Goal: Task Accomplishment & Management: Manage account settings

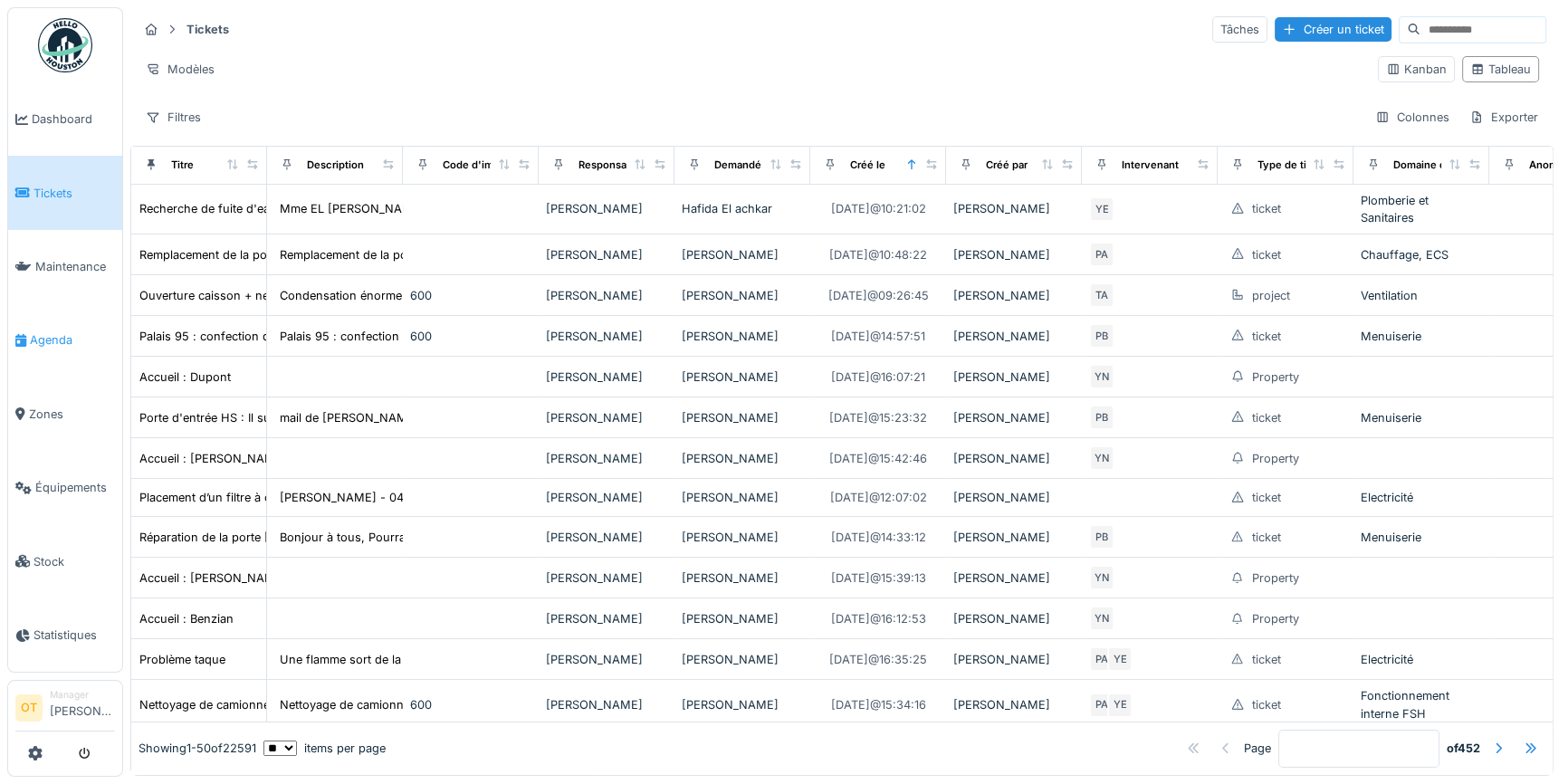
click at [56, 340] on span "Agenda" at bounding box center [73, 340] width 85 height 17
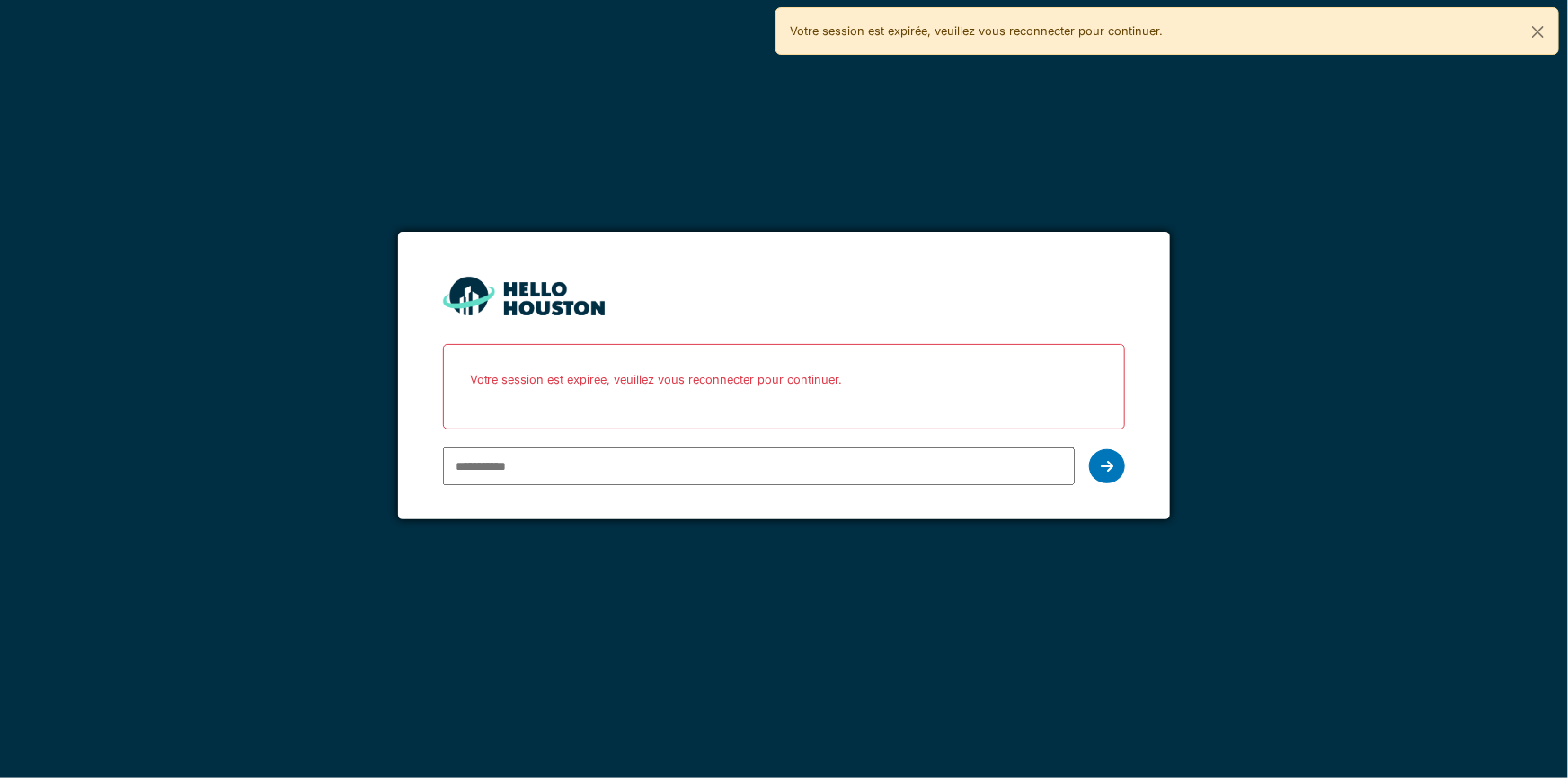
type input "**********"
click at [1103, 470] on icon at bounding box center [1107, 466] width 12 height 14
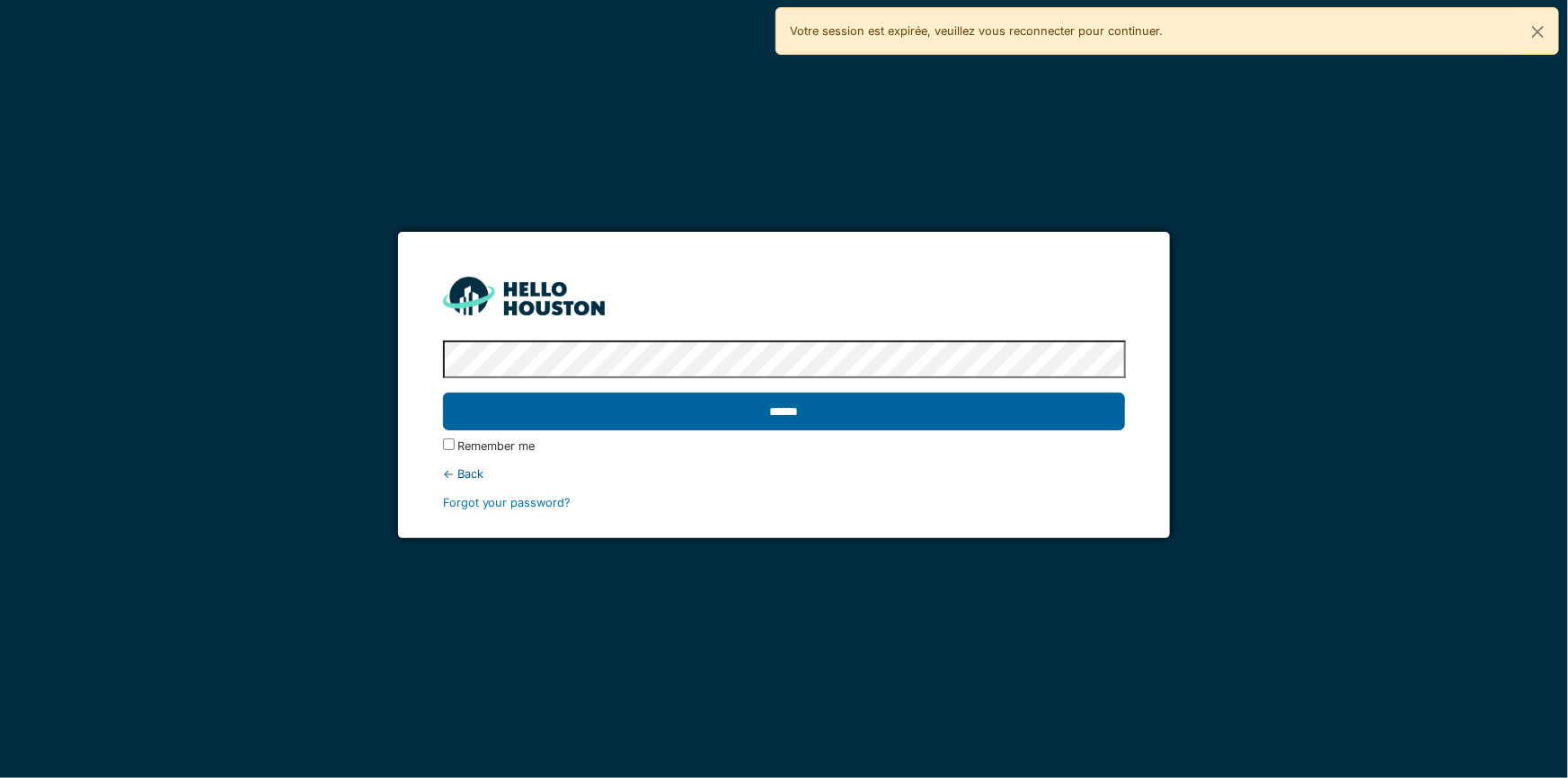
click at [974, 427] on input "******" at bounding box center [784, 411] width 683 height 38
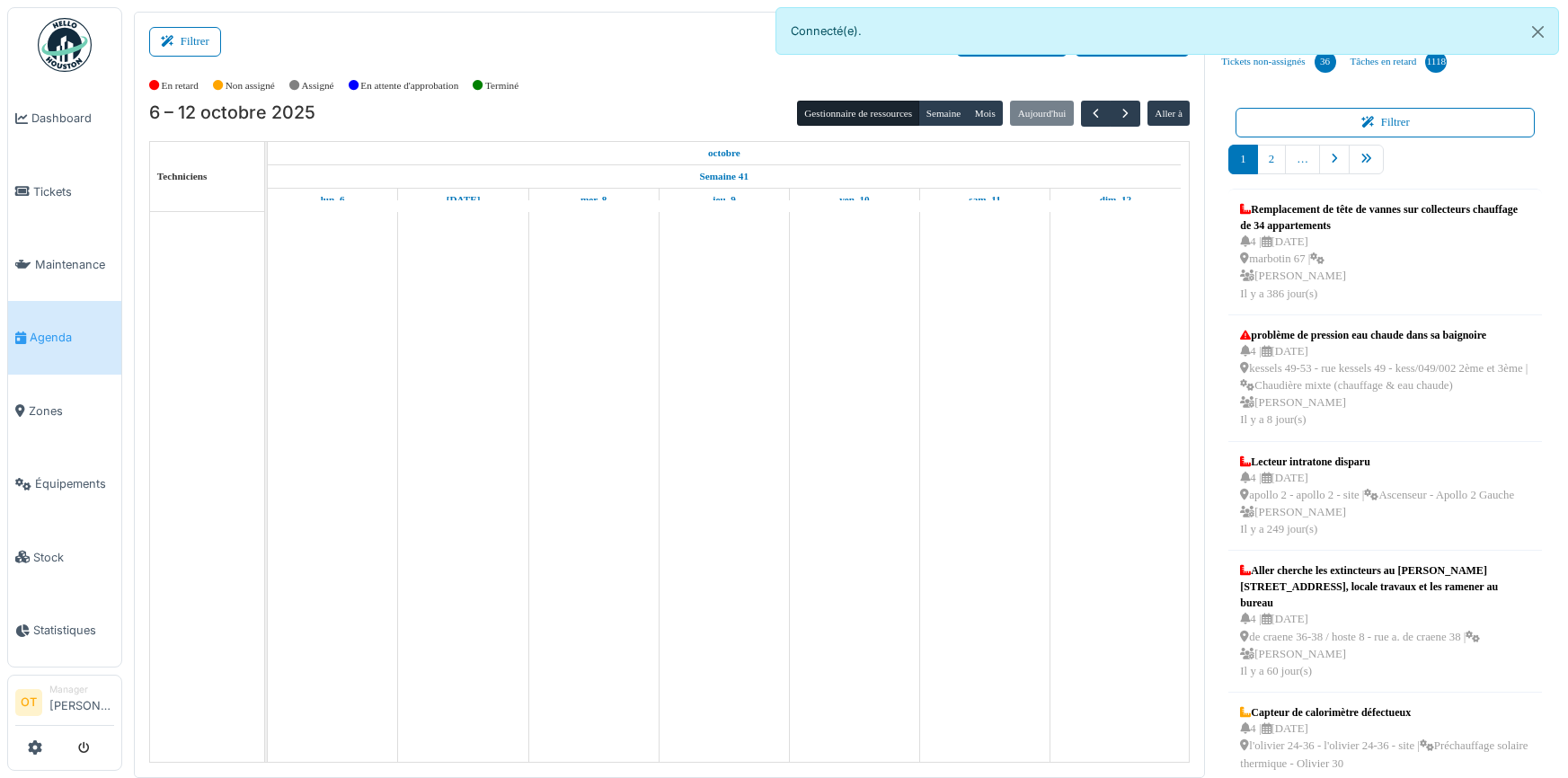
click at [193, 45] on button "Filtrer" at bounding box center [185, 41] width 72 height 30
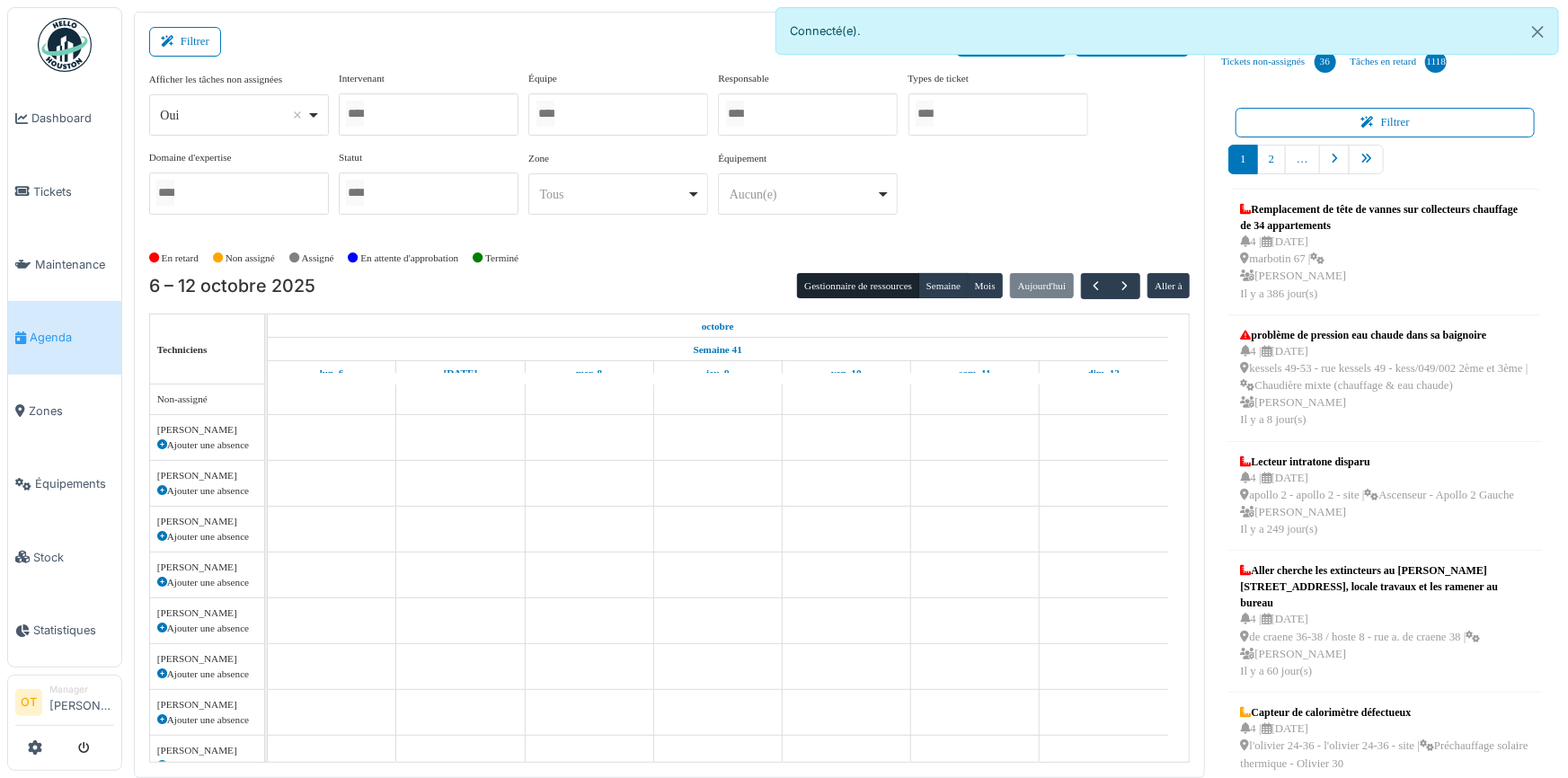
click at [323, 114] on div "*** Oui Remove item" at bounding box center [238, 114] width 180 height 41
select select "**"
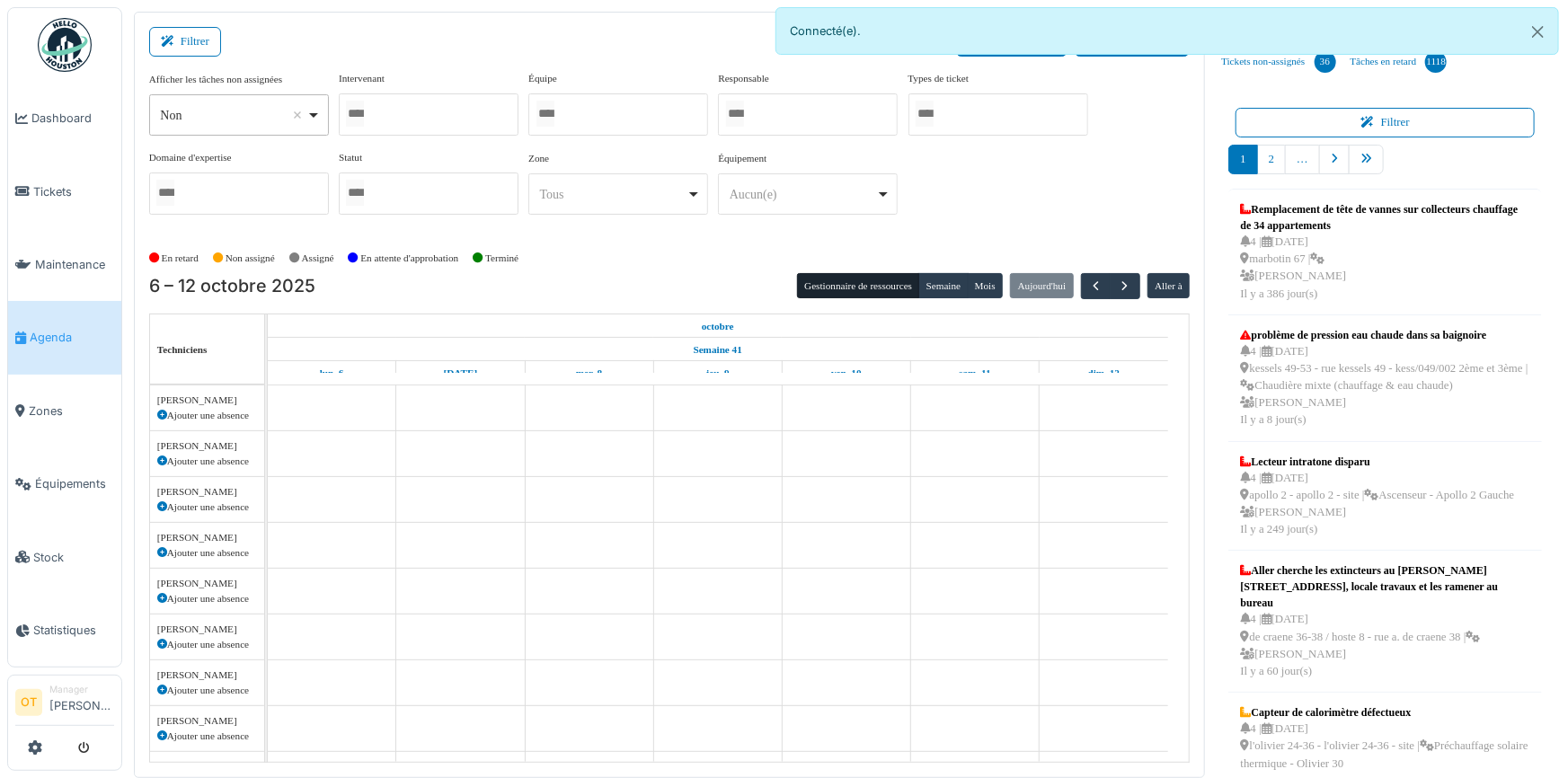
click at [432, 101] on div at bounding box center [428, 114] width 180 height 42
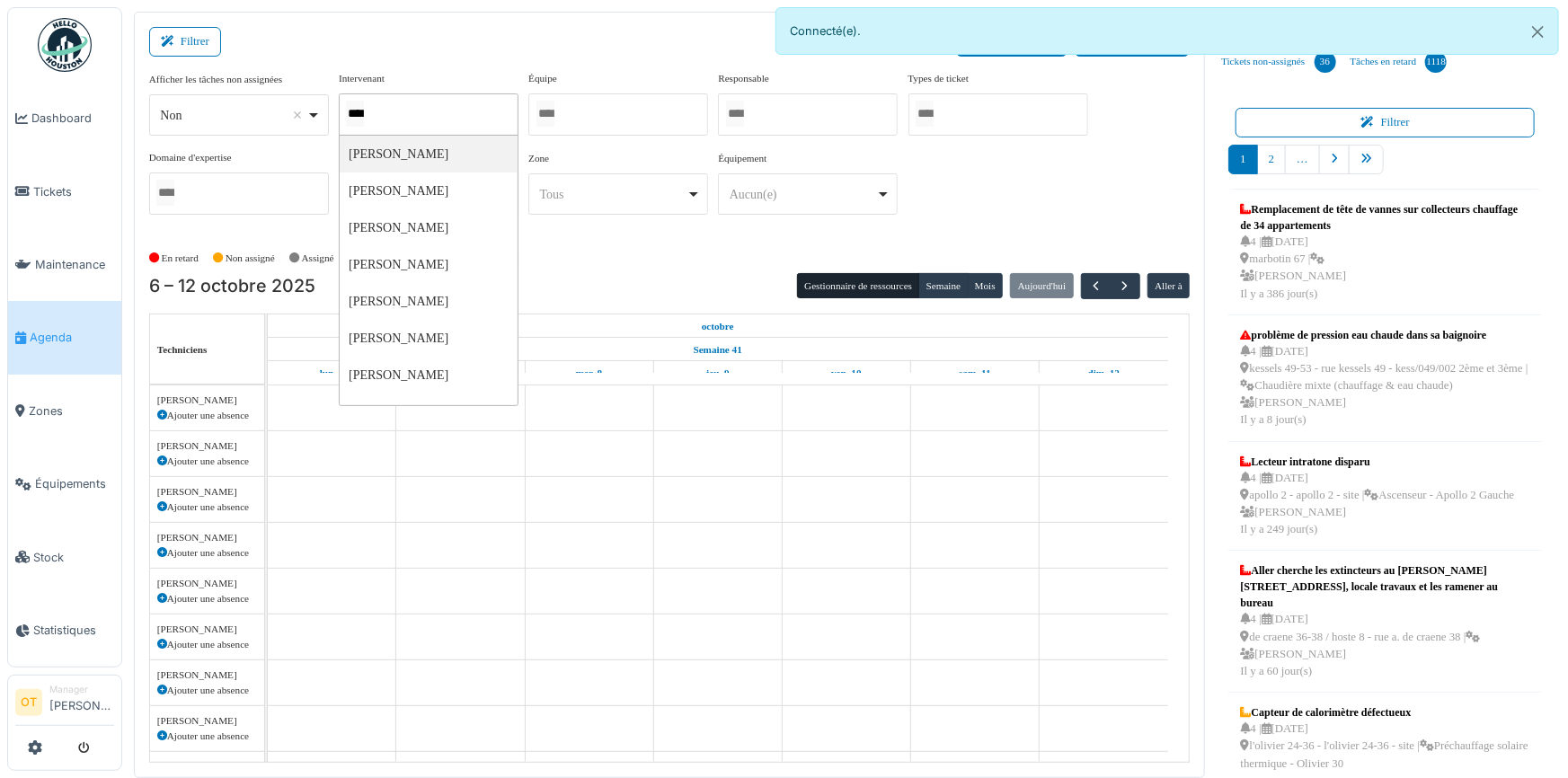
type input "*****"
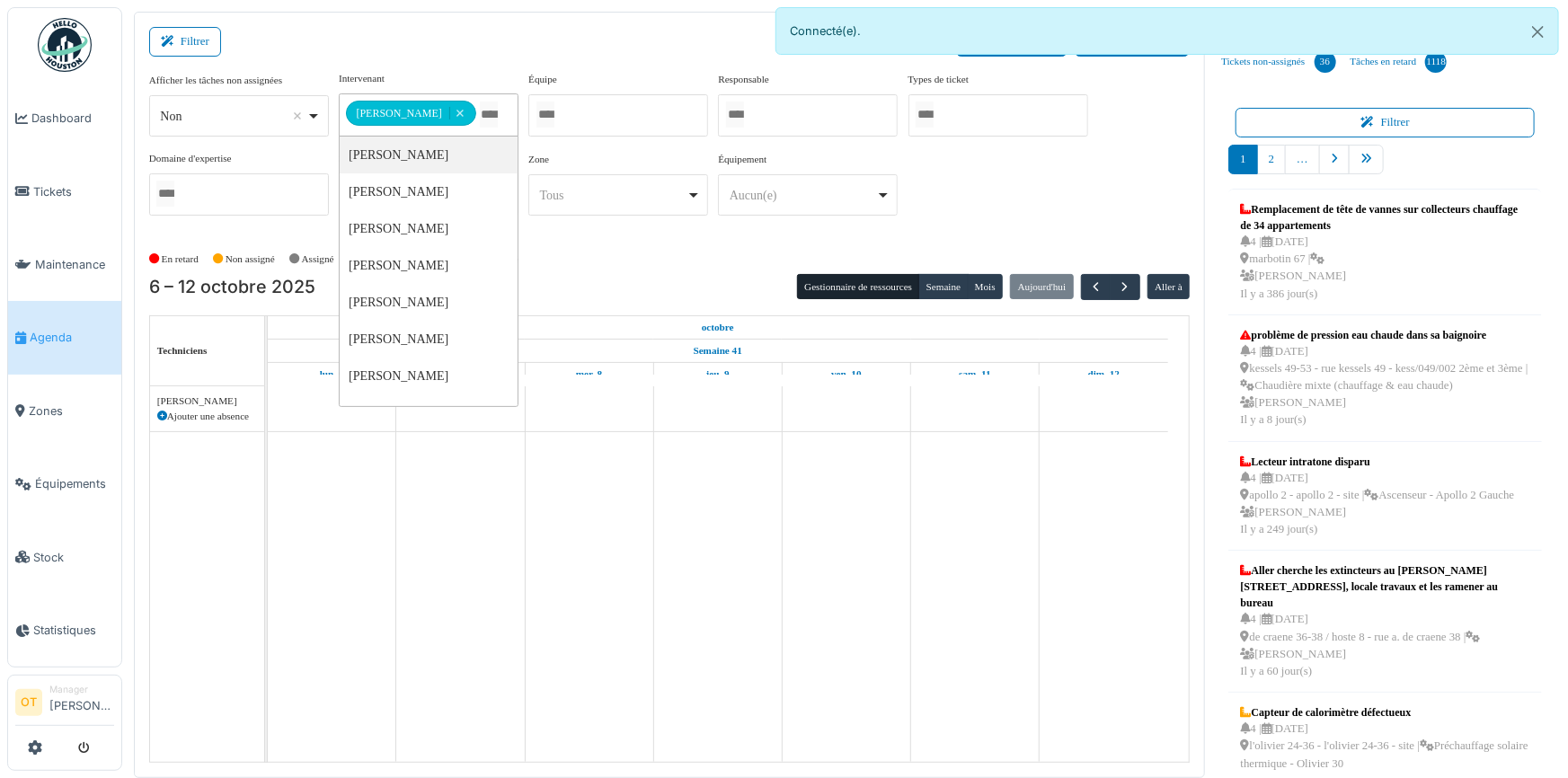
click at [1058, 204] on div "**********" at bounding box center [669, 150] width 1041 height 159
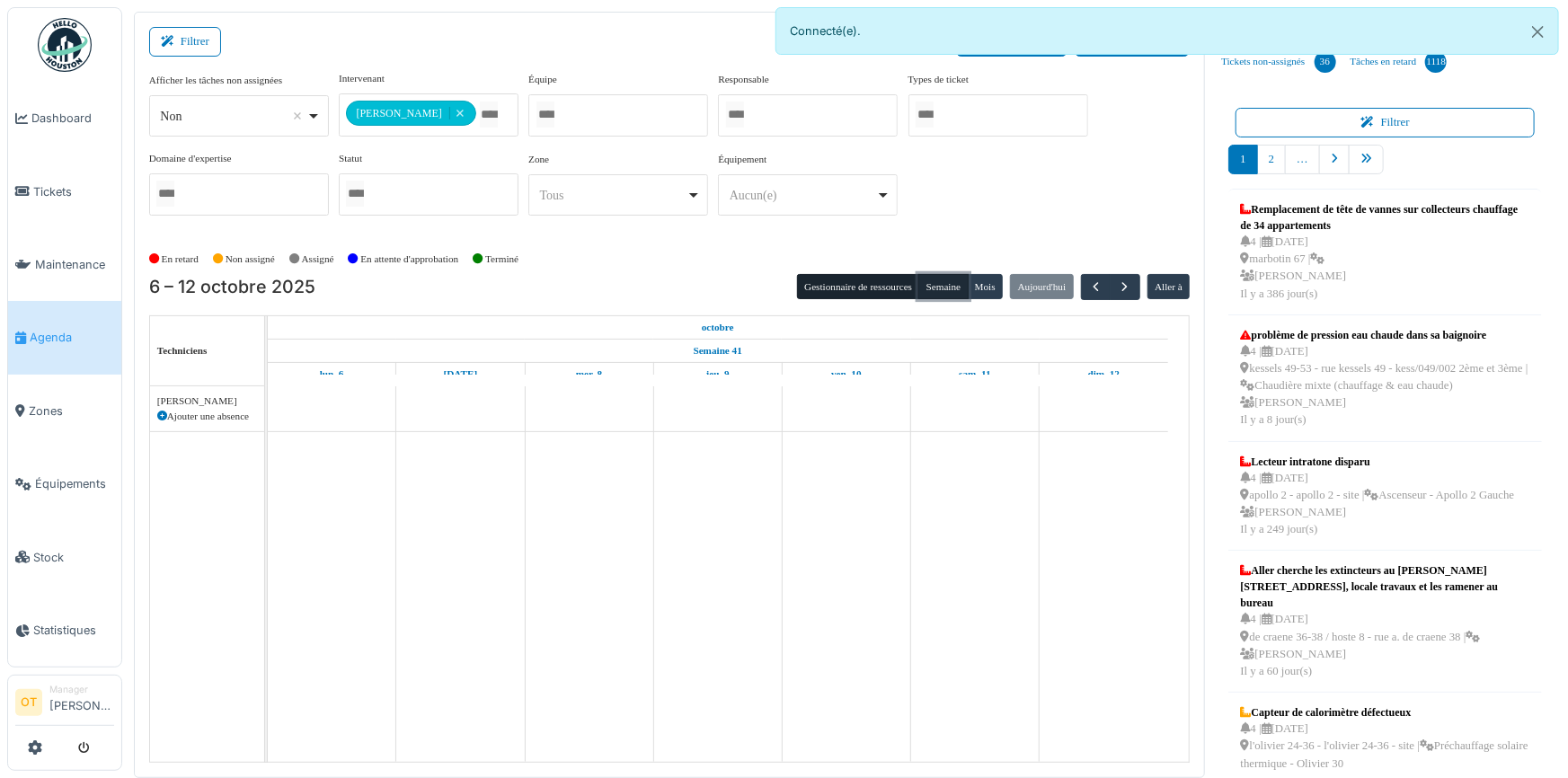
click at [941, 282] on button "Semaine" at bounding box center [942, 287] width 49 height 25
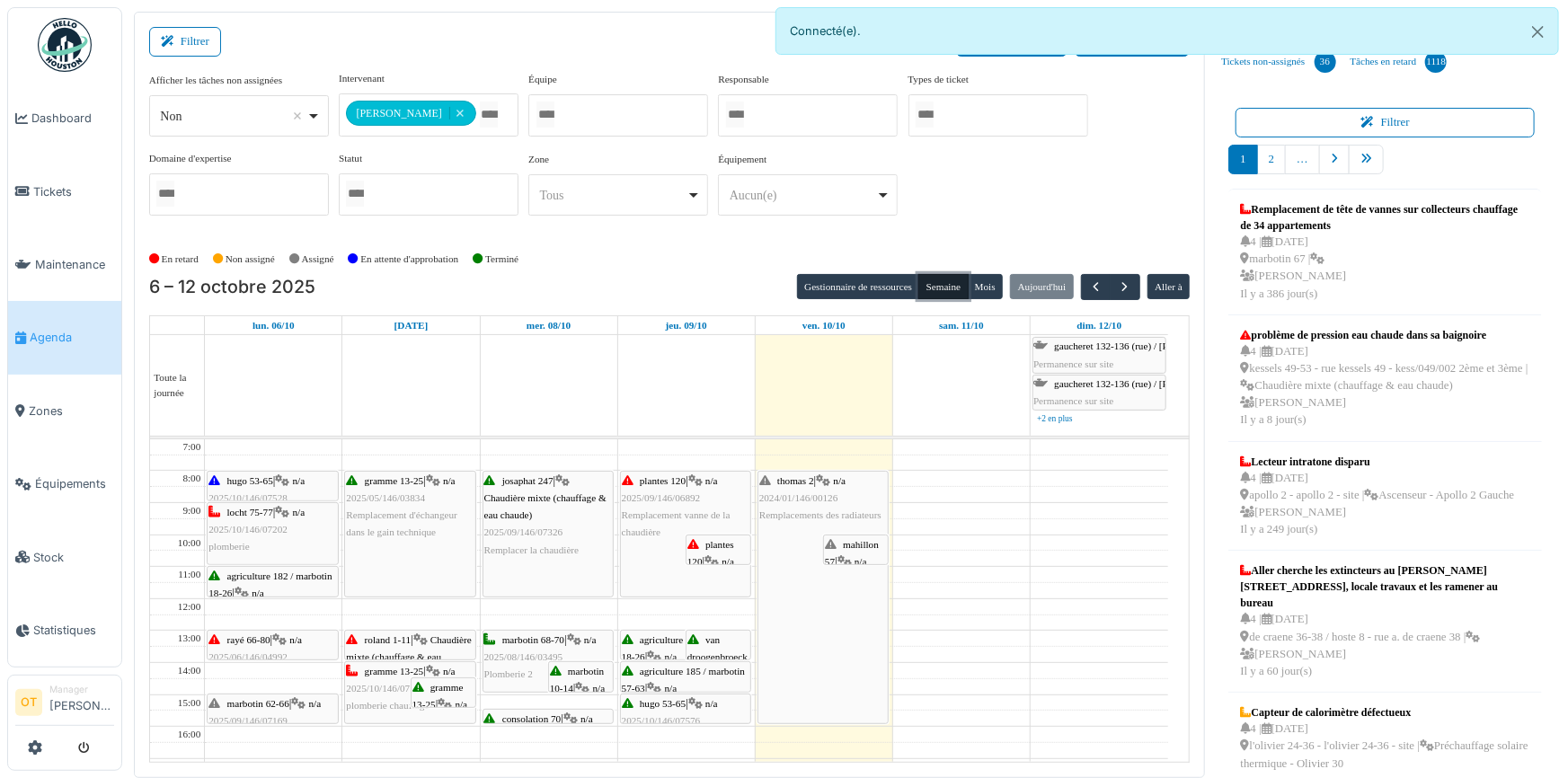
click at [399, 554] on div "gramme 13-25 | n/a 2025/05/146/03834 Remplacement d'échangeur dans le gain tech…" at bounding box center [410, 535] width 130 height 125
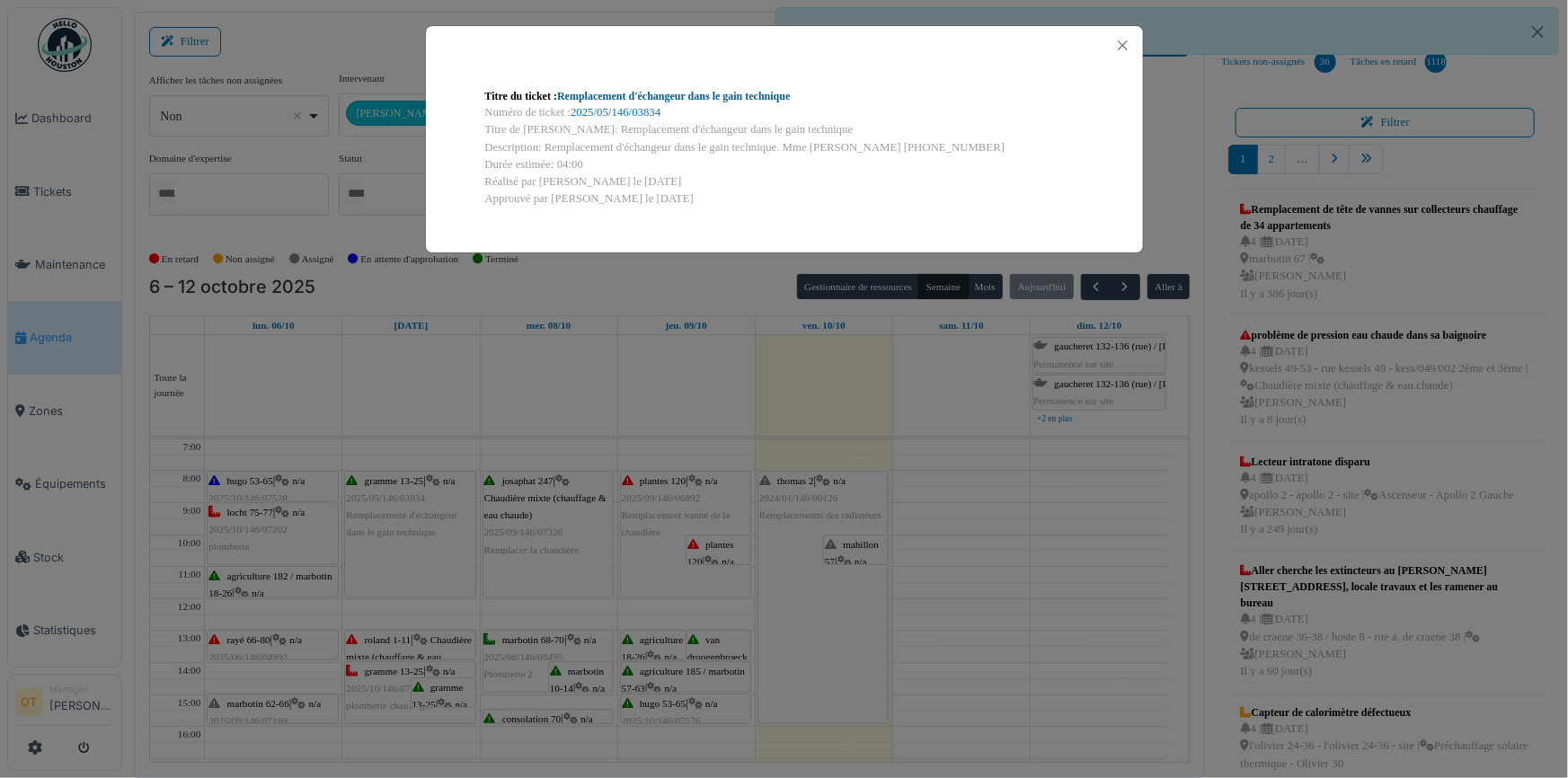
click at [742, 98] on link "Remplacement d'échangeur dans le gain technique" at bounding box center [674, 95] width 233 height 13
click at [709, 388] on div "Titre du ticket : Remplacement d'échangeur dans le gain technique Numéro de tic…" at bounding box center [784, 389] width 1568 height 778
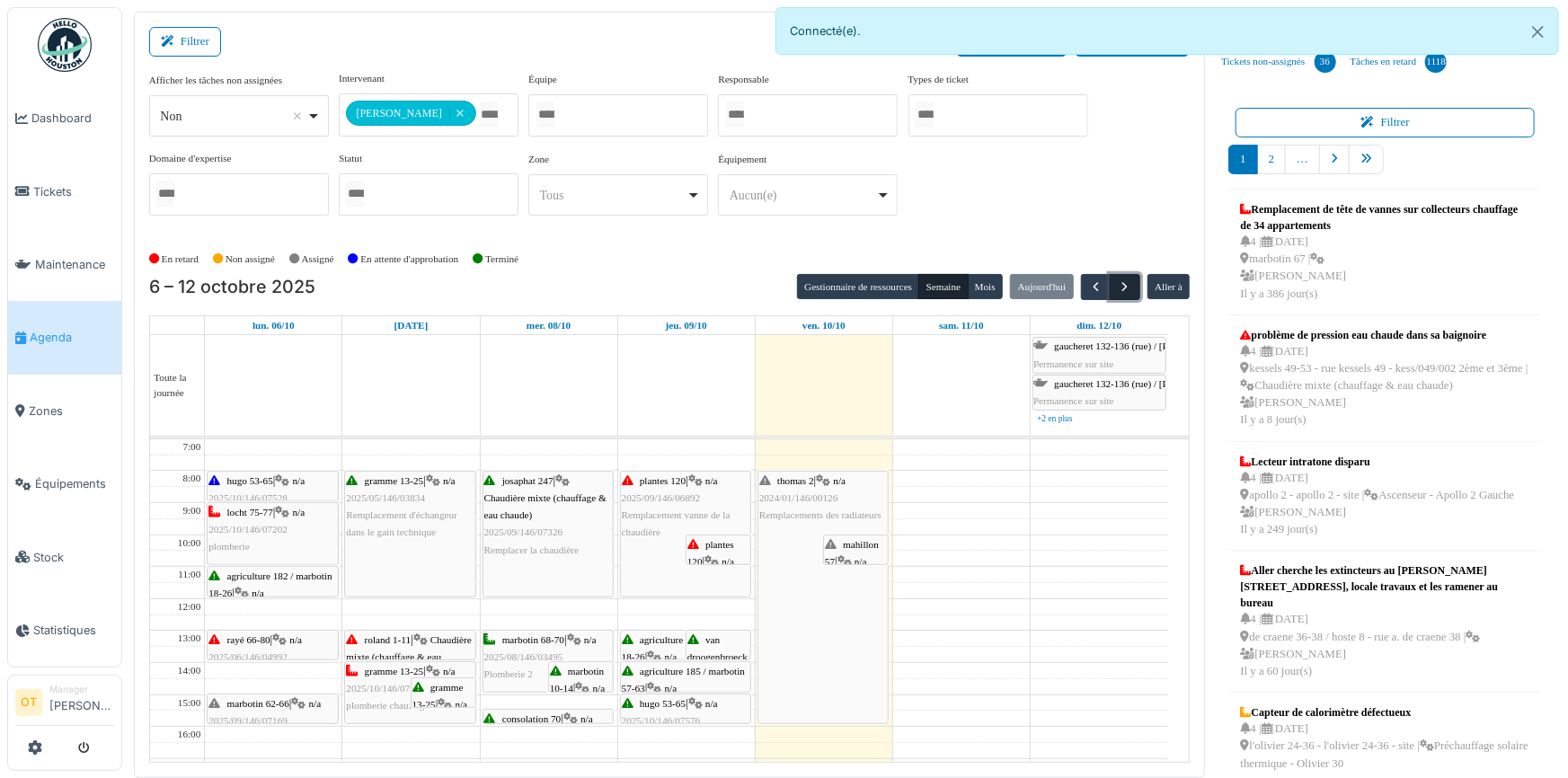
click at [1120, 282] on span "button" at bounding box center [1126, 288] width 15 height 15
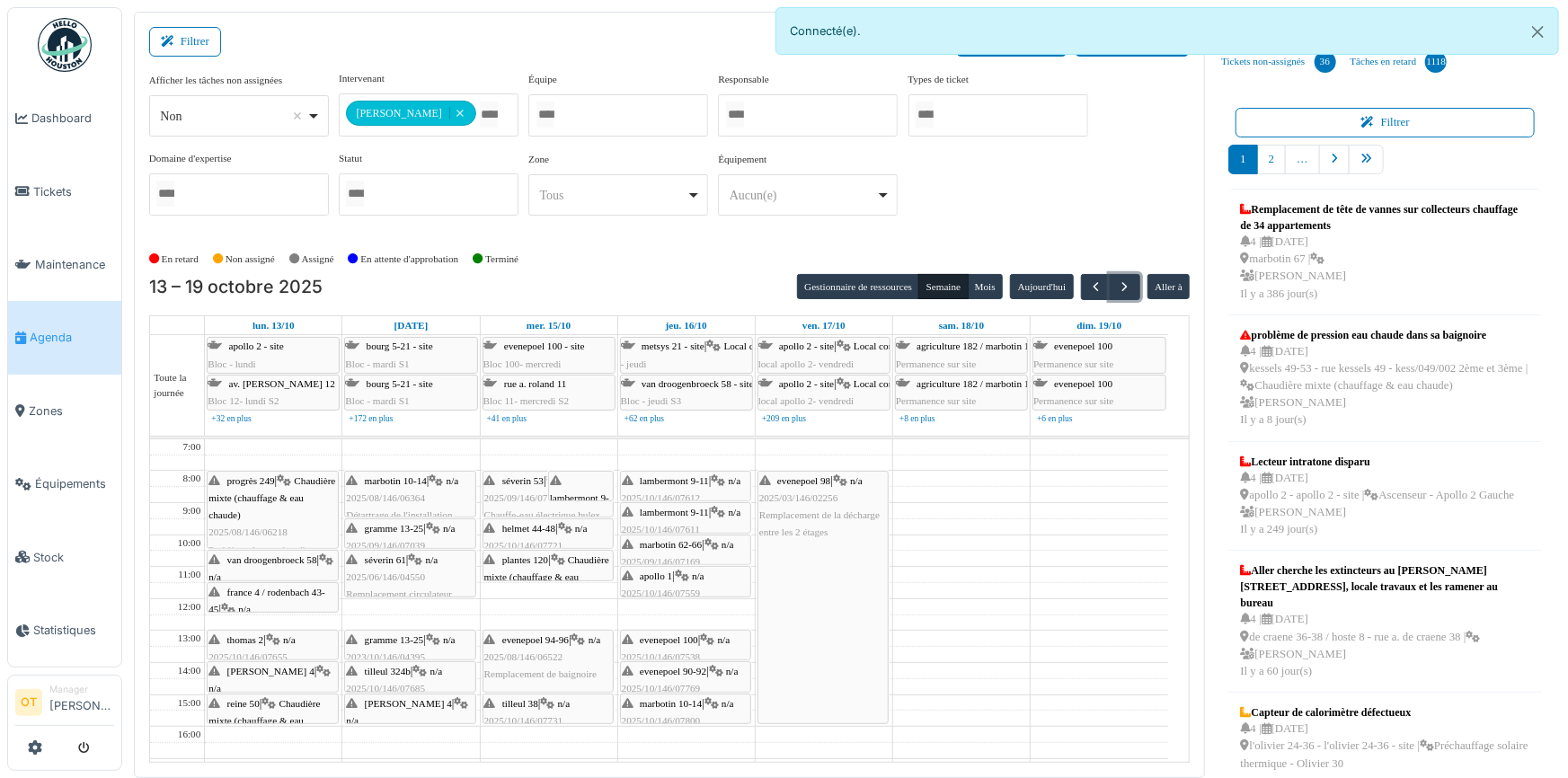
click at [435, 499] on div "marbotin 10-14 | n/a 2025/08/146/06364 Détartrage de l'installation" at bounding box center [410, 499] width 128 height 52
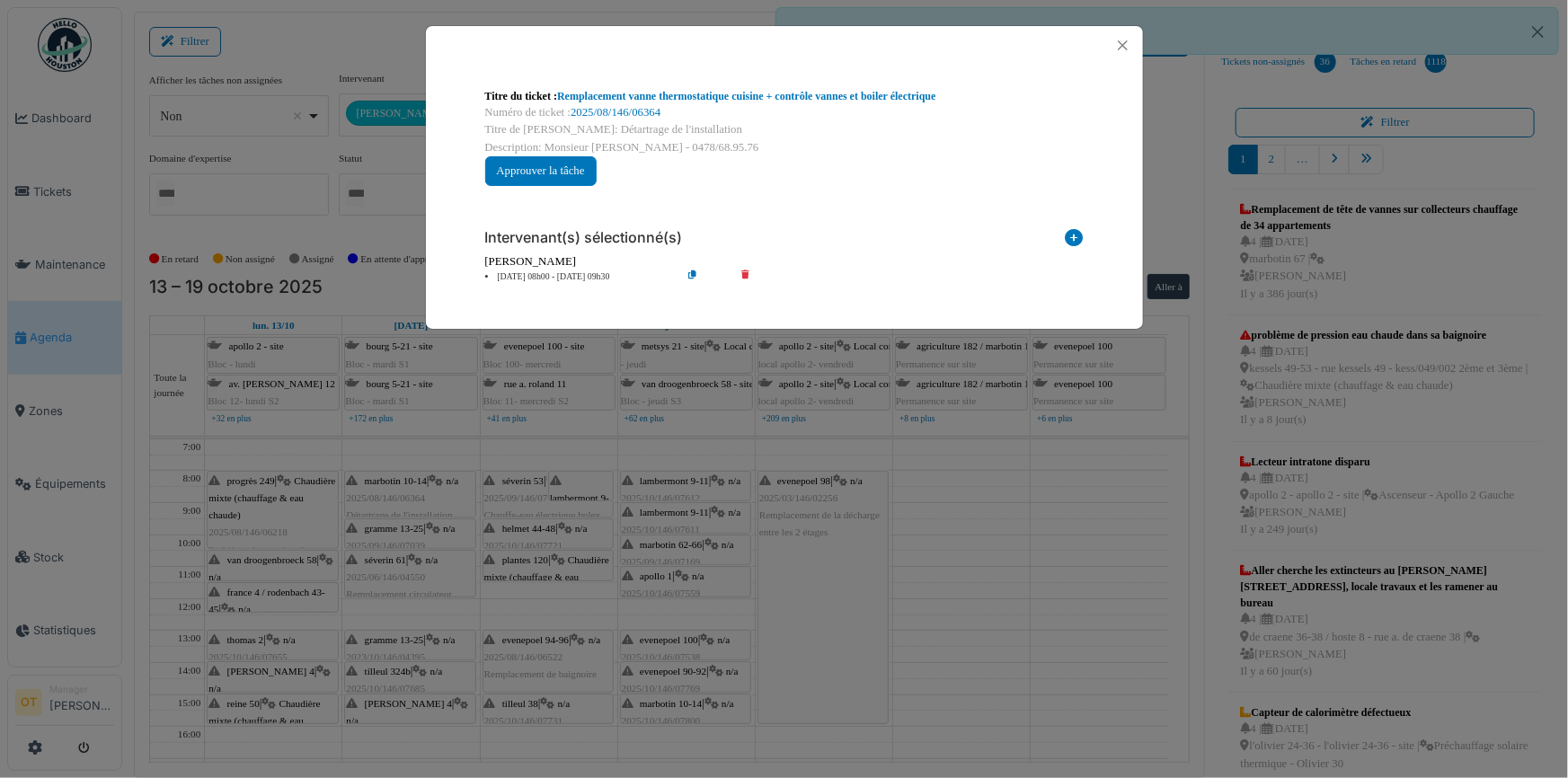
click at [439, 449] on div "Titre du ticket : Remplacement vanne thermostatique cuisine + contrôle vannes e…" at bounding box center [784, 389] width 1568 height 778
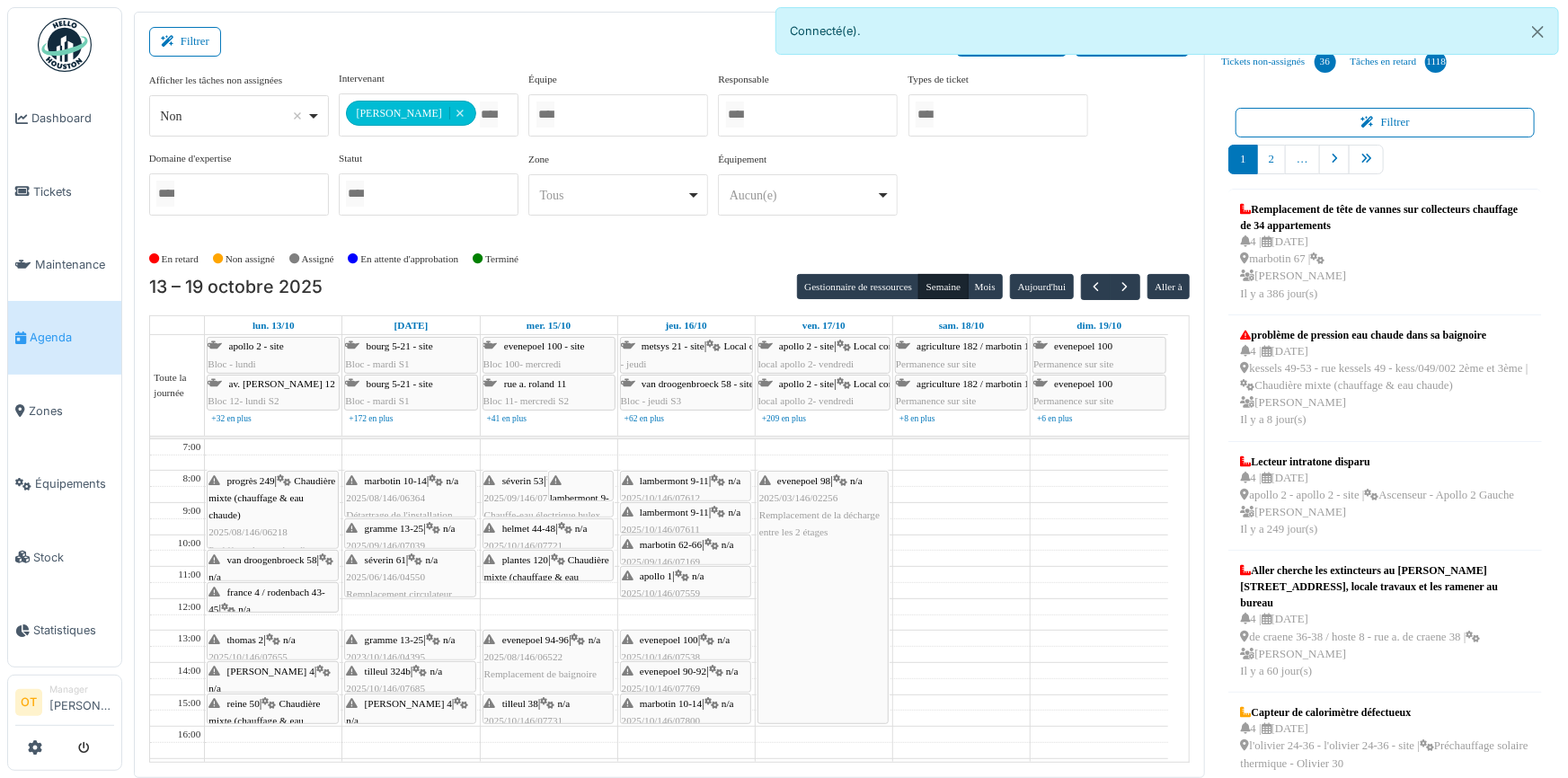
click at [389, 534] on div "gramme 13-25 | n/a 2025/09/146/07039 recherche fuite d'eau tuyauterie toilette …" at bounding box center [410, 564] width 128 height 87
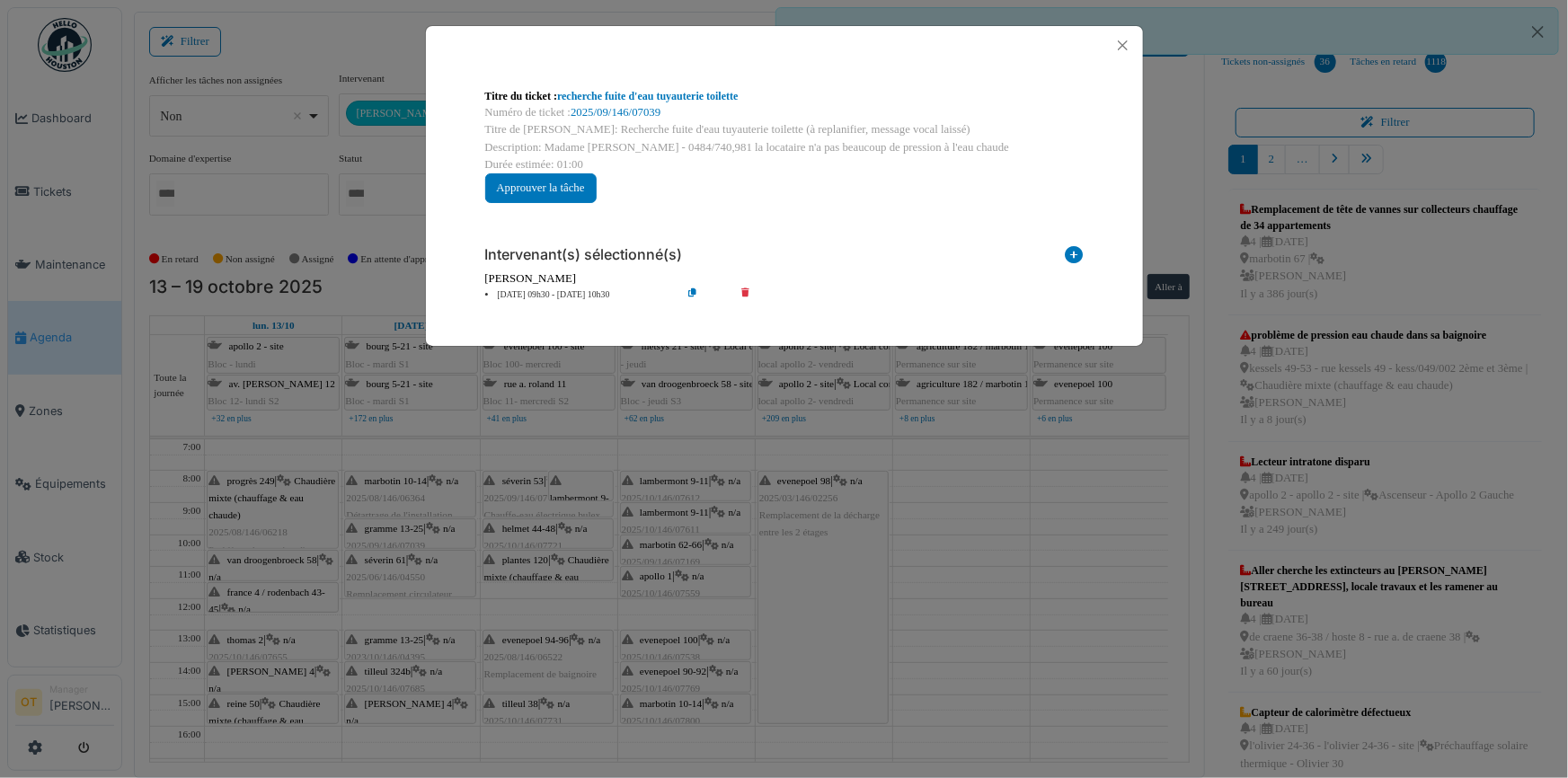
click at [427, 410] on div "Titre du ticket : recherche fuite d'eau tuyauterie toilette Numéro de ticket : …" at bounding box center [784, 389] width 1568 height 778
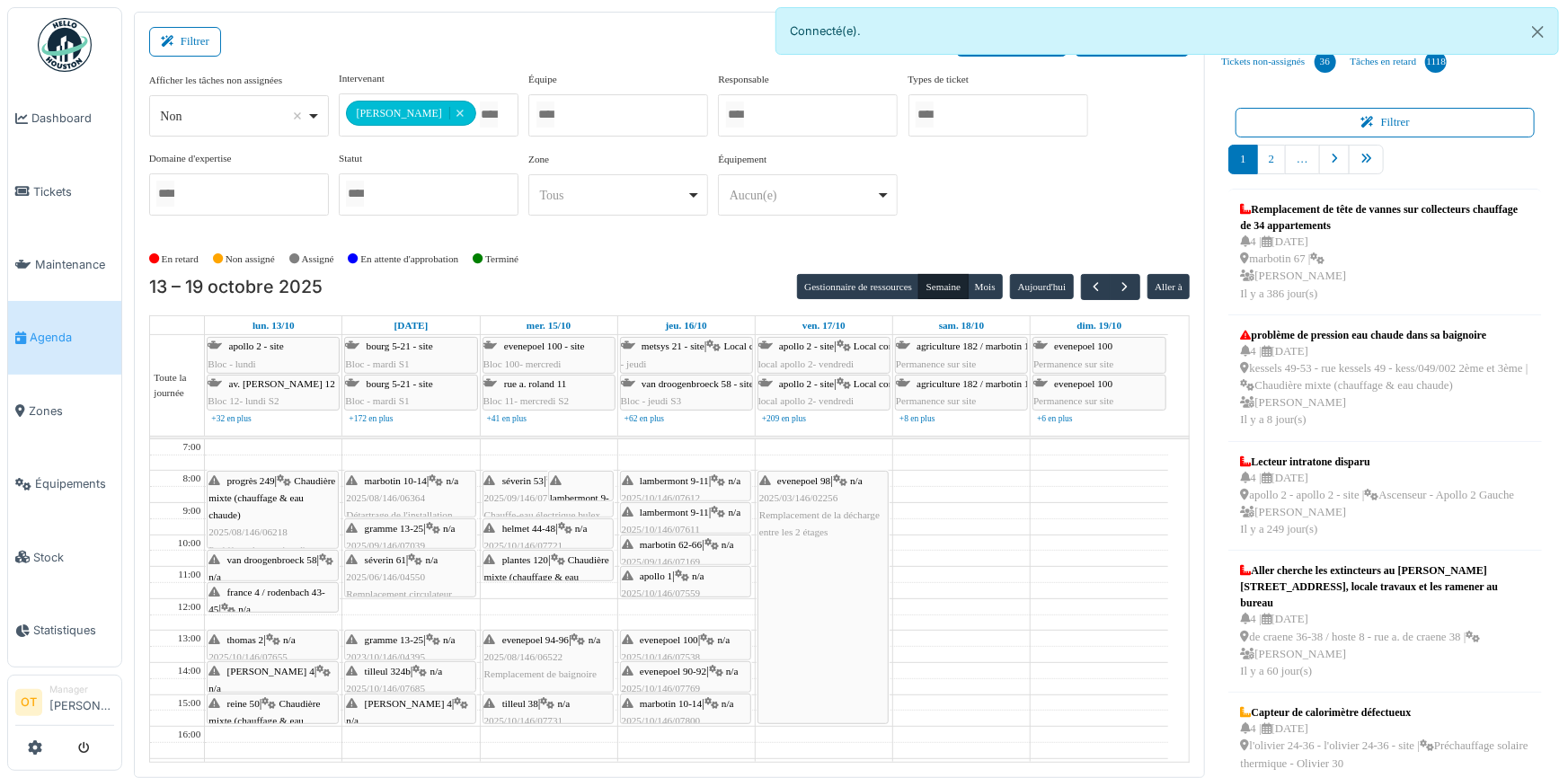
click at [416, 574] on span "2025/06/146/04550" at bounding box center [386, 576] width 79 height 11
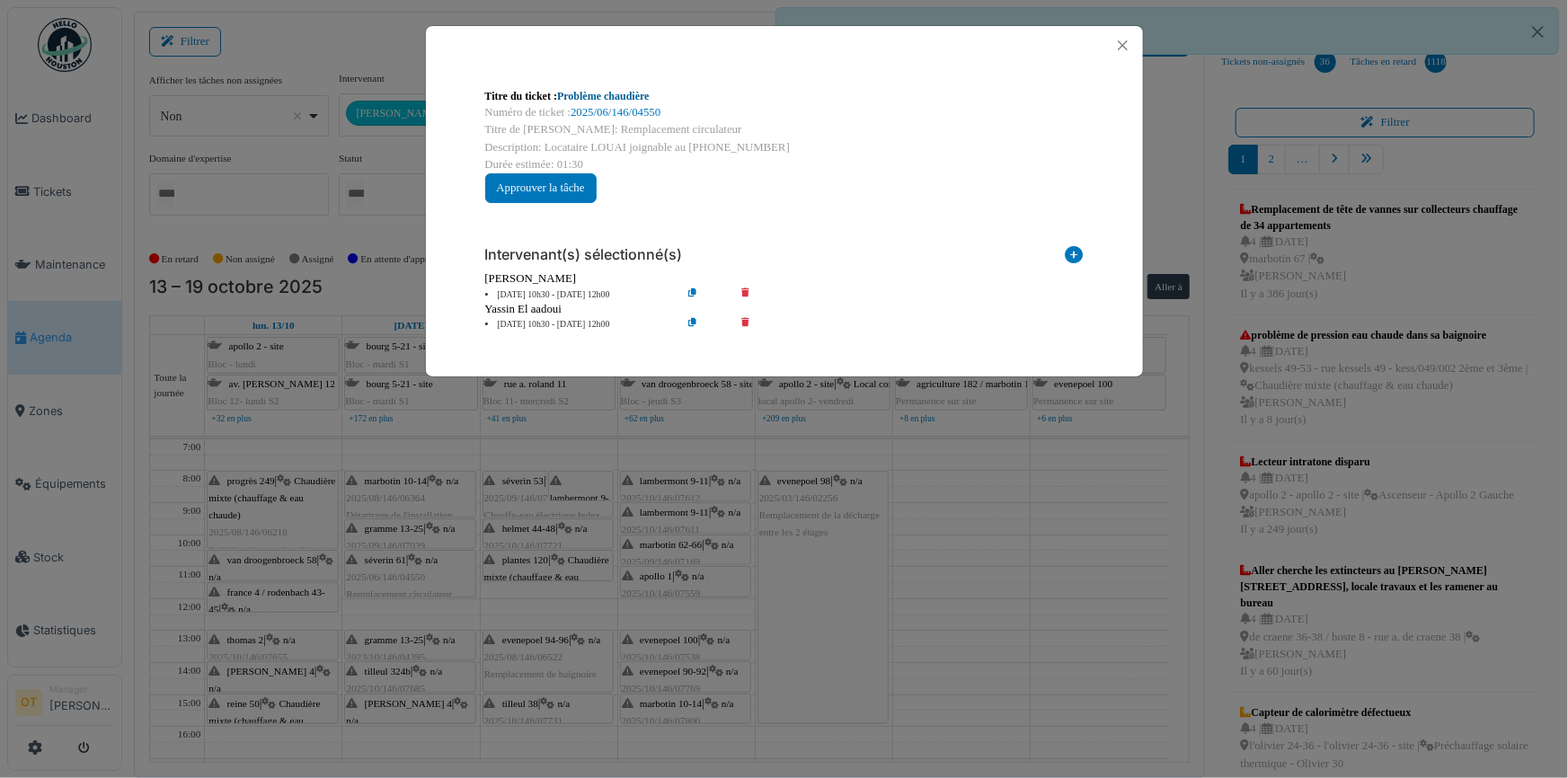
click at [629, 97] on link "Problème chaudière" at bounding box center [604, 95] width 92 height 13
click at [1122, 48] on button "Close" at bounding box center [1122, 45] width 24 height 24
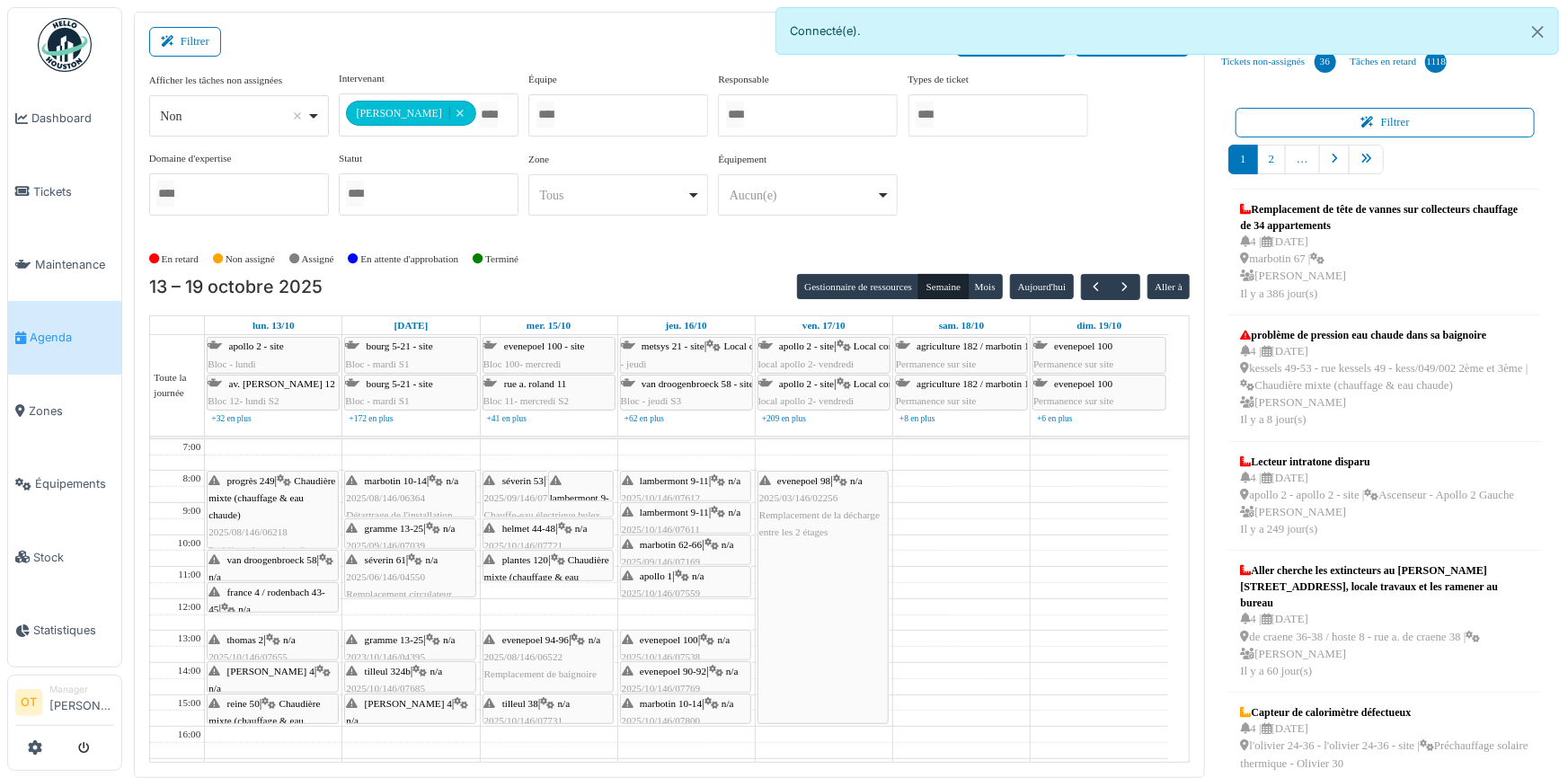
click at [570, 485] on div "lambermont 9-11 | n/a 2025/09/146/07122 La locataire rappelle de nouveau pour s…" at bounding box center [581, 593] width 62 height 241
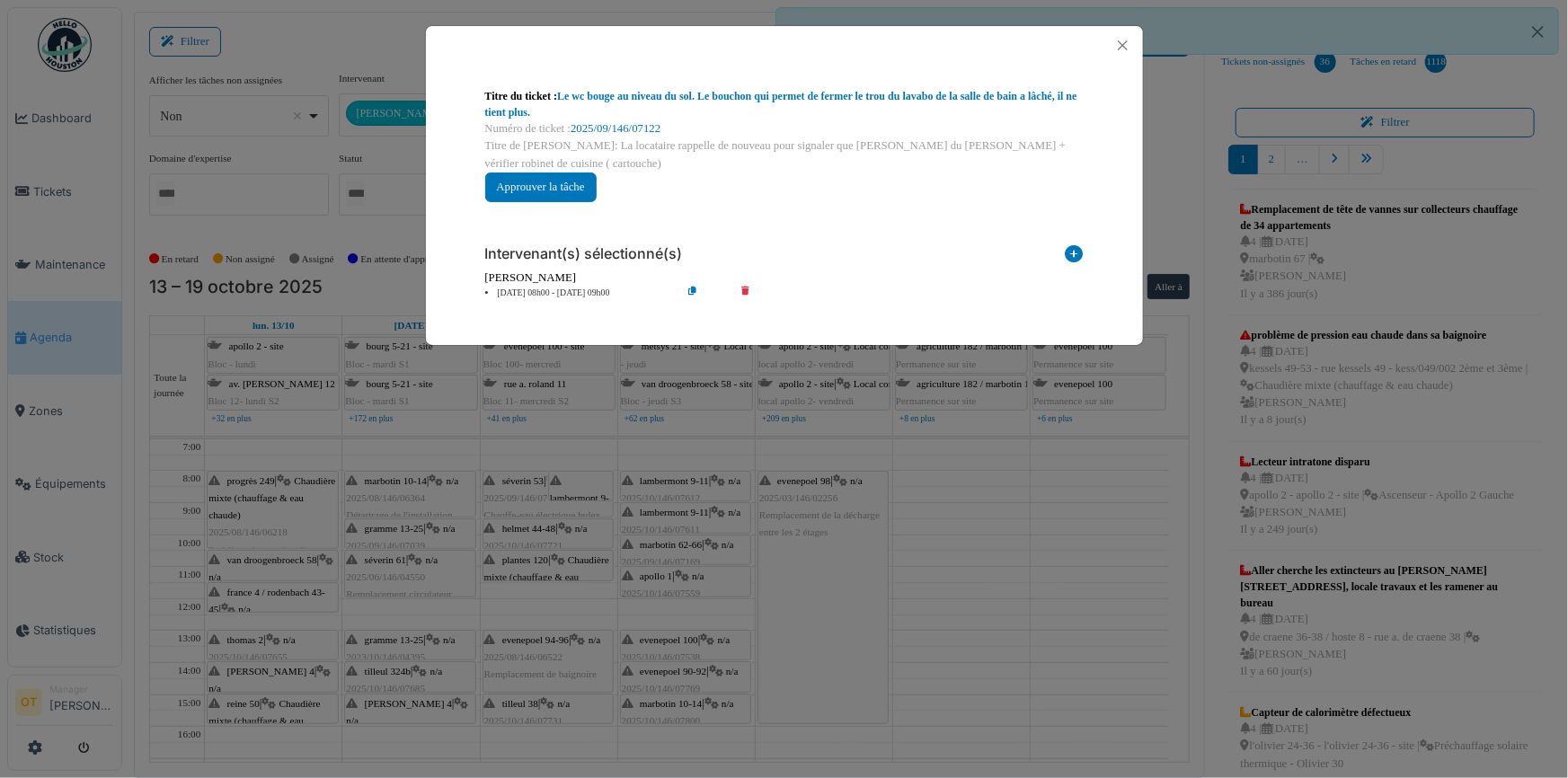
click at [570, 485] on div "Titre du ticket : Le wc bouge au niveau du sol. Le bouchon qui permet de fermer…" at bounding box center [784, 389] width 1568 height 778
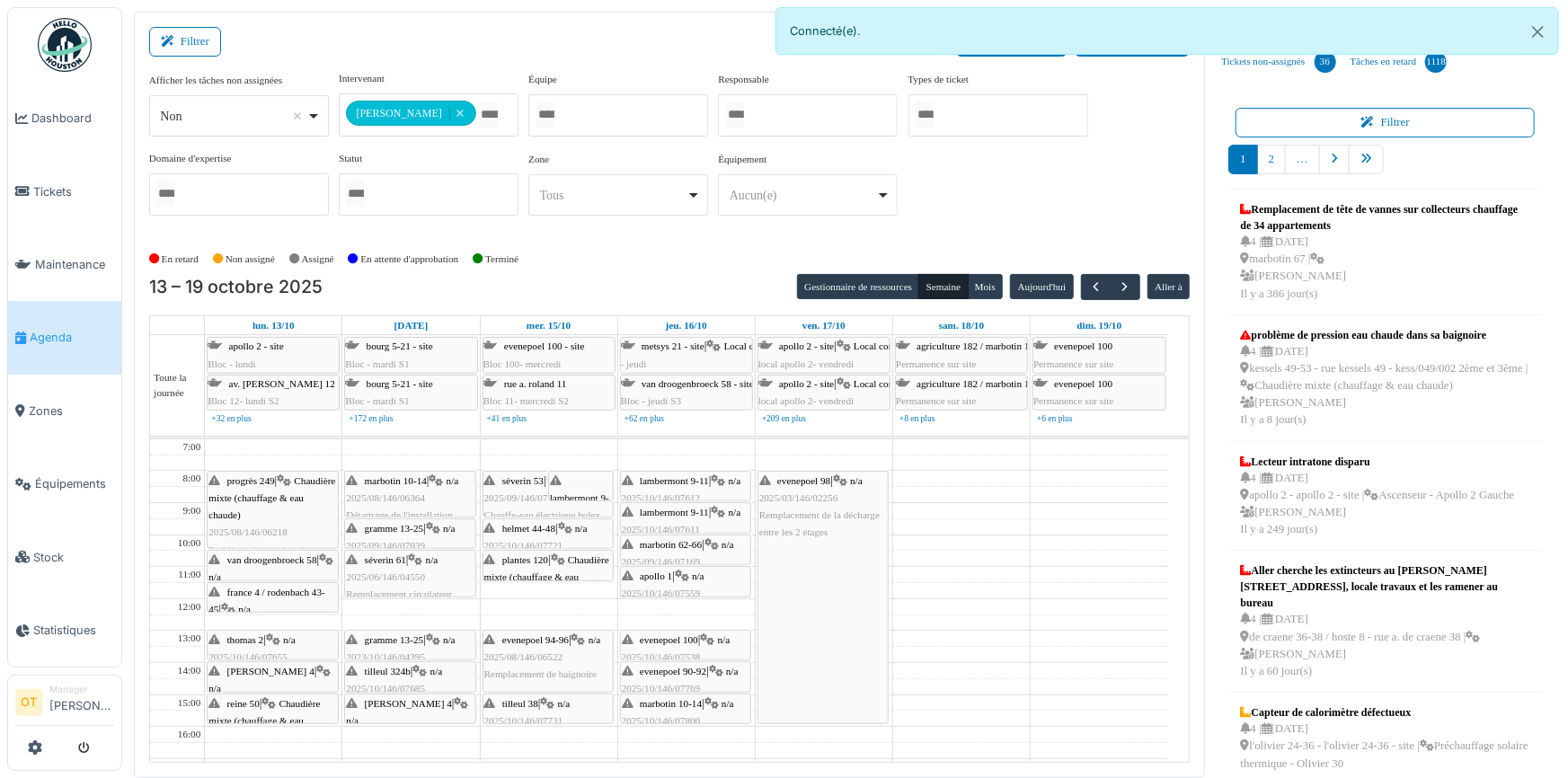
click at [413, 489] on div "marbotin 10-14 | n/a 2025/08/146/06364 Détartrage de l'installation" at bounding box center [410, 499] width 128 height 52
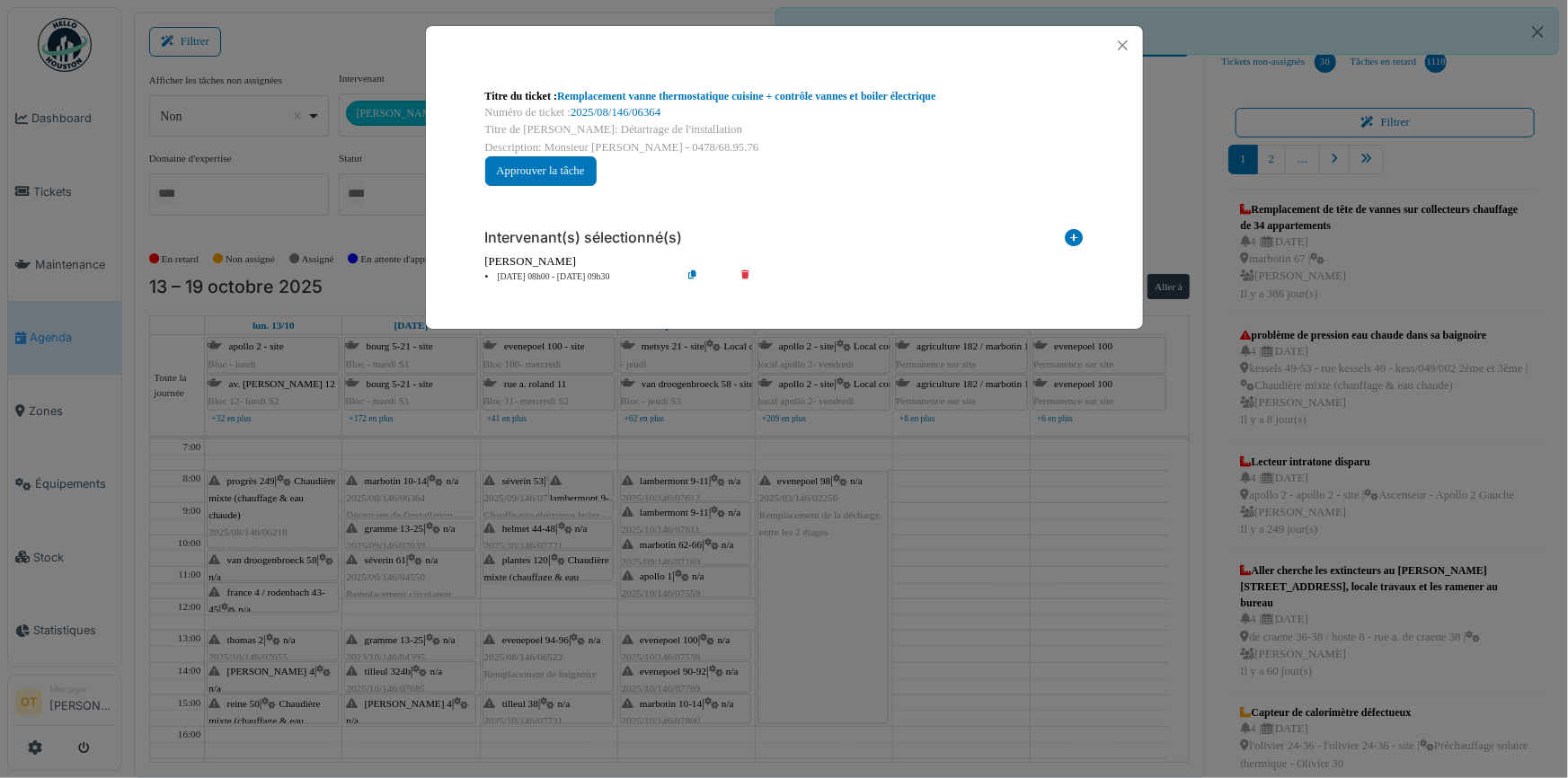
click at [439, 437] on div "Titre du ticket : Remplacement vanne thermostatique cuisine + contrôle vannes e…" at bounding box center [784, 389] width 1568 height 778
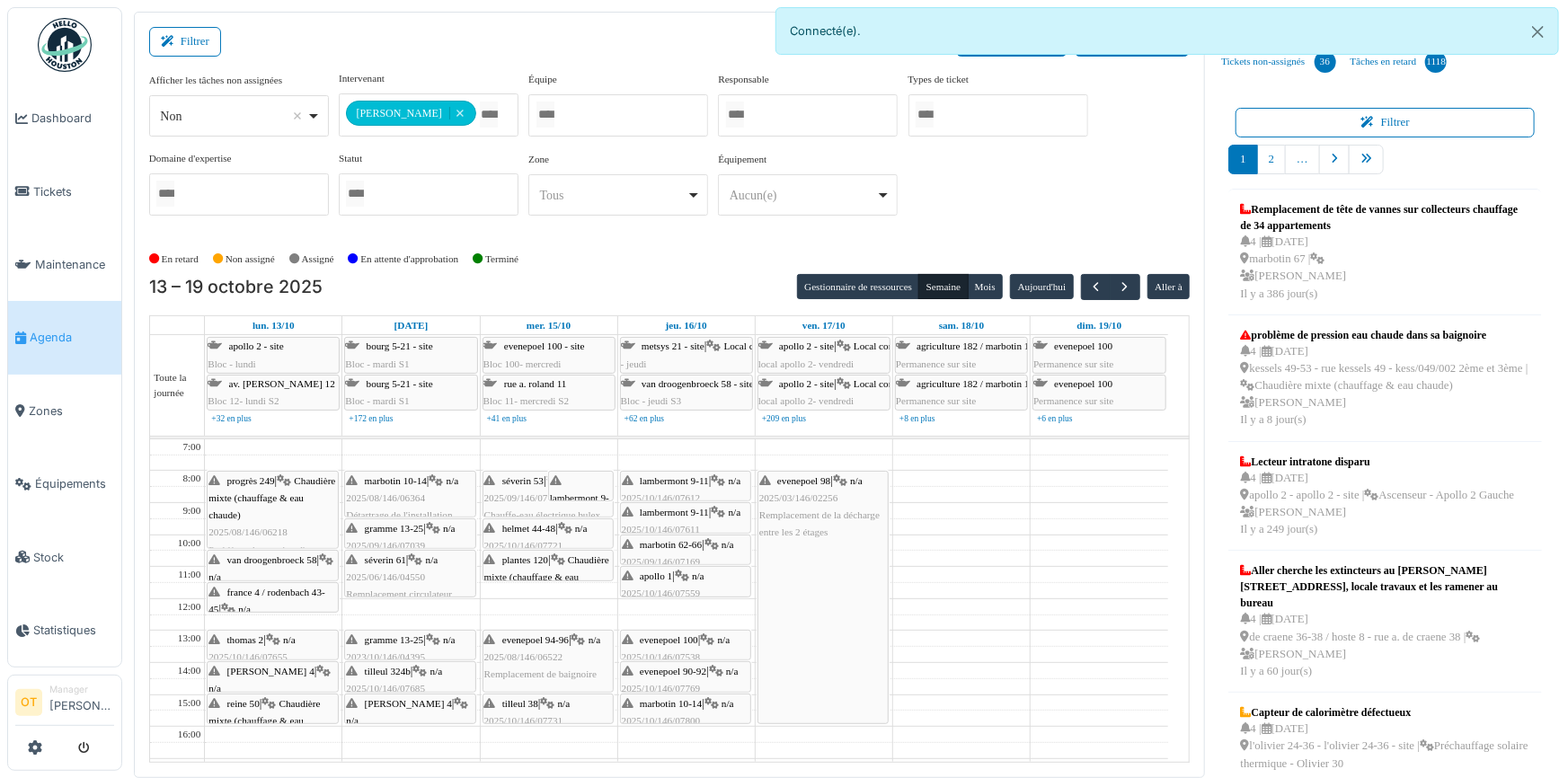
click at [420, 529] on span "gramme 13-25" at bounding box center [394, 528] width 60 height 11
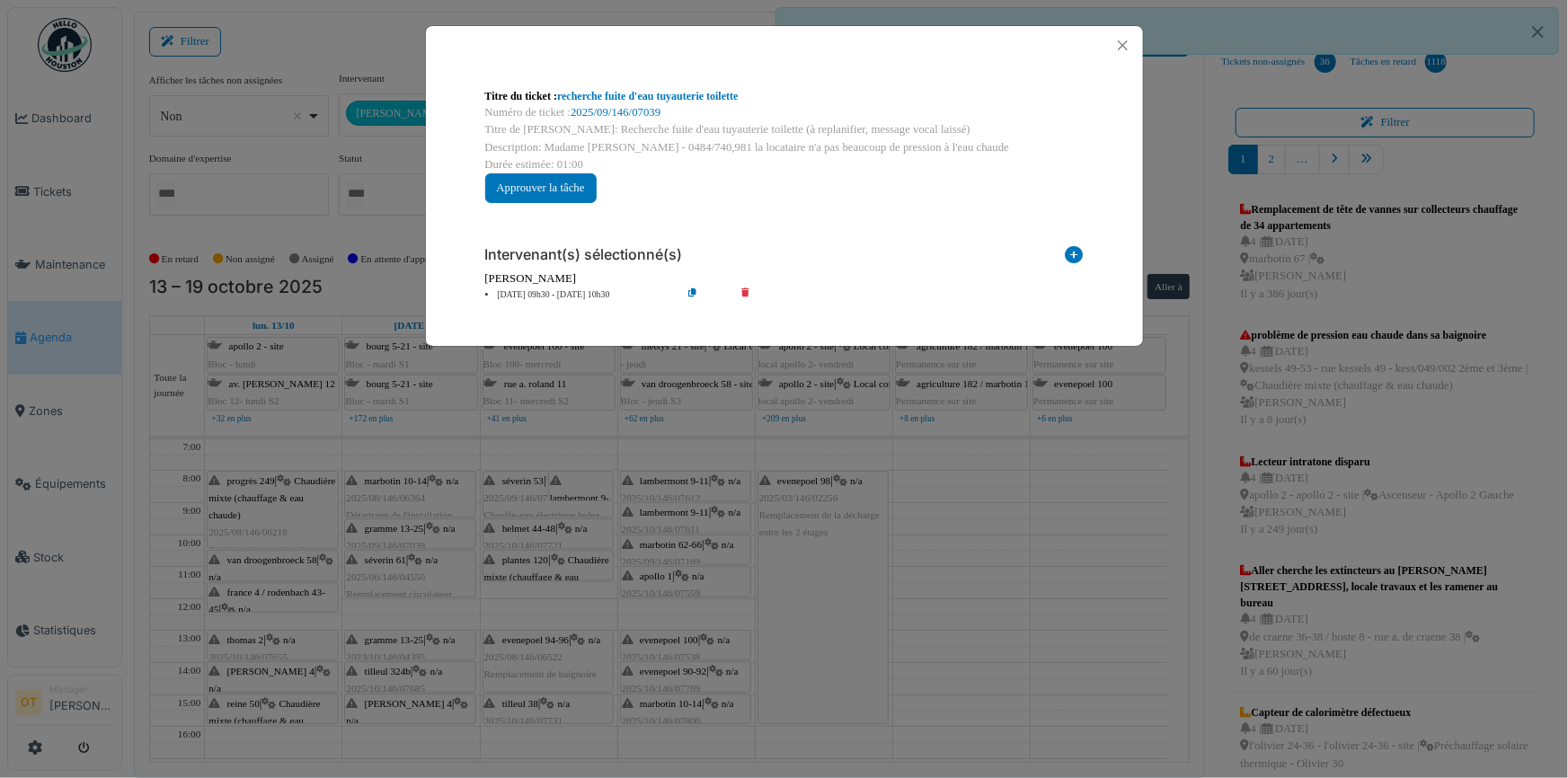
click at [420, 559] on div "Titre du ticket : recherche fuite d'eau tuyauterie toilette Numéro de ticket : …" at bounding box center [784, 389] width 1568 height 778
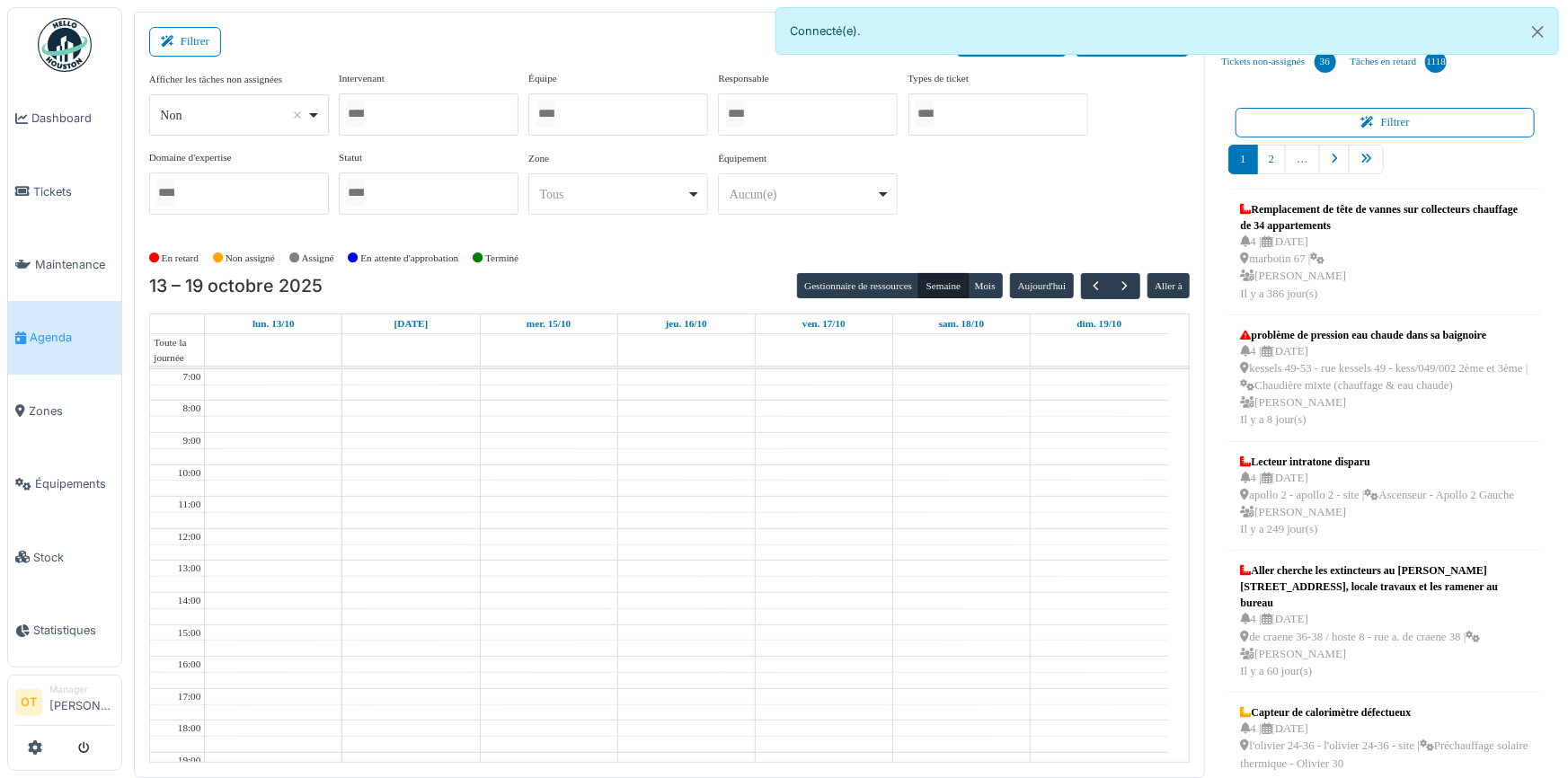
click at [460, 113] on div at bounding box center [428, 114] width 180 height 42
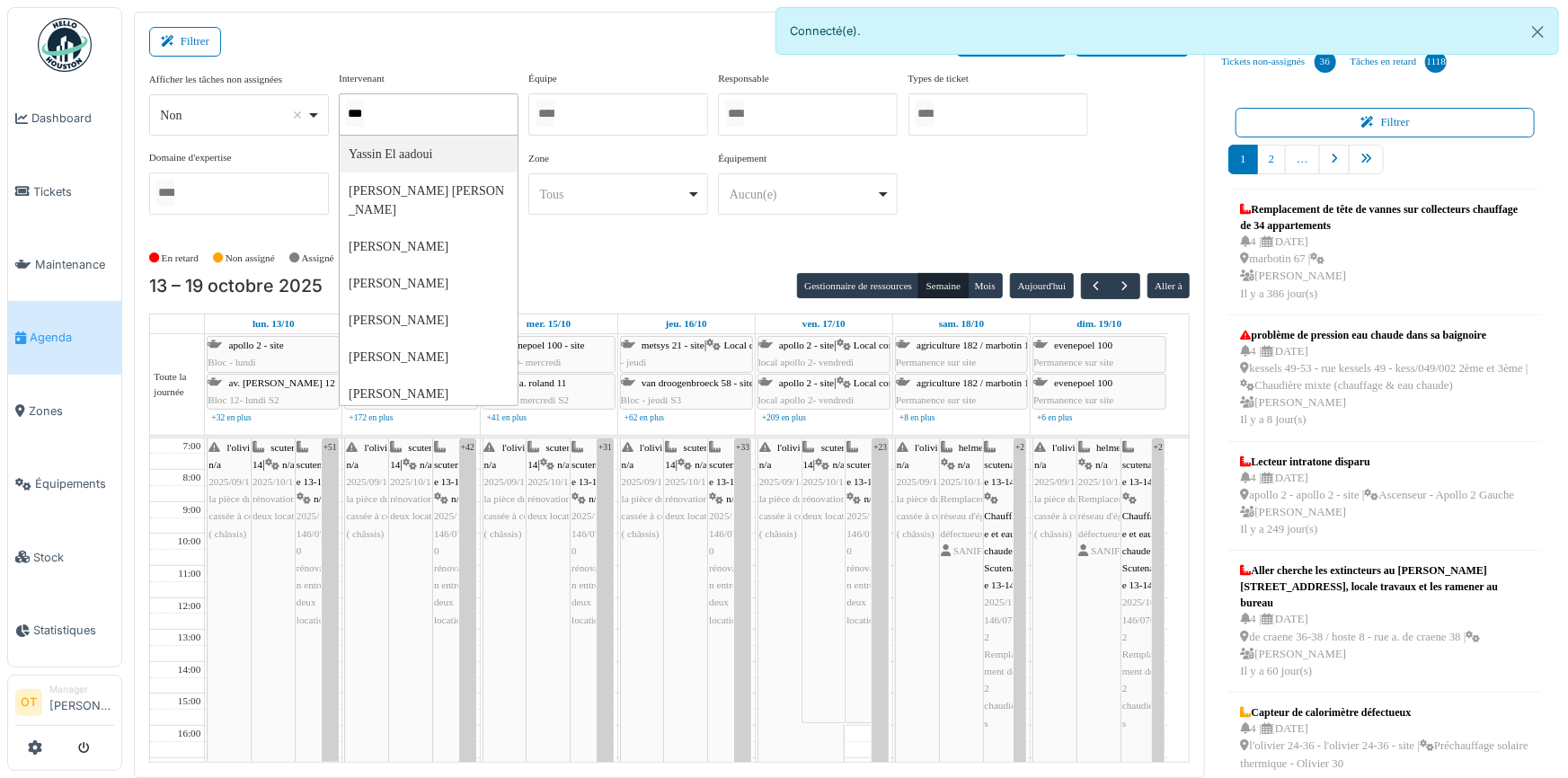
type input "****"
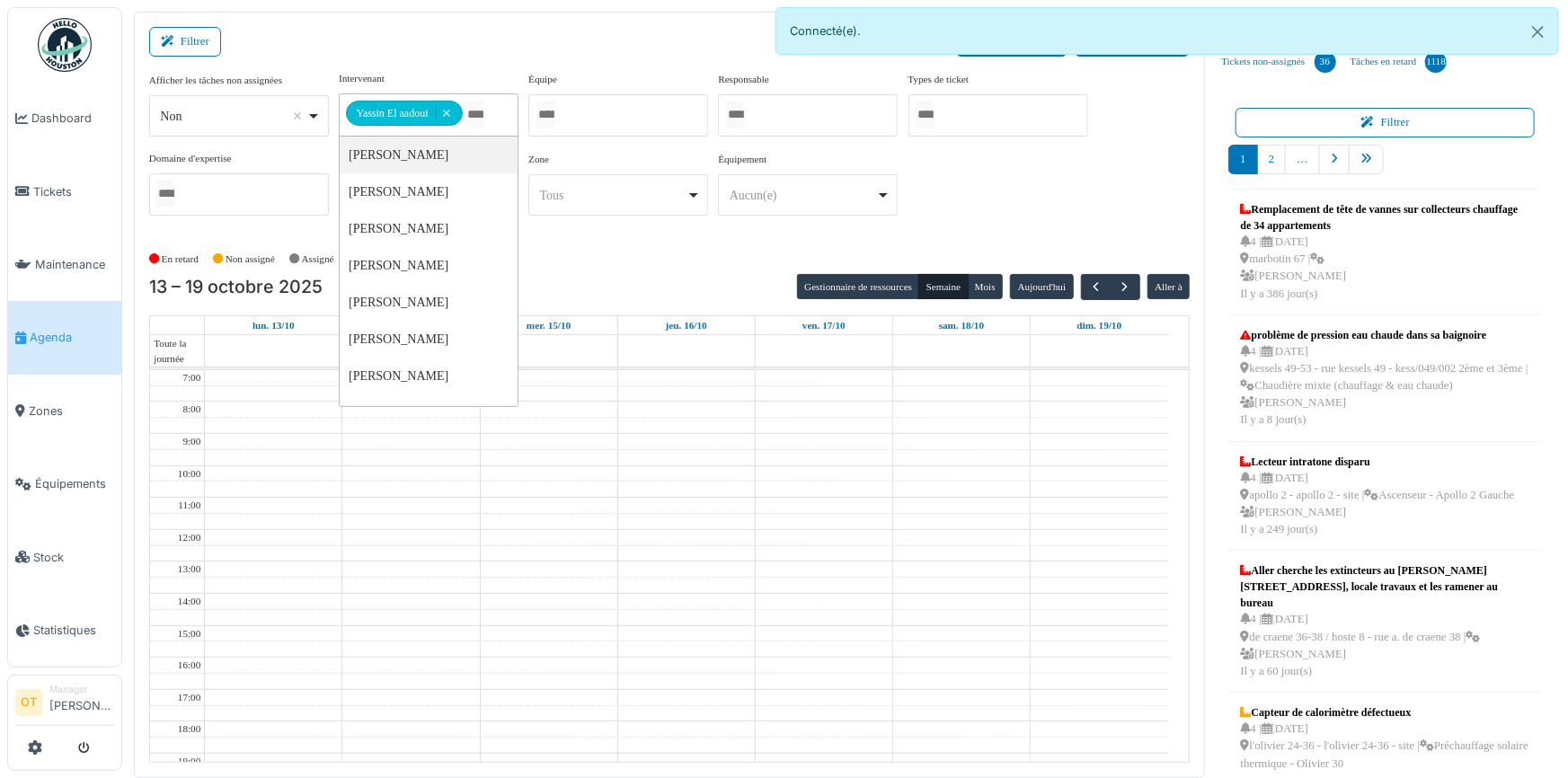
click at [599, 67] on div "Filtrer Créer un ticket Liste des tâches" at bounding box center [669, 49] width 1041 height 44
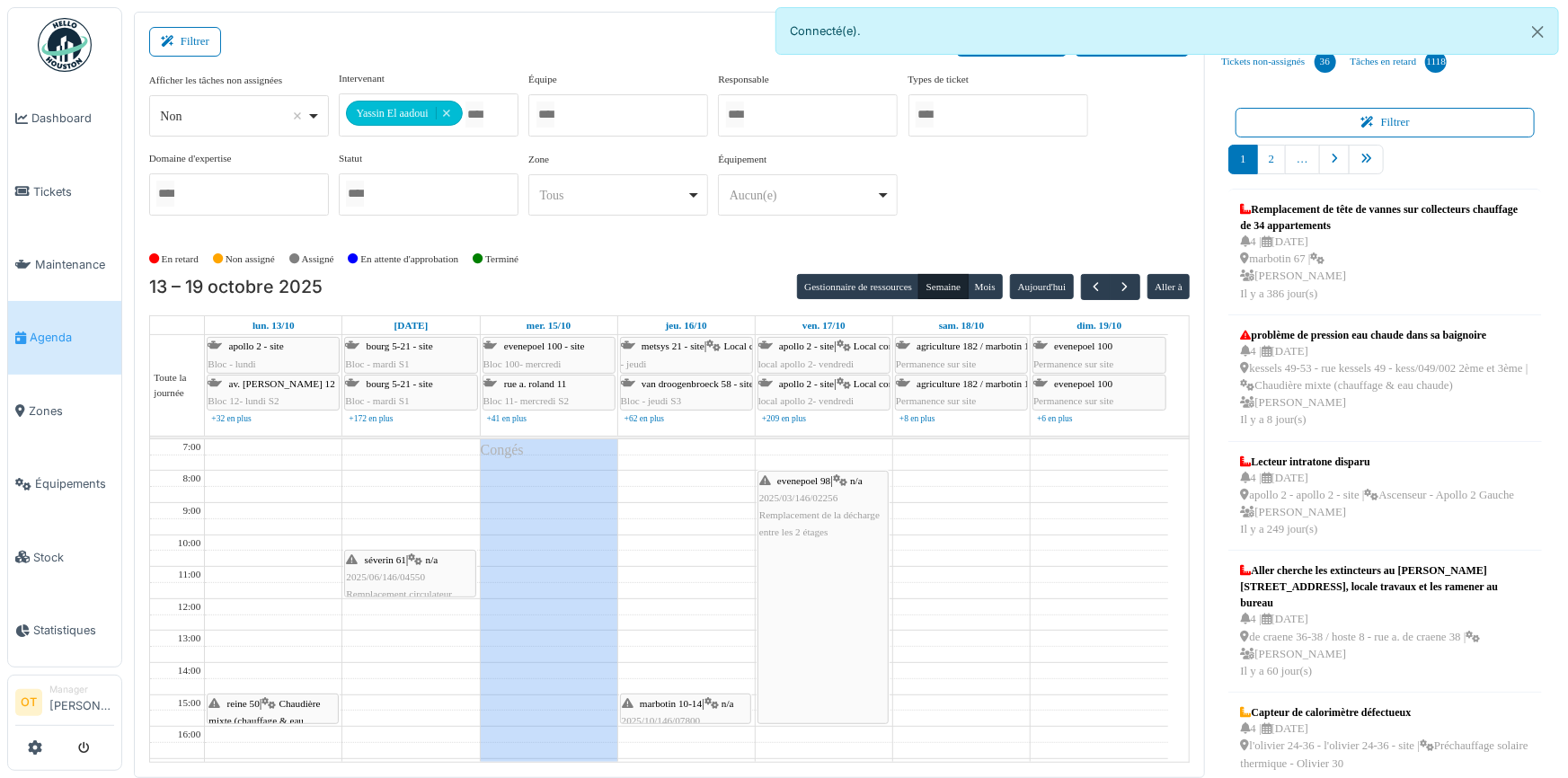
click at [406, 479] on td at bounding box center [686, 479] width 963 height 16
click at [1082, 293] on button "button" at bounding box center [1095, 287] width 30 height 26
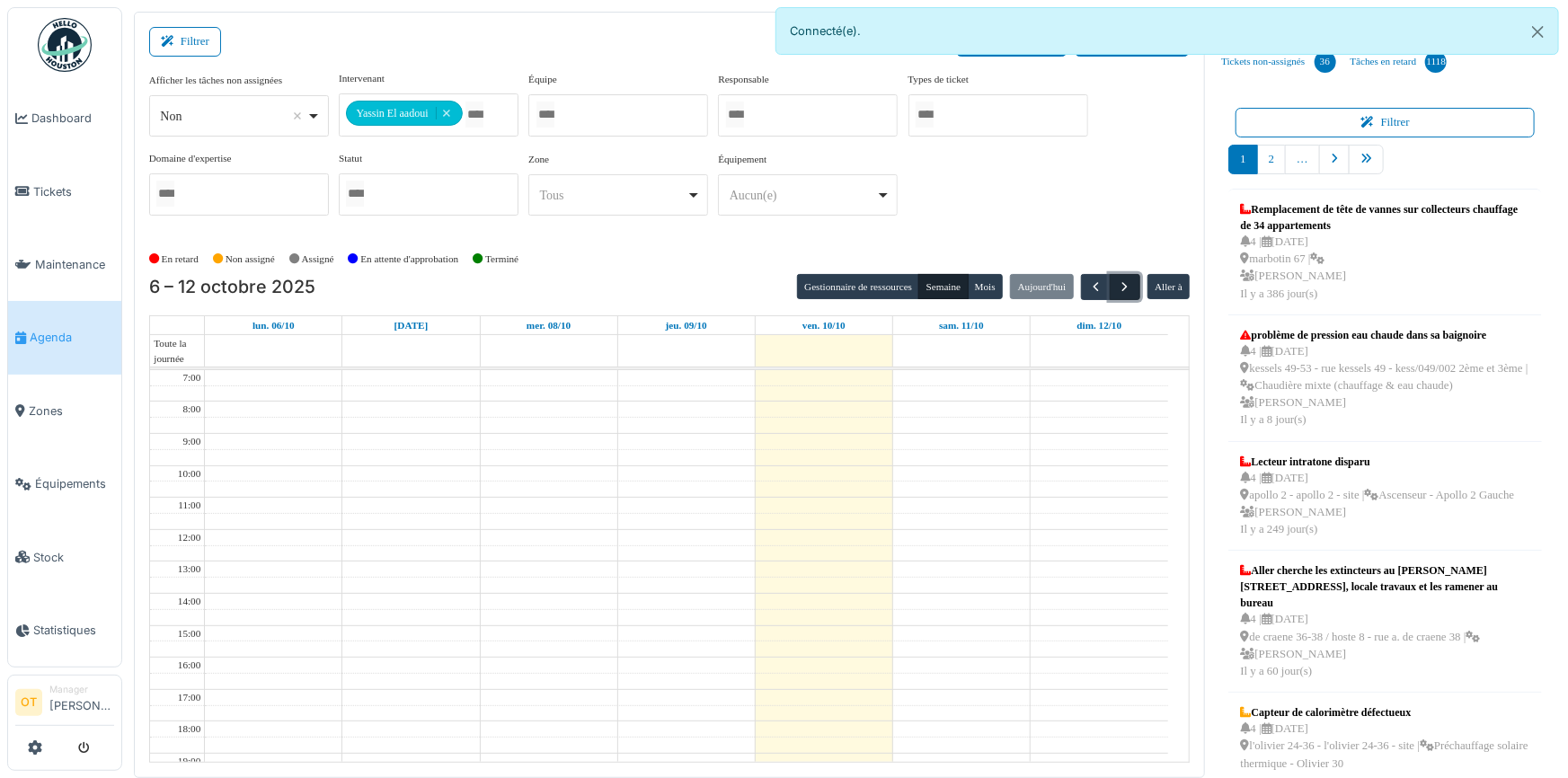
click at [1118, 286] on span "button" at bounding box center [1126, 288] width 15 height 15
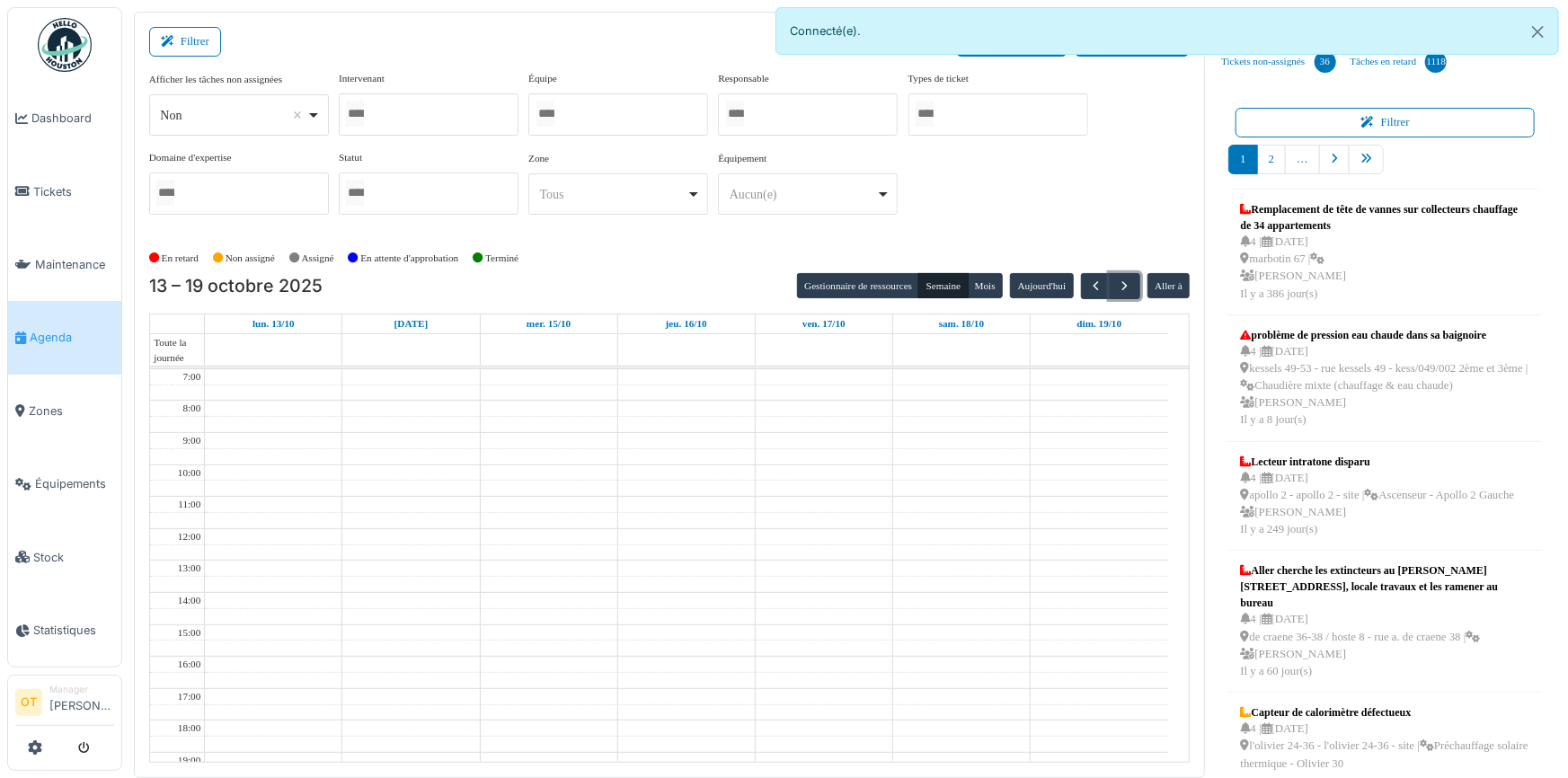
click at [444, 120] on div at bounding box center [428, 114] width 180 height 42
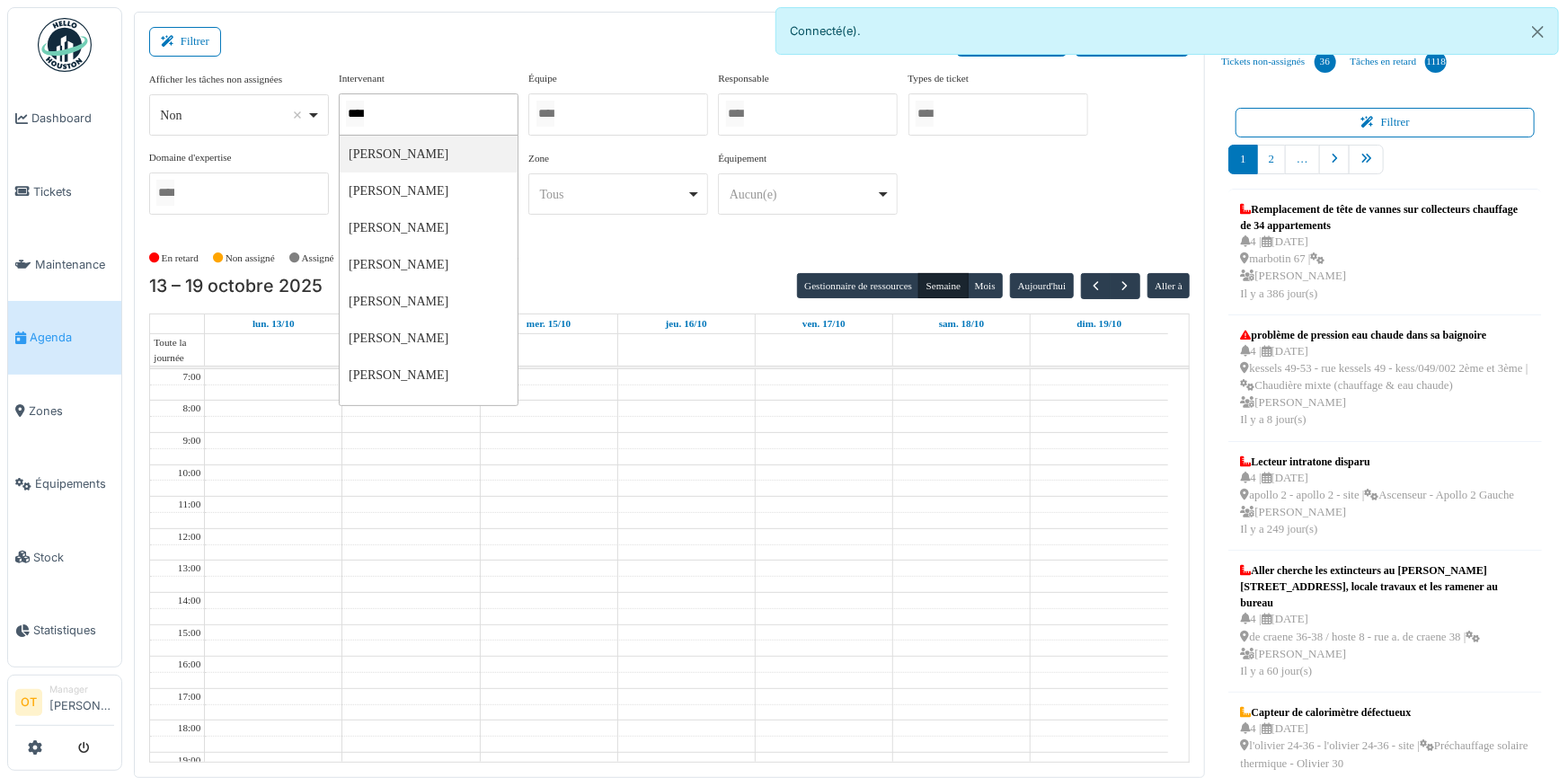
type input "*****"
click at [1097, 180] on div "**********" at bounding box center [669, 150] width 1041 height 159
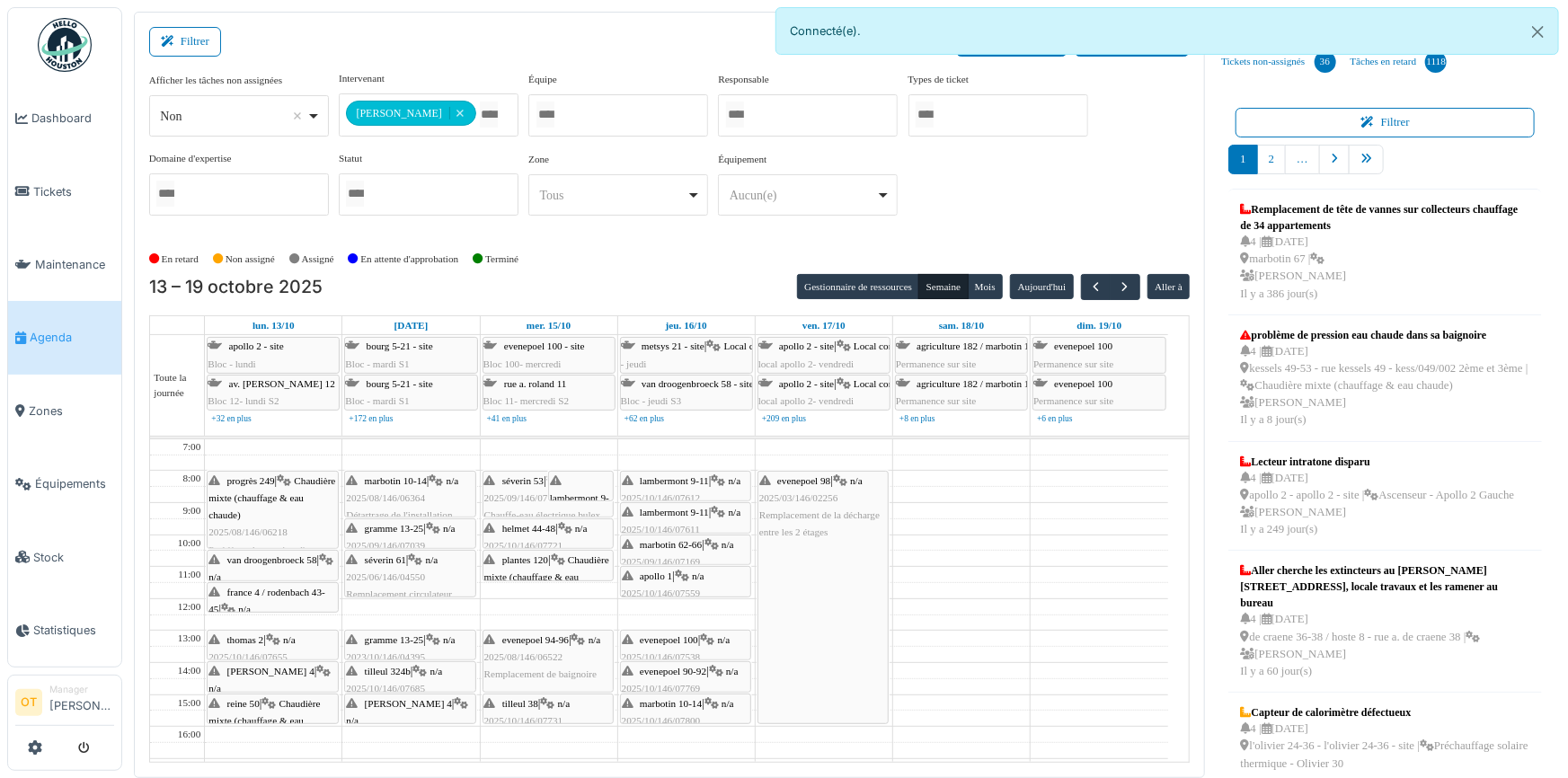
click at [397, 489] on div "marbotin 10-14 | n/a 2025/08/146/06364 Détartrage de l'installation" at bounding box center [410, 499] width 128 height 52
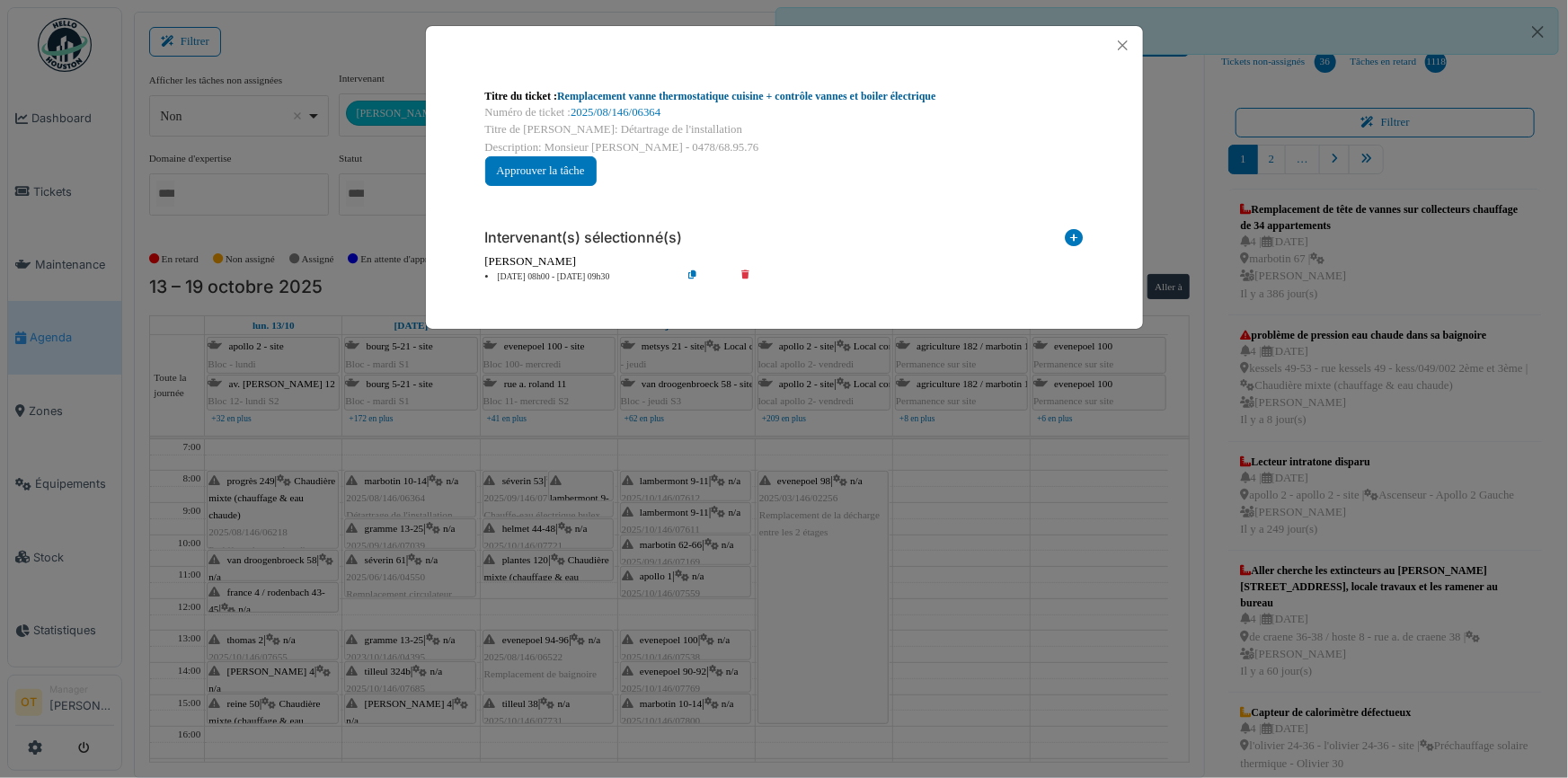
click at [837, 98] on link "Remplacement vanne thermostatique cuisine + contrôle vannes et boiler électrique" at bounding box center [747, 95] width 379 height 13
click at [733, 439] on div "Titre du ticket : Remplacement vanne thermostatique cuisine + contrôle vannes e…" at bounding box center [784, 389] width 1568 height 778
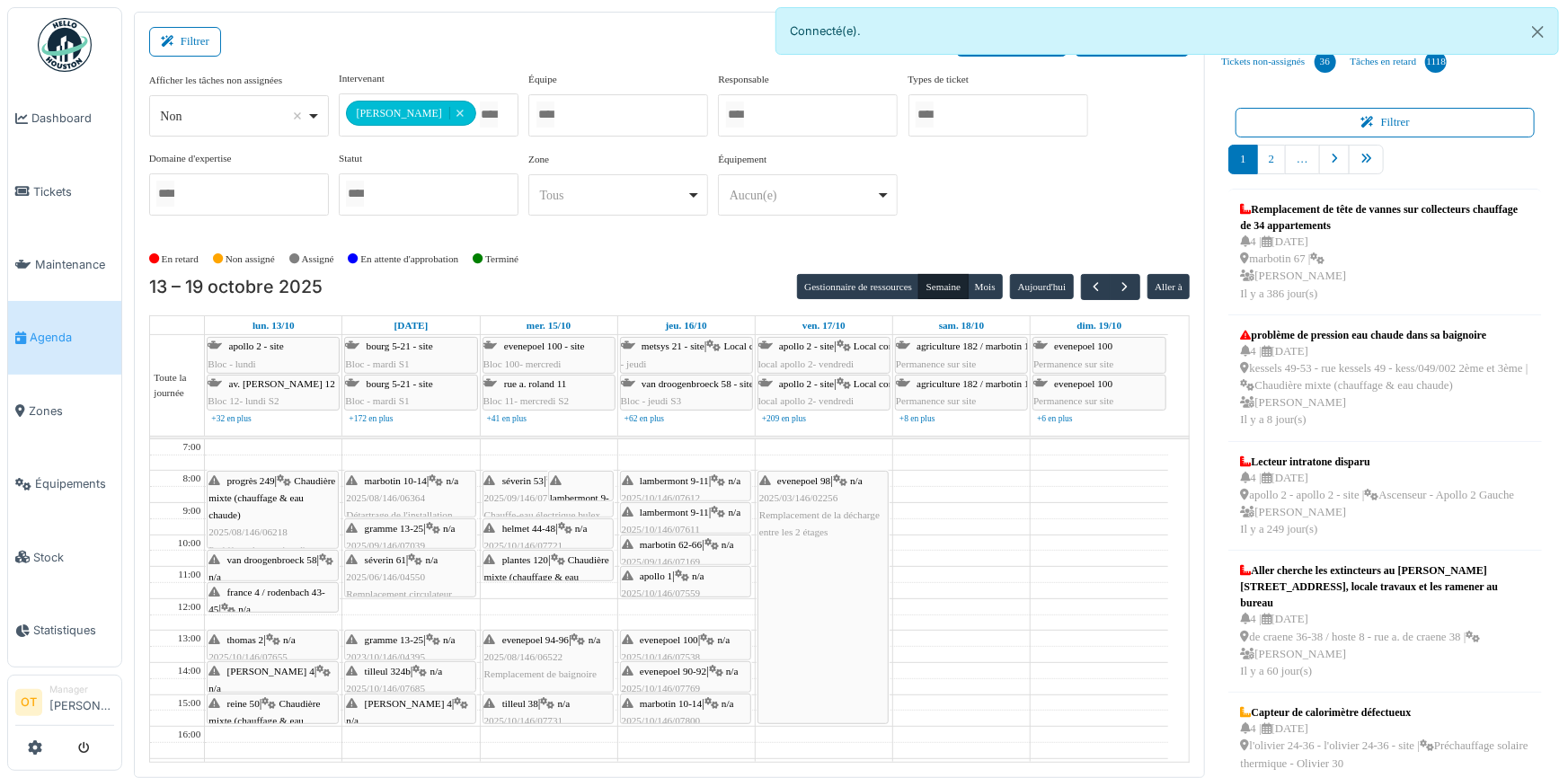
click at [421, 534] on div "gramme 13-25 | n/a 2025/09/146/07039 recherche fuite d'eau tuyauterie toilette …" at bounding box center [410, 564] width 128 height 87
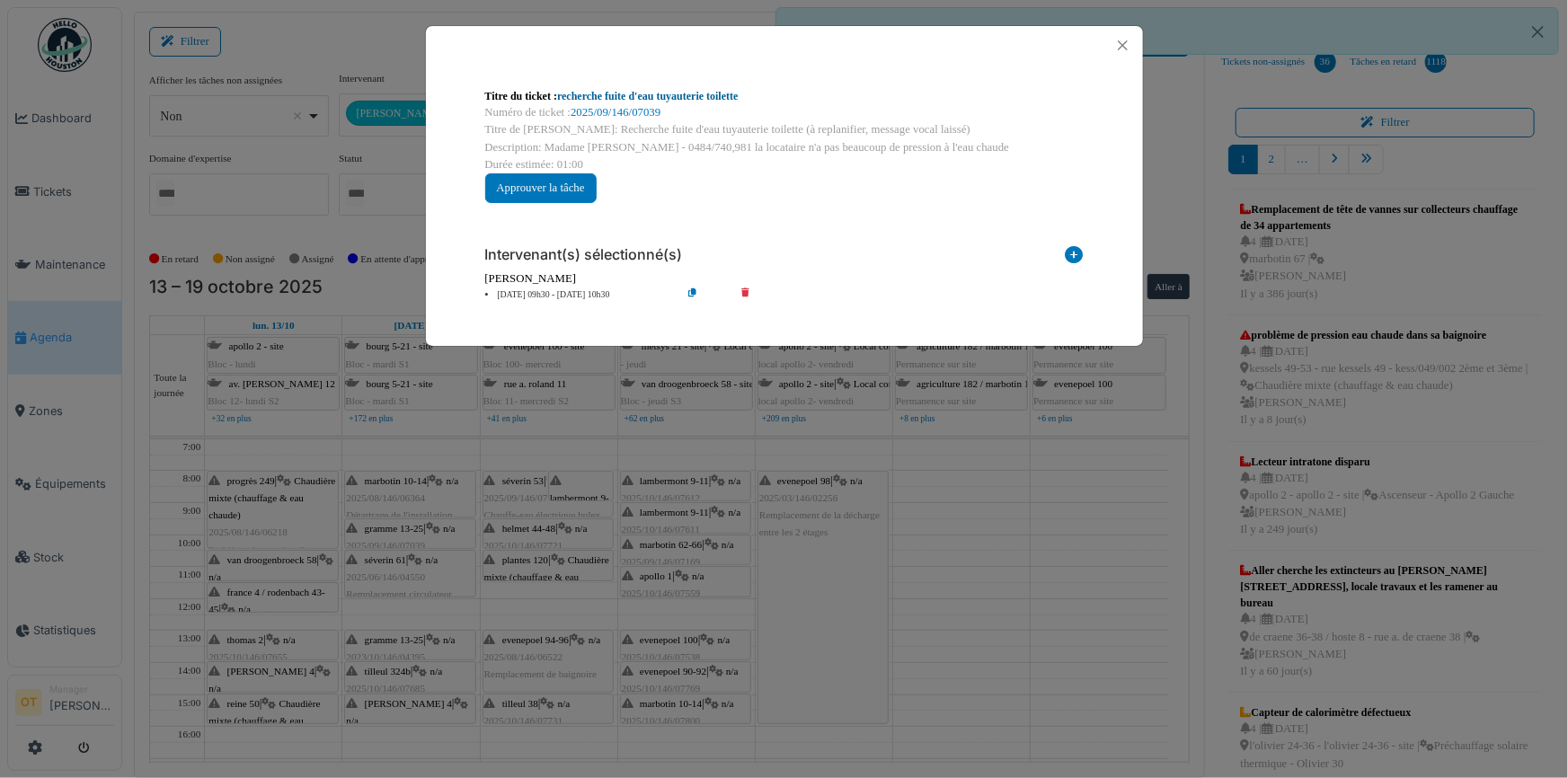
click at [712, 90] on link "recherche fuite d'eau tuyauterie toilette" at bounding box center [648, 95] width 182 height 13
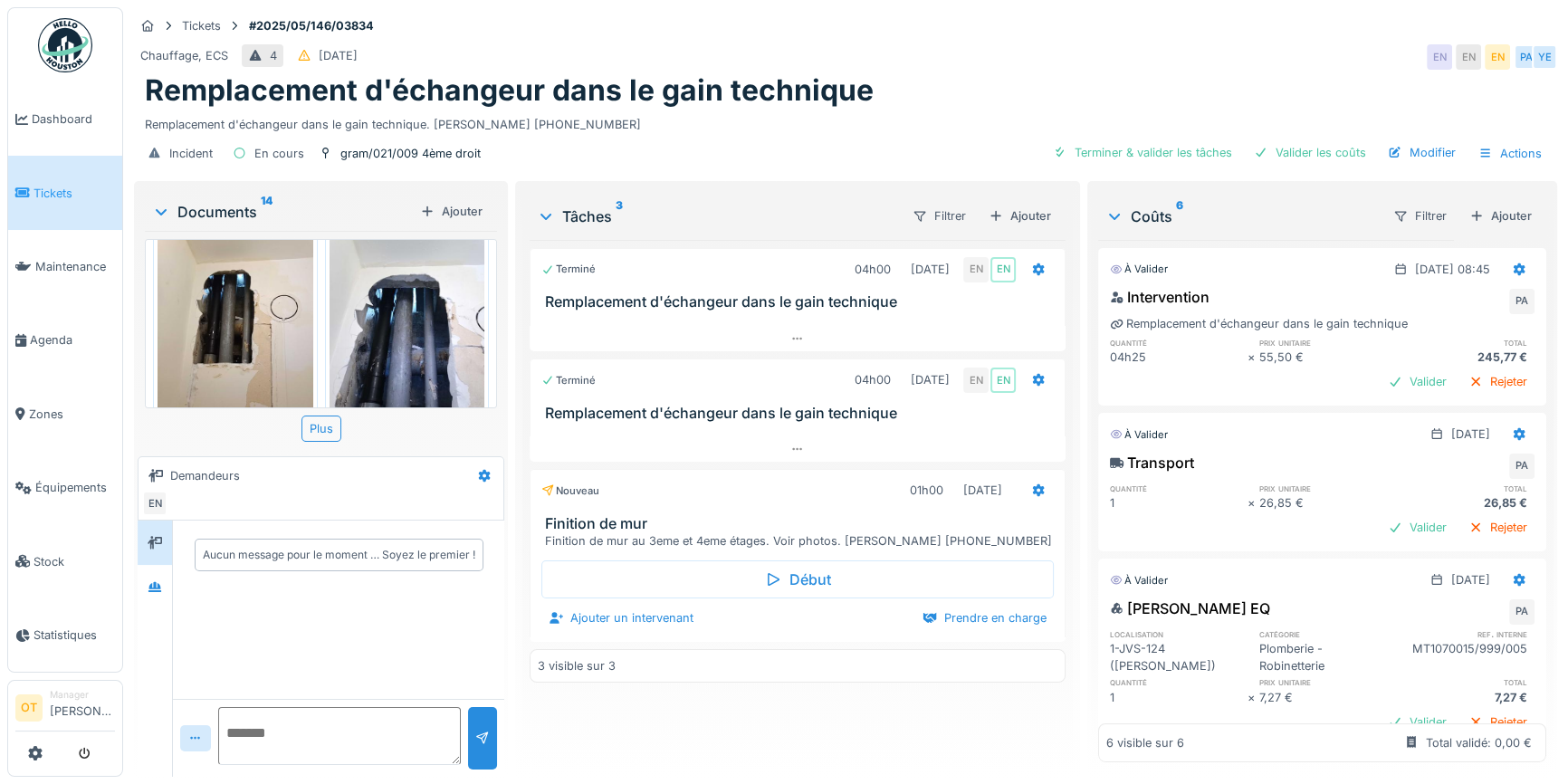
scroll to position [12, 0]
click at [798, 649] on div "3 visible sur 3" at bounding box center [797, 666] width 536 height 34
click at [796, 453] on div "Terminé 04h00 14/05/2025 EN EN Remplacement d'échangeur dans le gain technique …" at bounding box center [797, 501] width 536 height 522
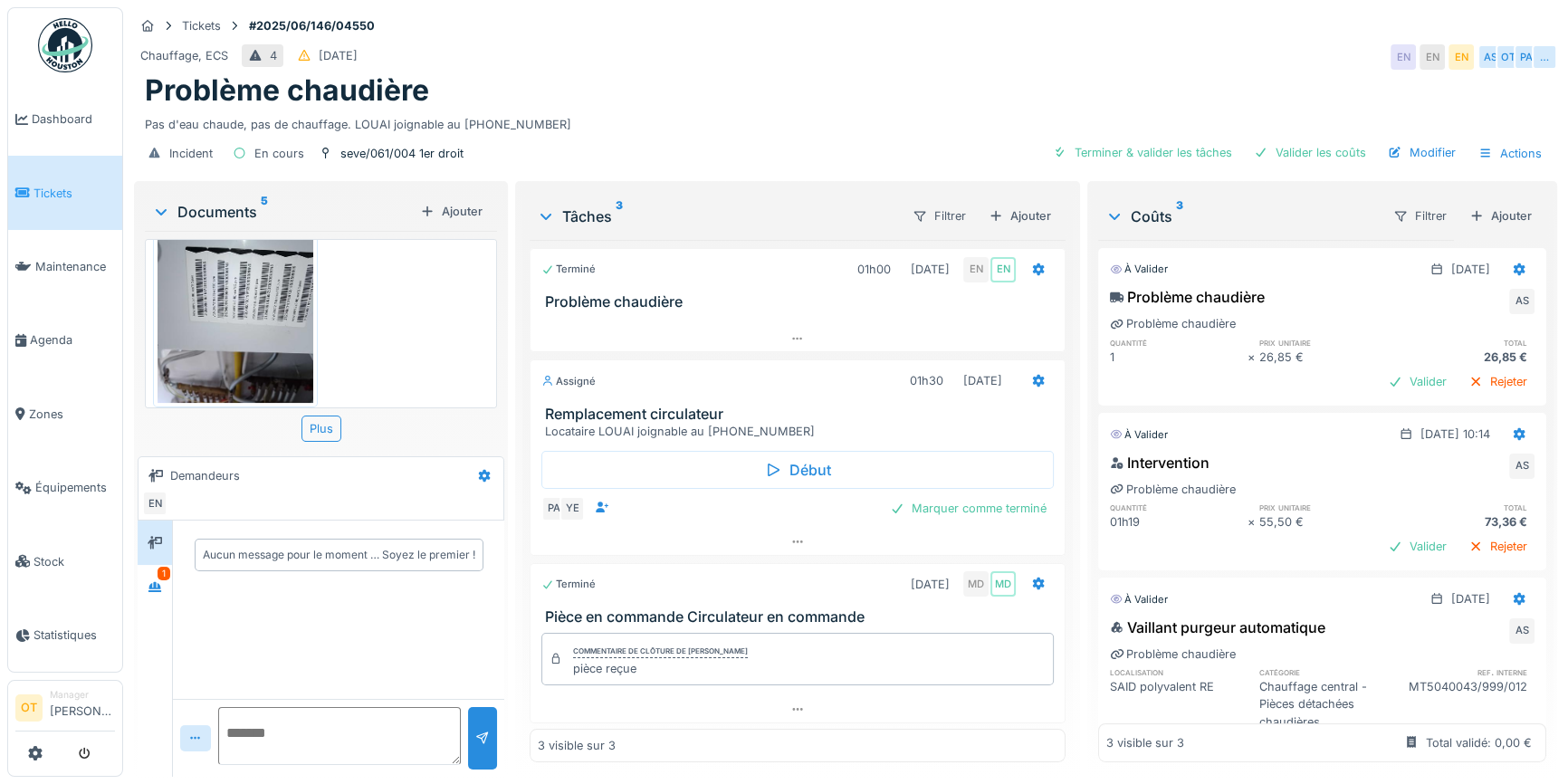
scroll to position [12, 0]
click at [151, 581] on icon at bounding box center [154, 587] width 15 height 12
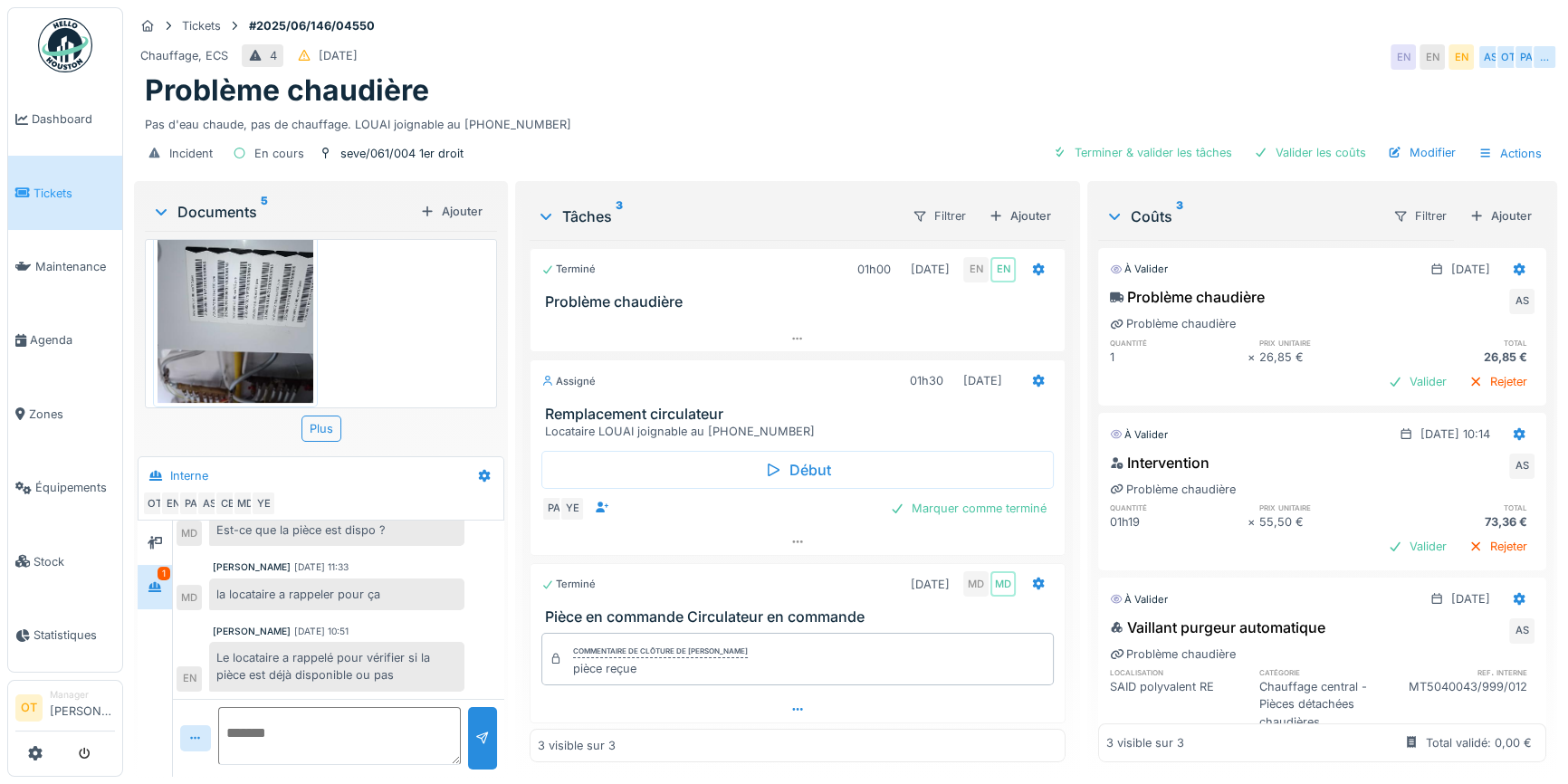
click at [797, 703] on div at bounding box center [797, 709] width 534 height 26
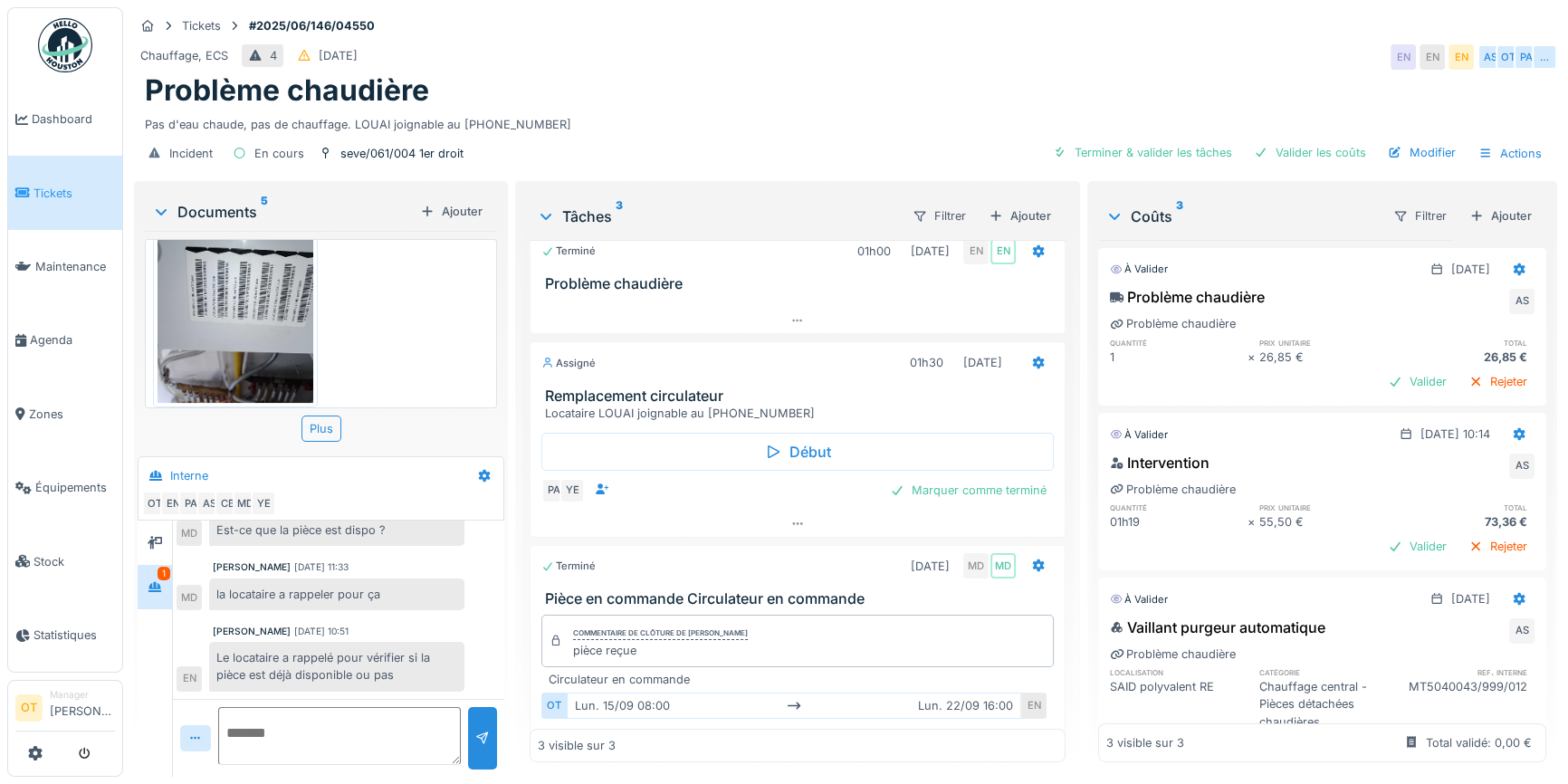
scroll to position [0, 0]
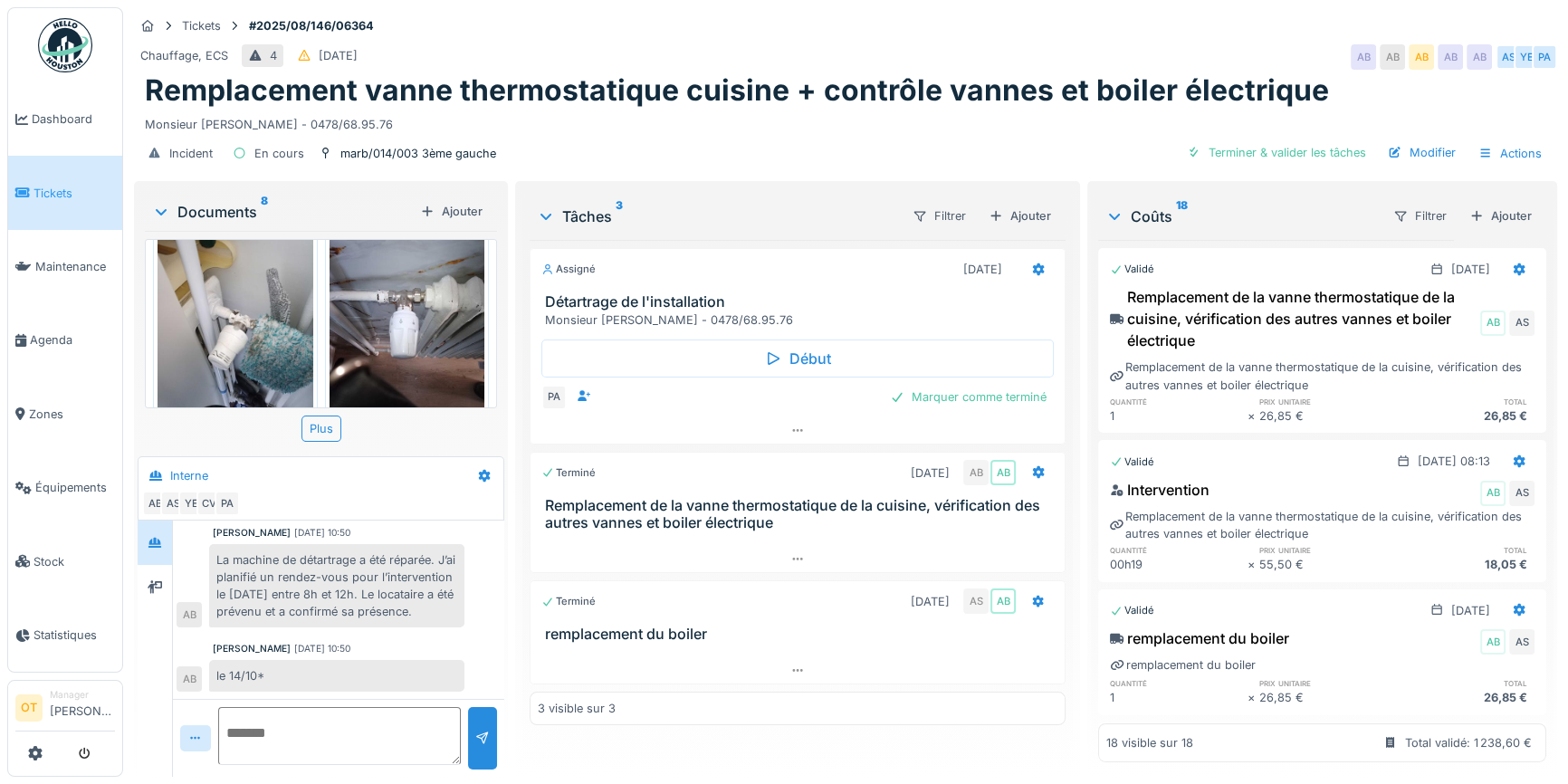
scroll to position [12, 0]
click at [769, 418] on div at bounding box center [797, 430] width 534 height 26
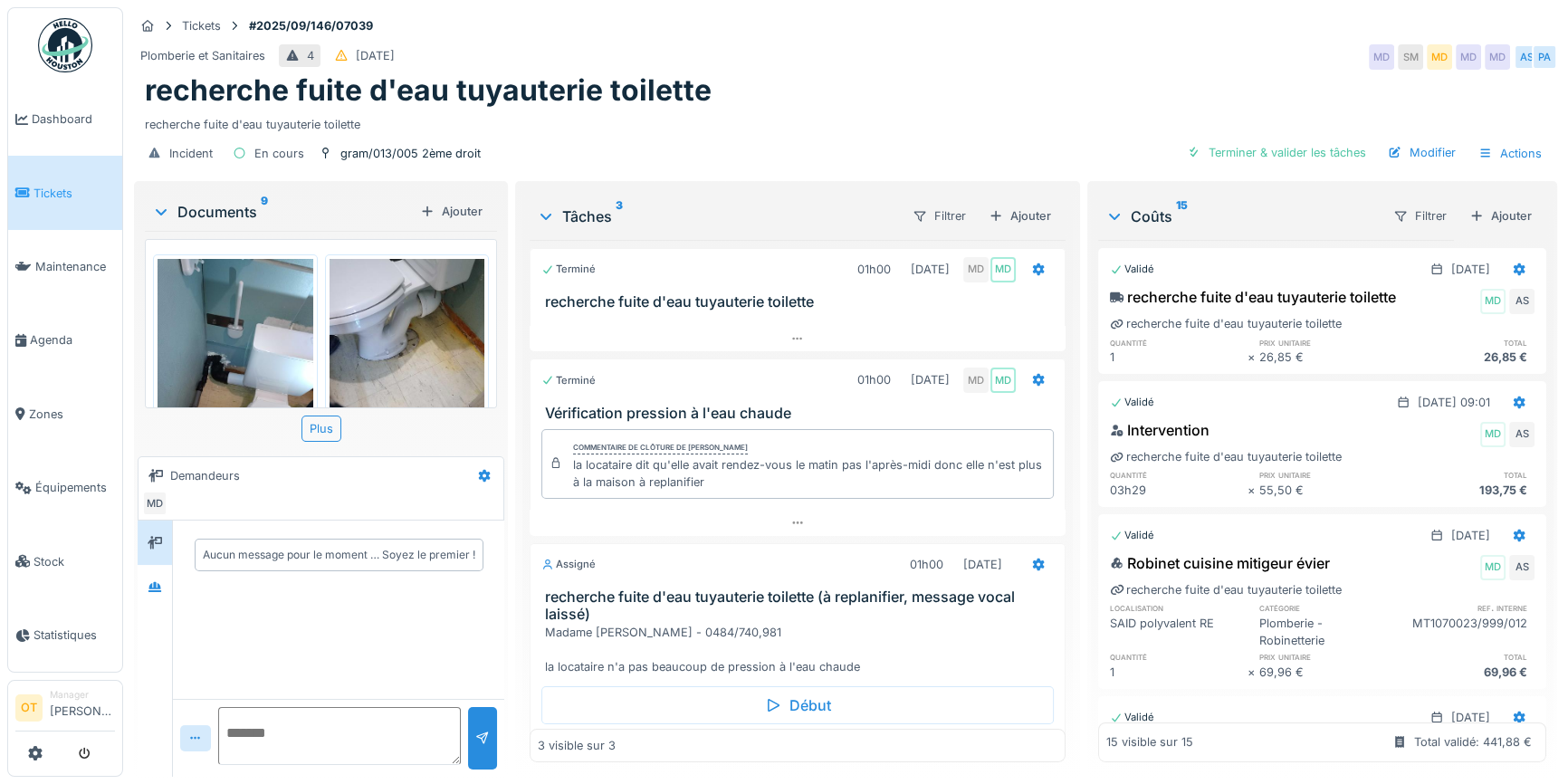
click at [367, 340] on img at bounding box center [407, 362] width 156 height 207
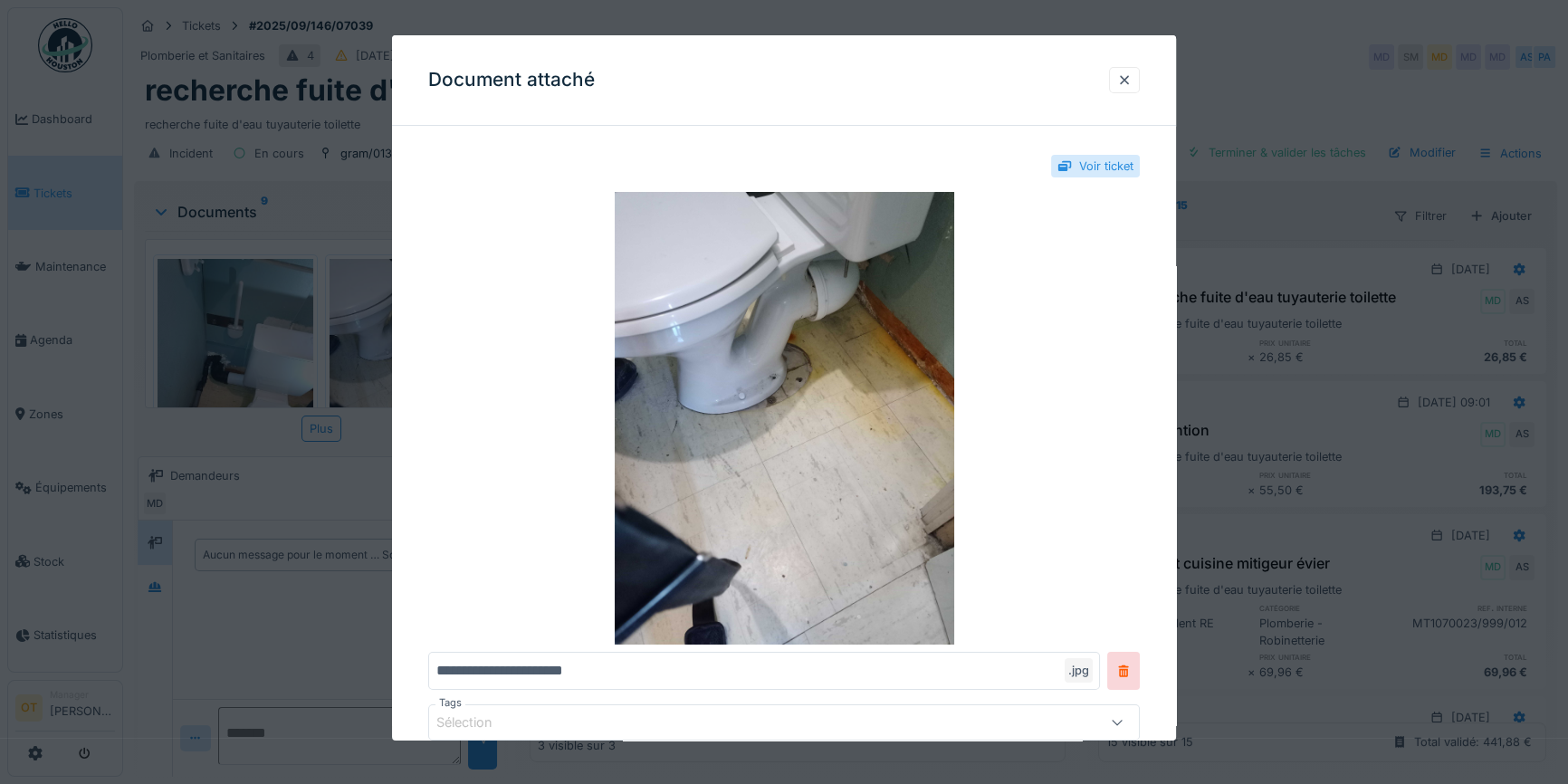
click at [336, 335] on div at bounding box center [784, 392] width 1568 height 784
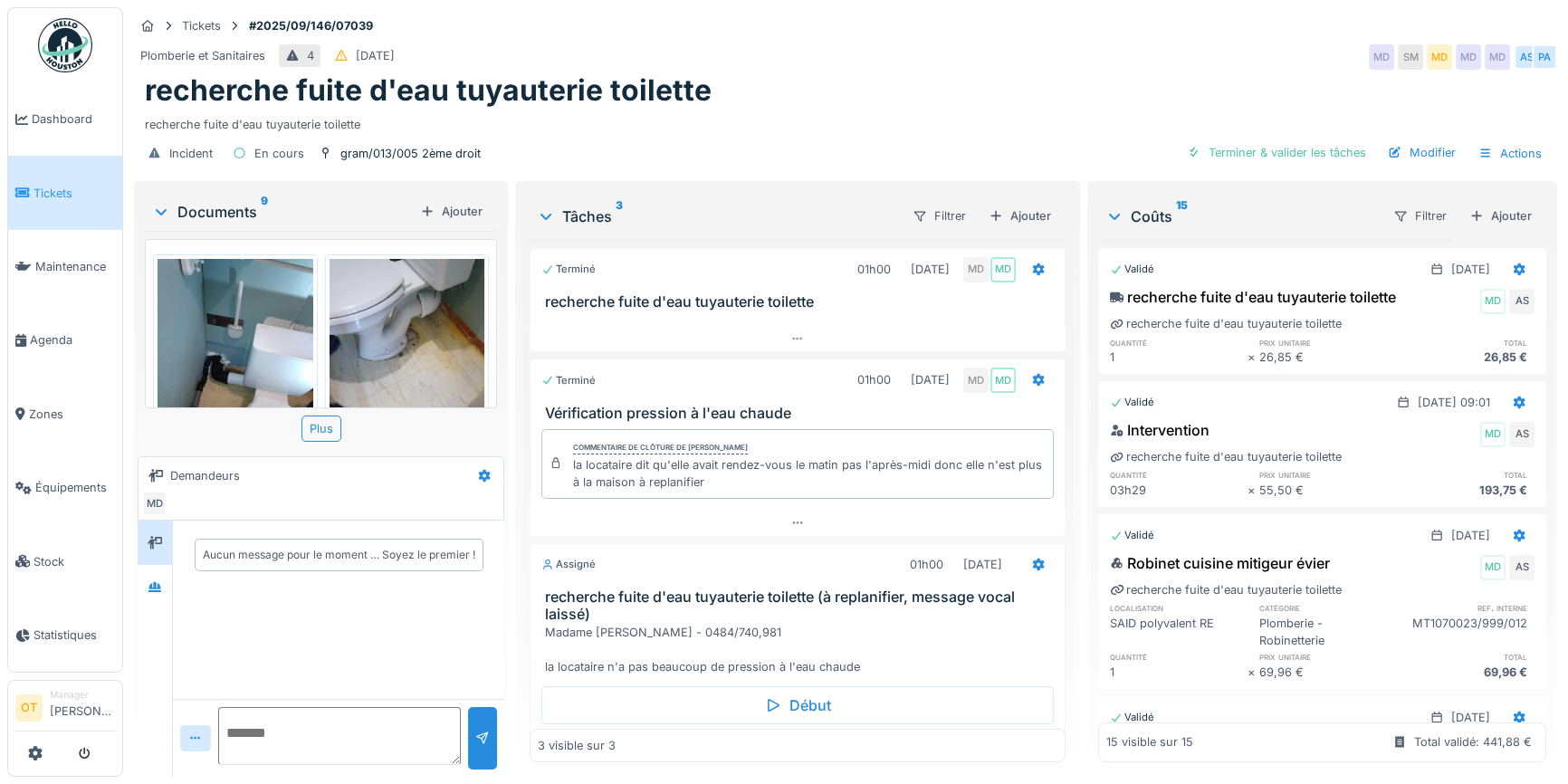
click at [235, 337] on img at bounding box center [235, 362] width 156 height 207
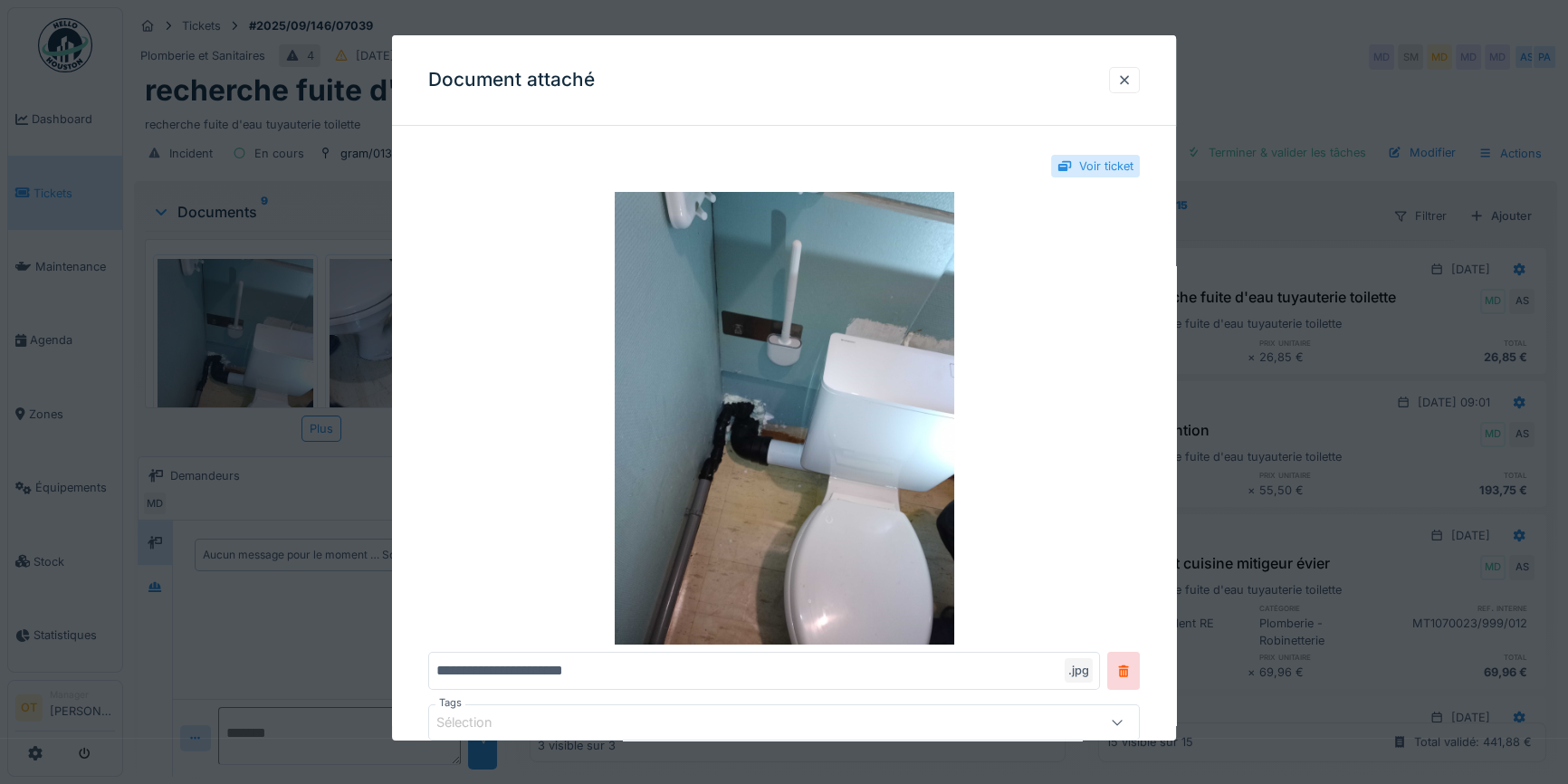
click at [235, 337] on div at bounding box center [784, 392] width 1568 height 784
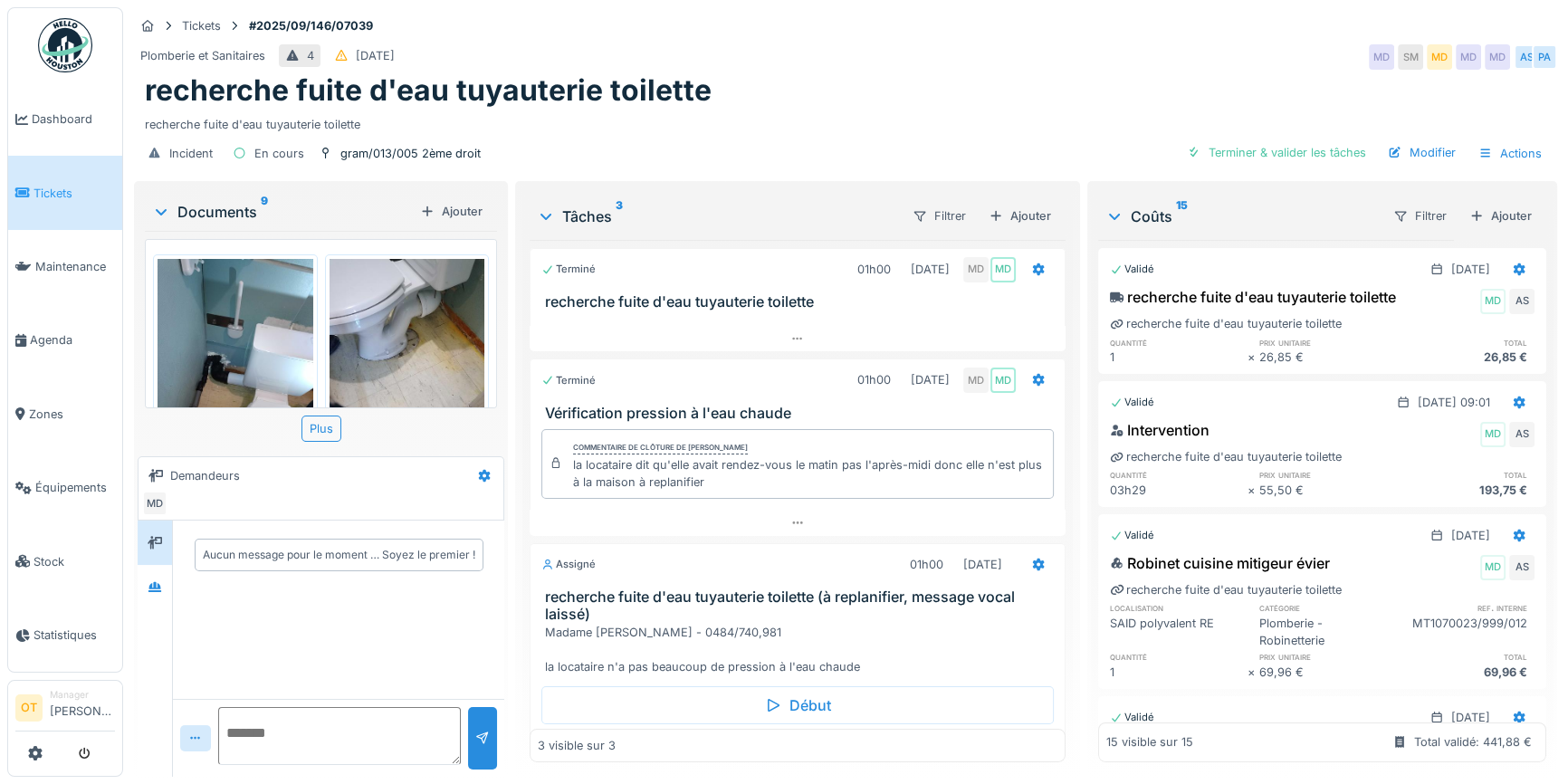
scroll to position [12, 0]
click at [315, 416] on div "Plus" at bounding box center [321, 428] width 40 height 26
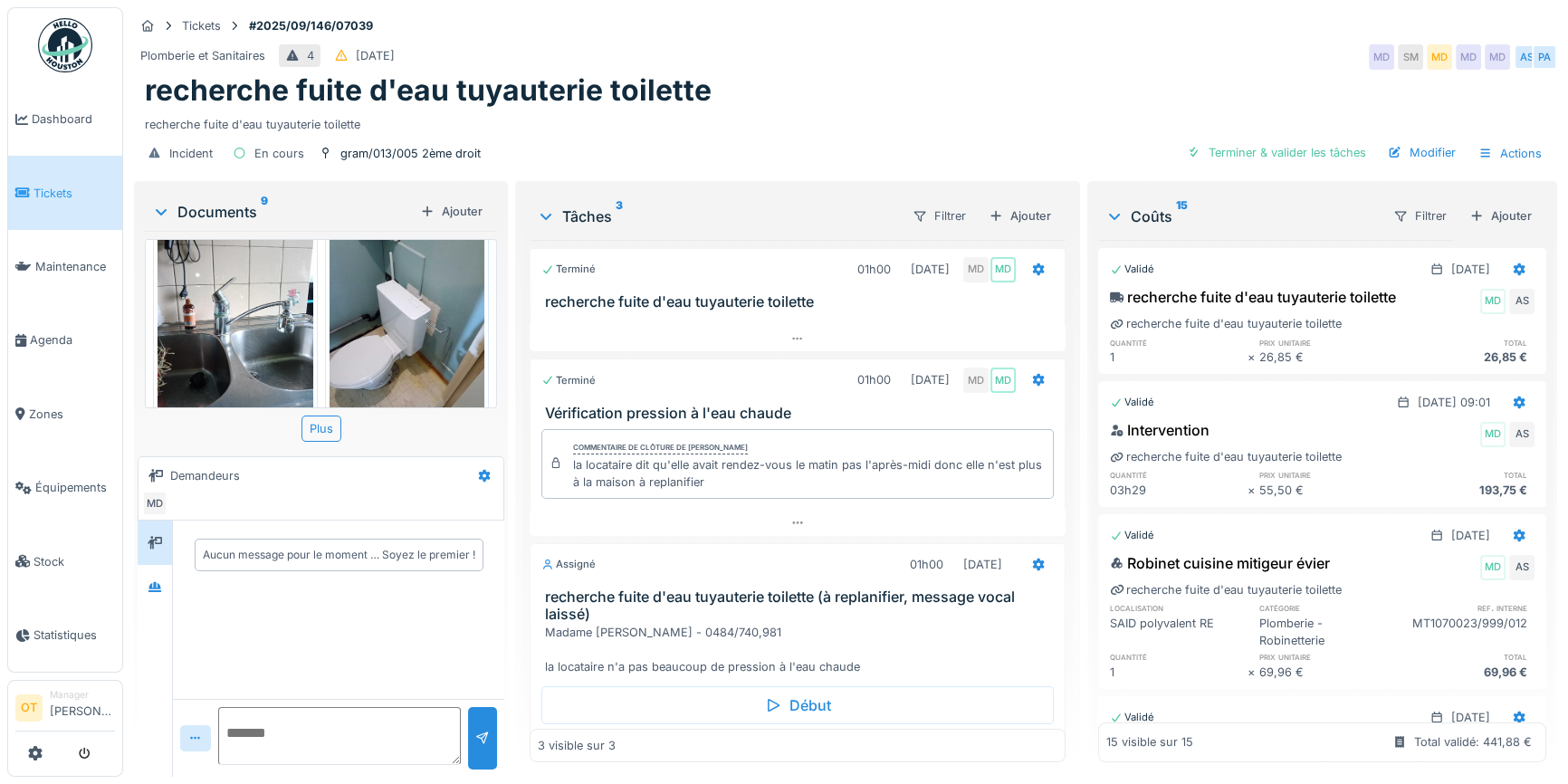
scroll to position [329, 0]
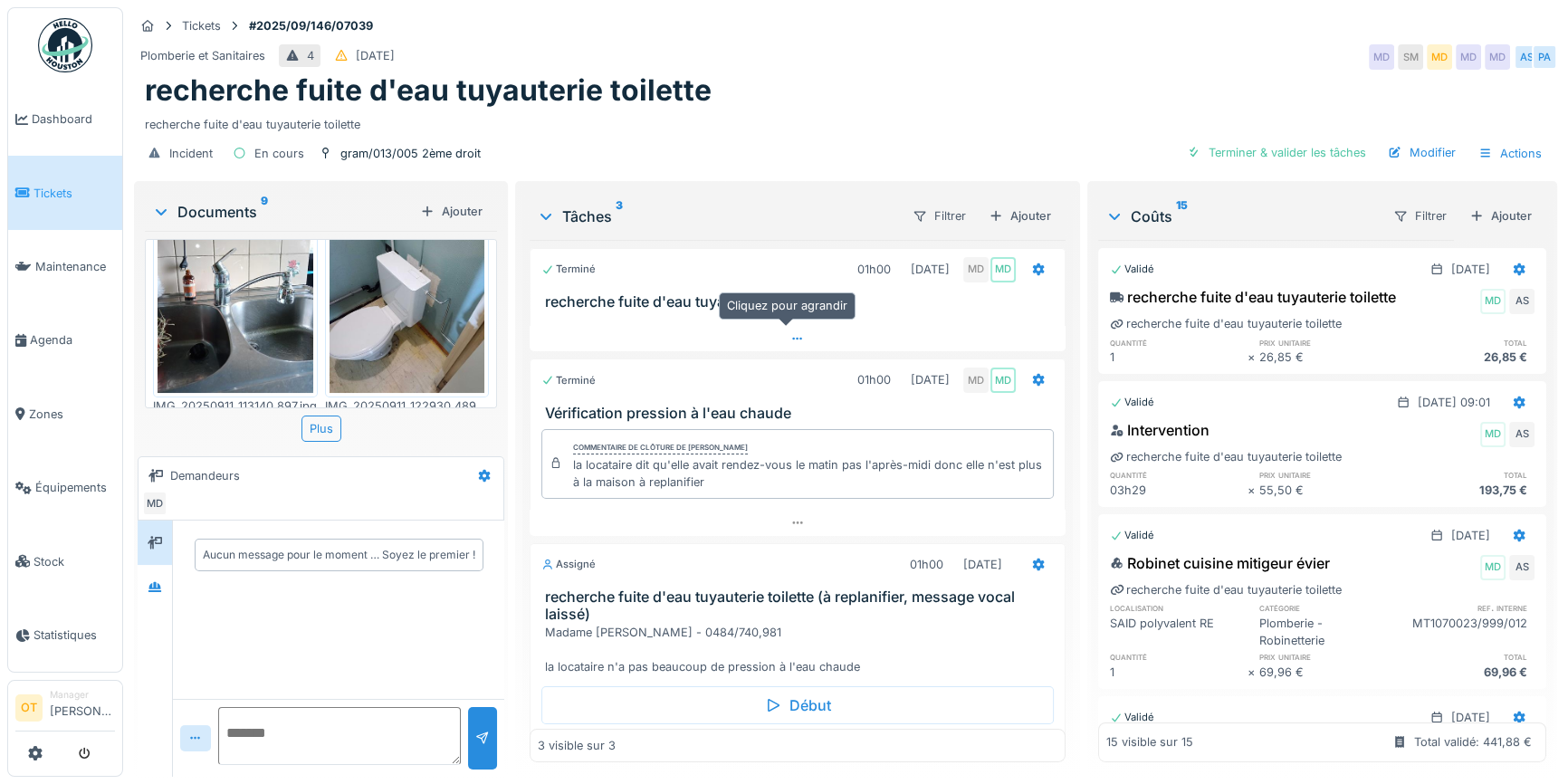
click at [844, 326] on div at bounding box center [797, 338] width 536 height 26
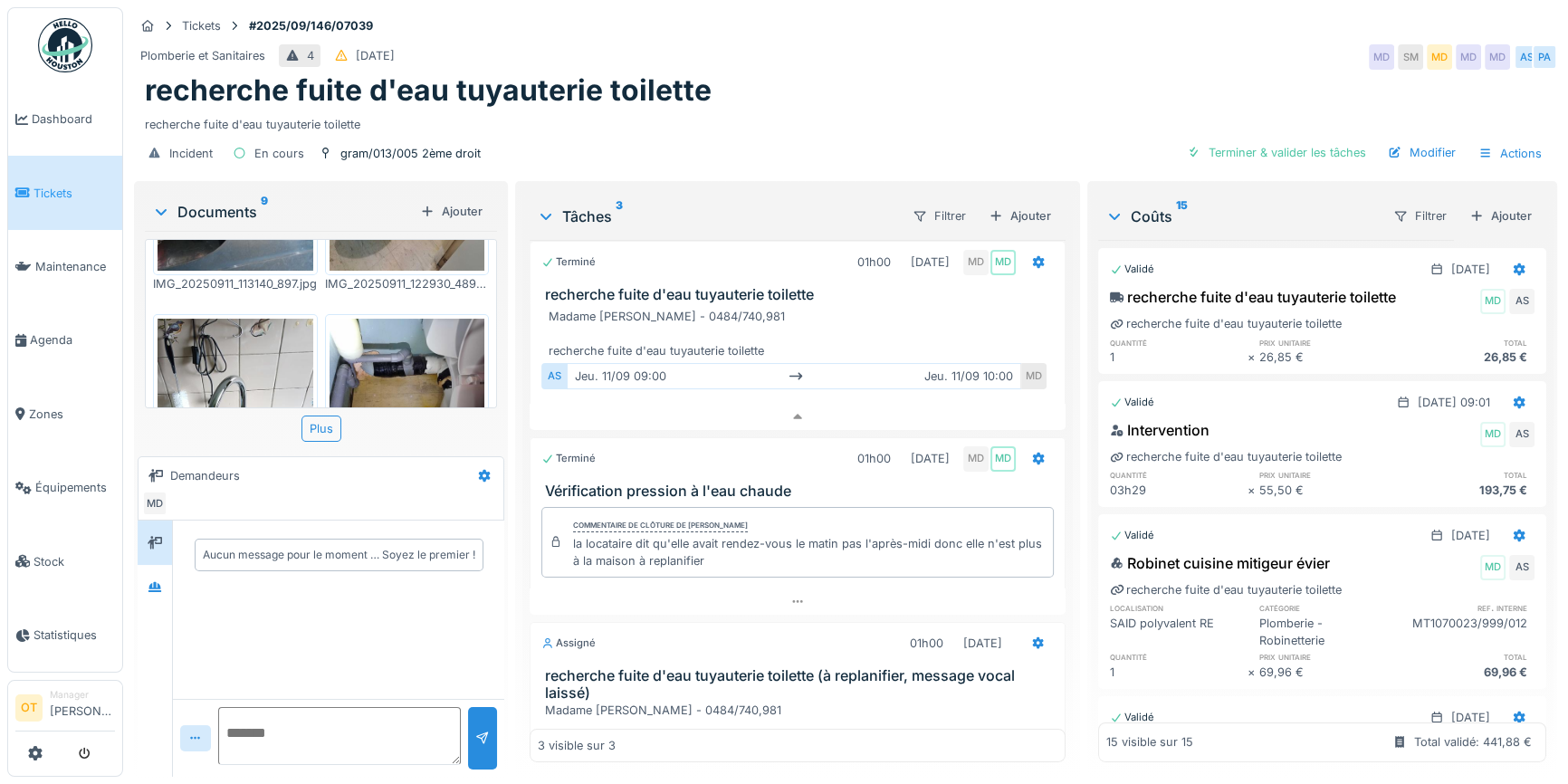
scroll to position [493, 0]
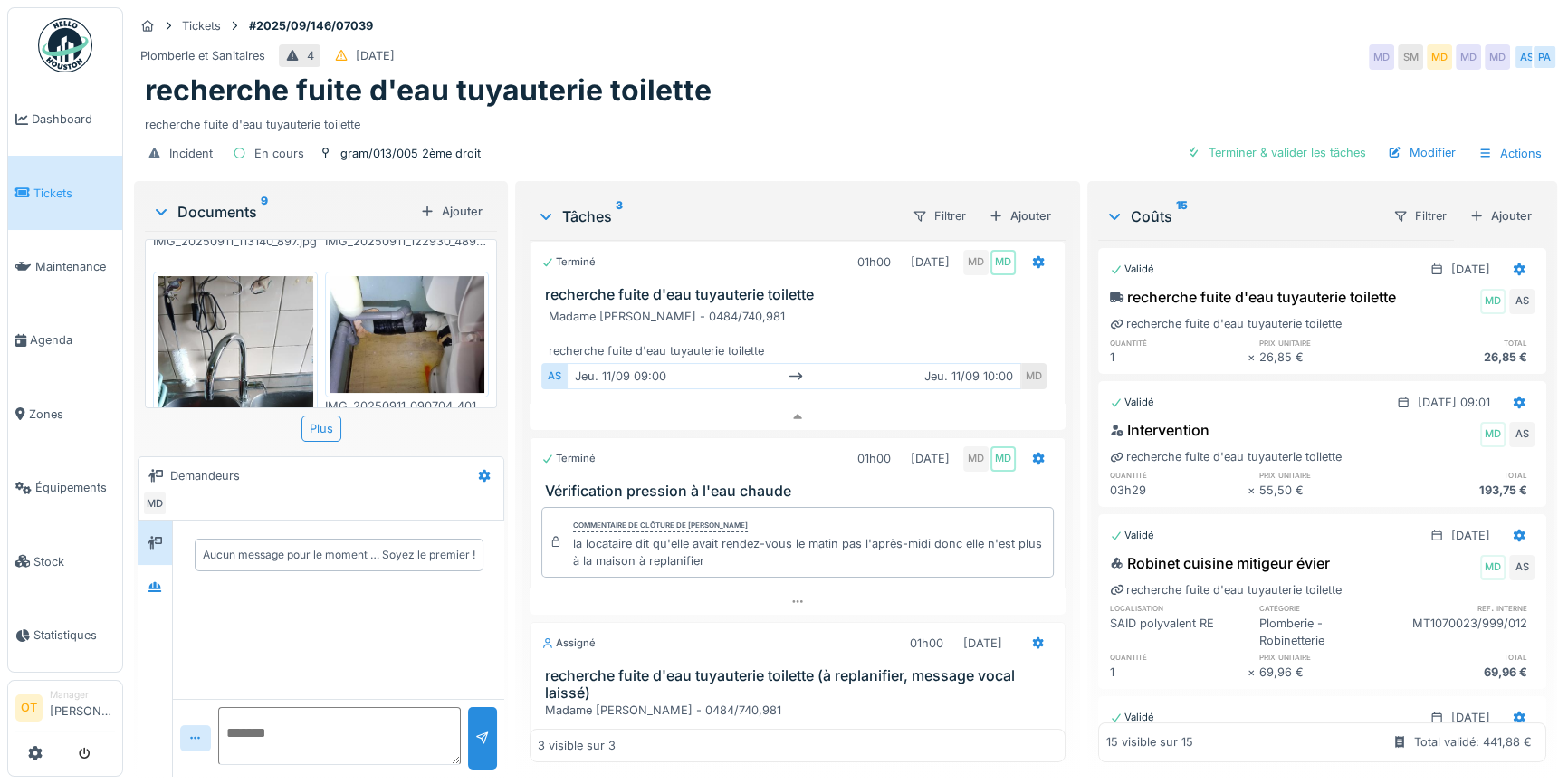
click at [406, 309] on img at bounding box center [407, 334] width 156 height 117
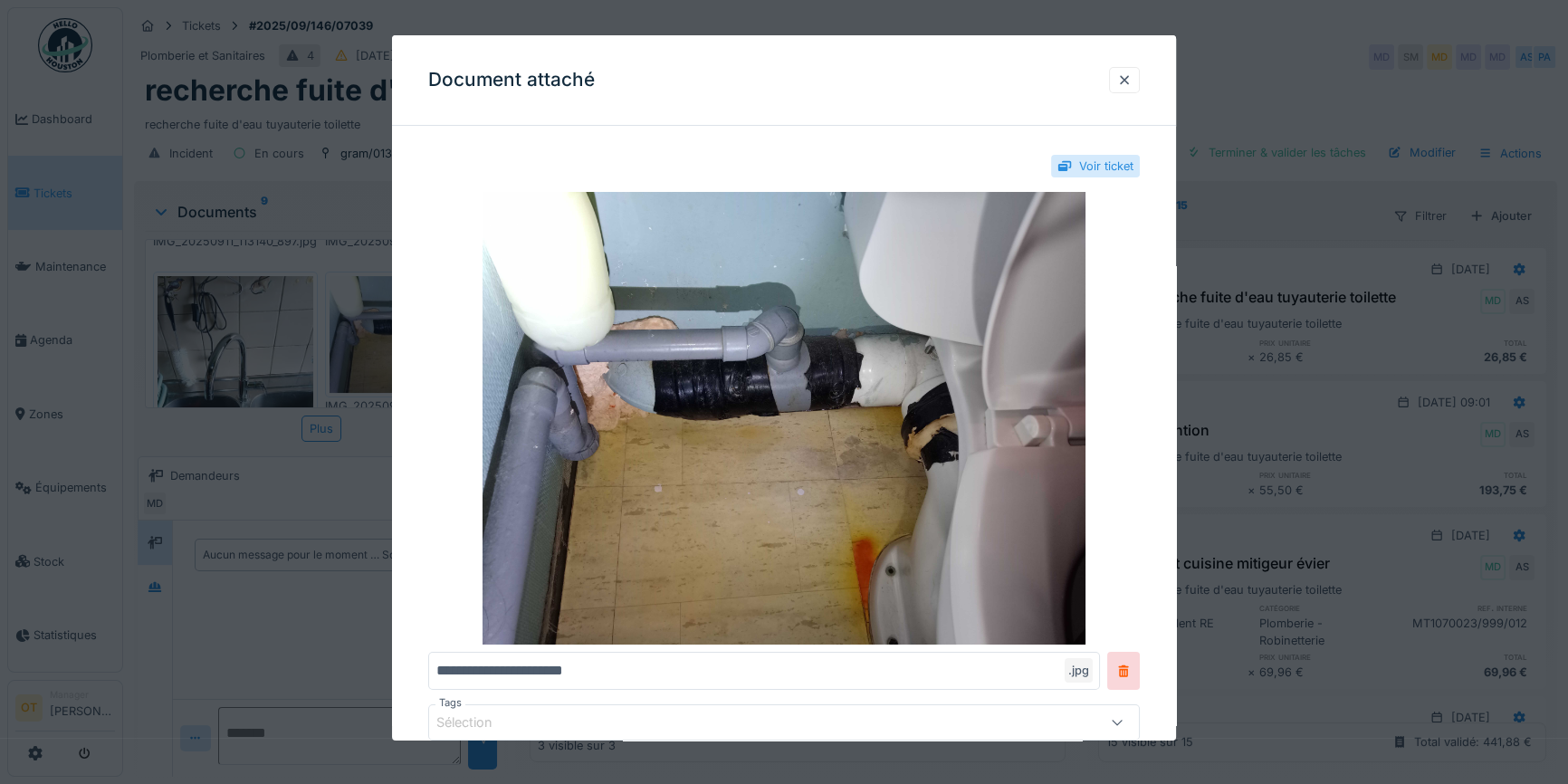
click at [1285, 132] on div at bounding box center [784, 392] width 1568 height 784
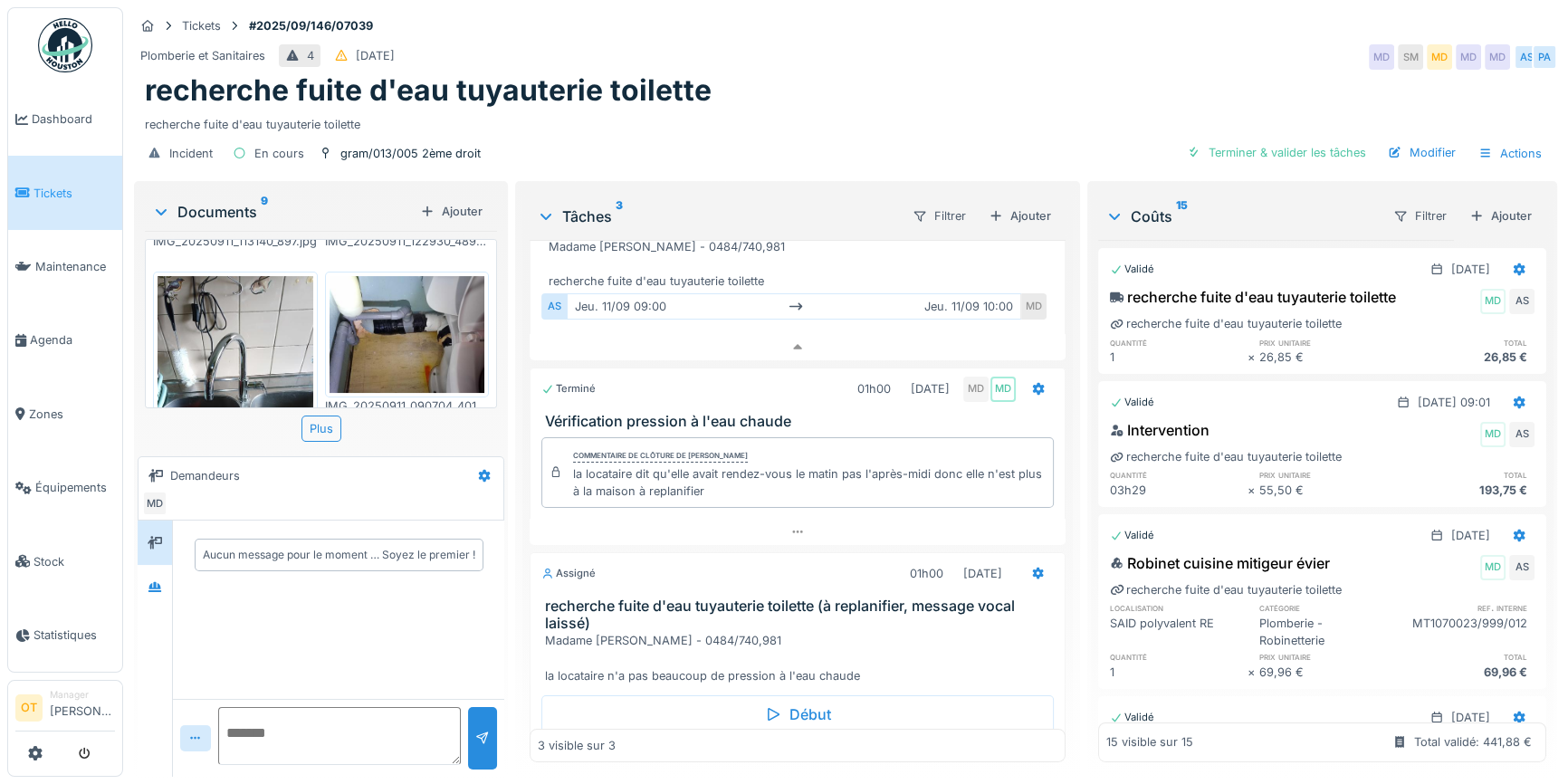
scroll to position [154, 0]
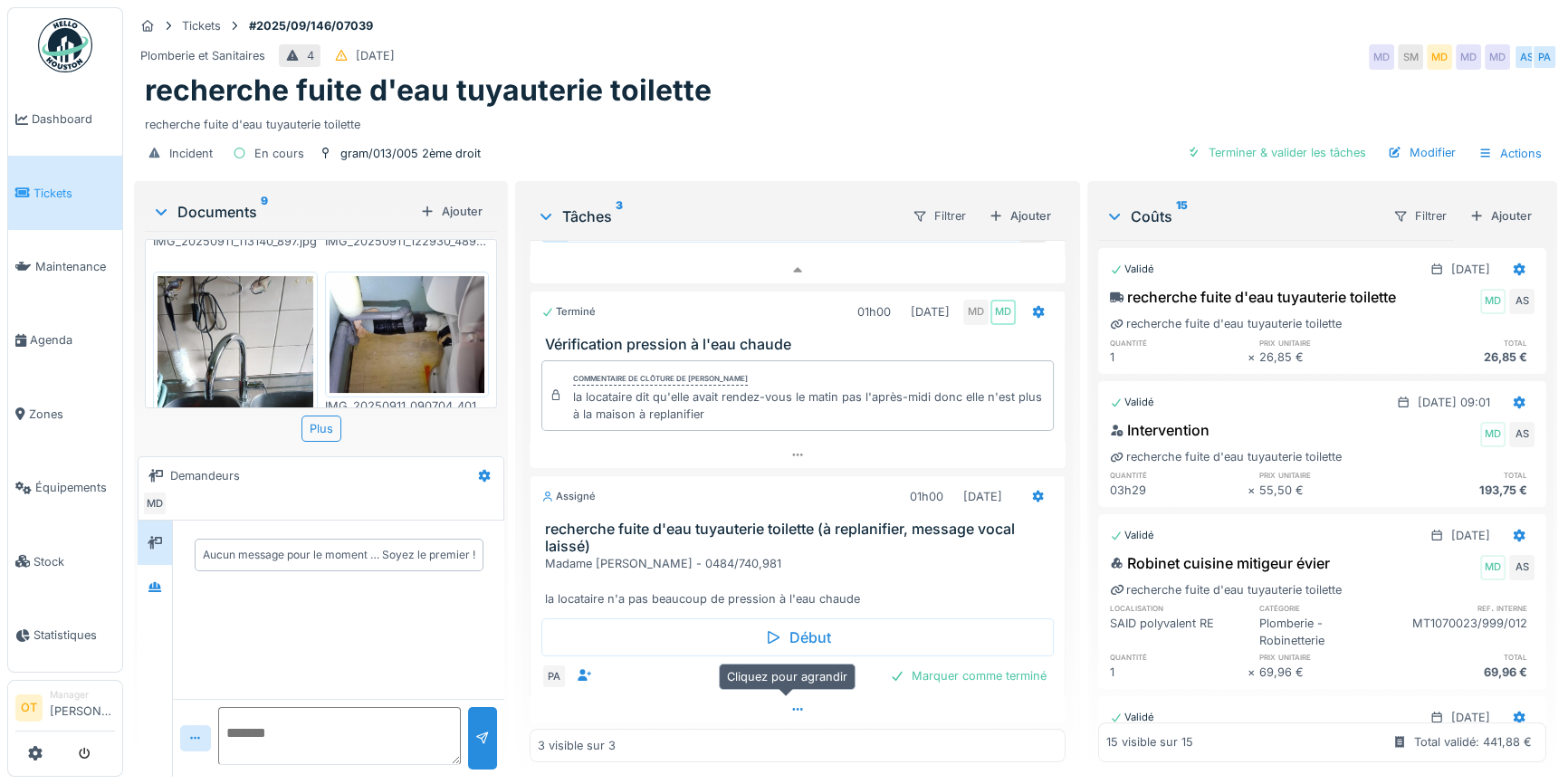
click at [785, 708] on div at bounding box center [797, 709] width 536 height 26
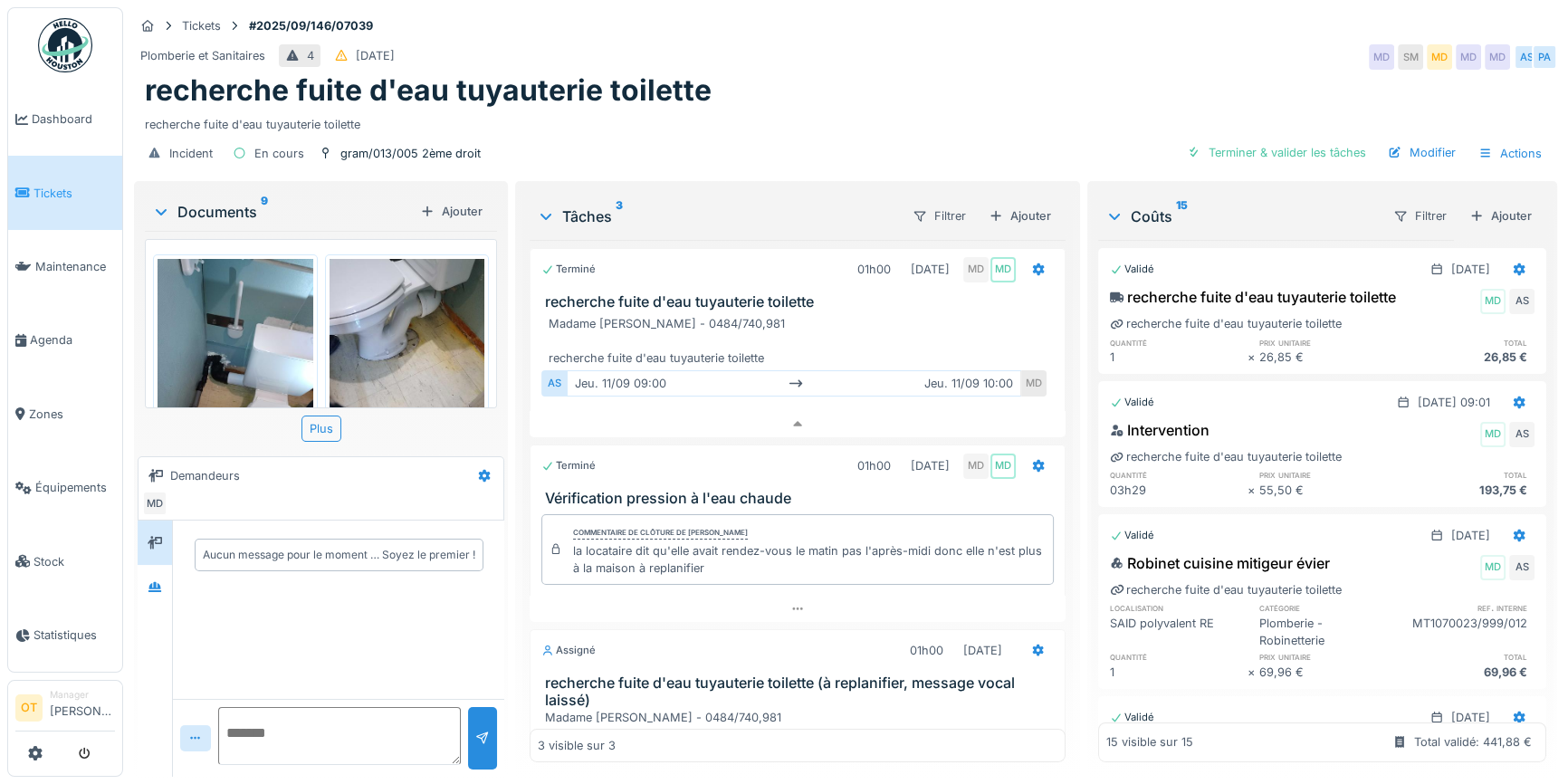
scroll to position [0, 0]
click at [729, 147] on div "Incident En cours gram/013/005 2ème droit Terminer & valider les tâches Modifie…" at bounding box center [845, 153] width 1423 height 41
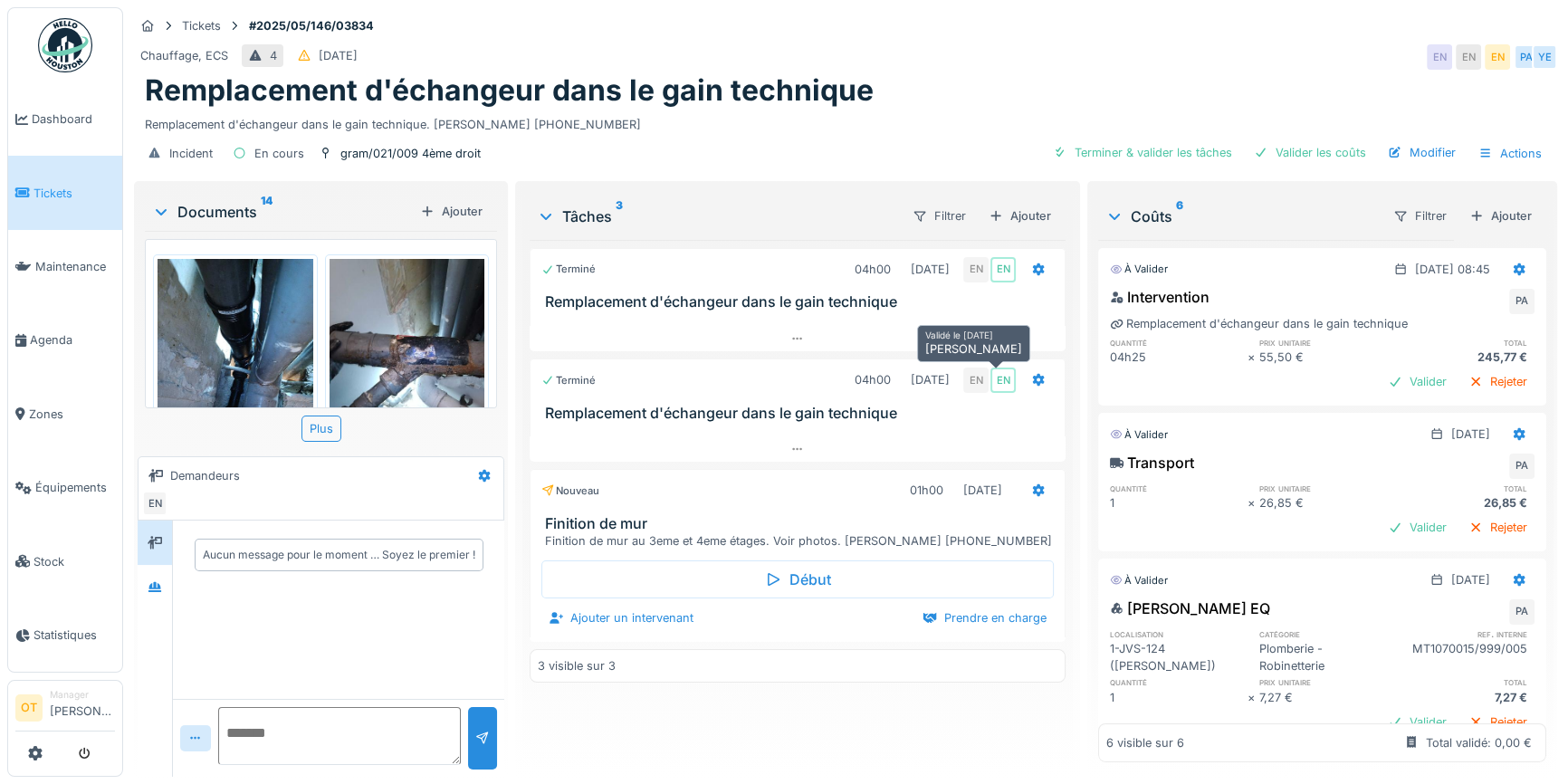
scroll to position [1554, 0]
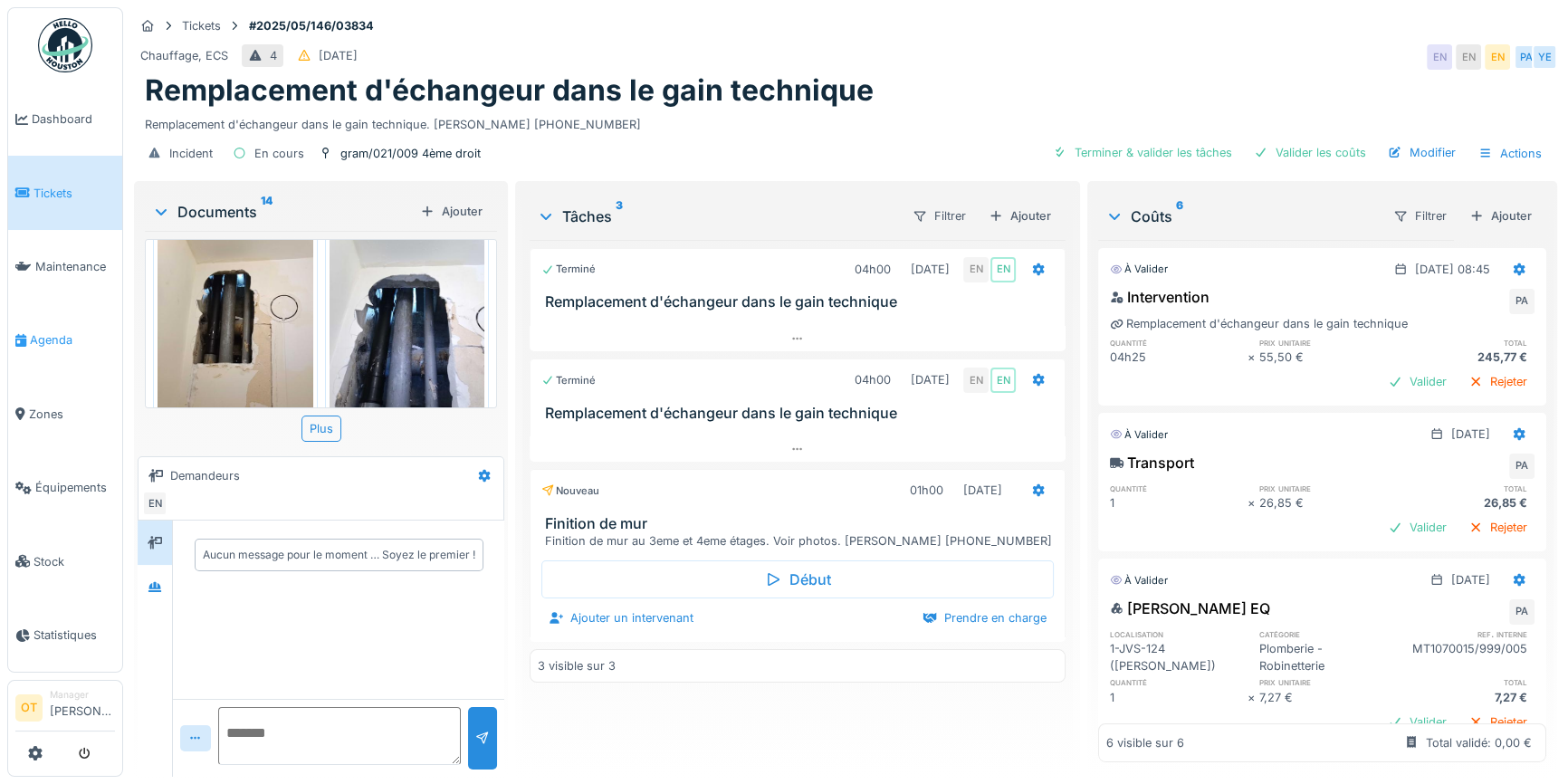
click at [67, 344] on link "Agenda" at bounding box center [65, 340] width 114 height 74
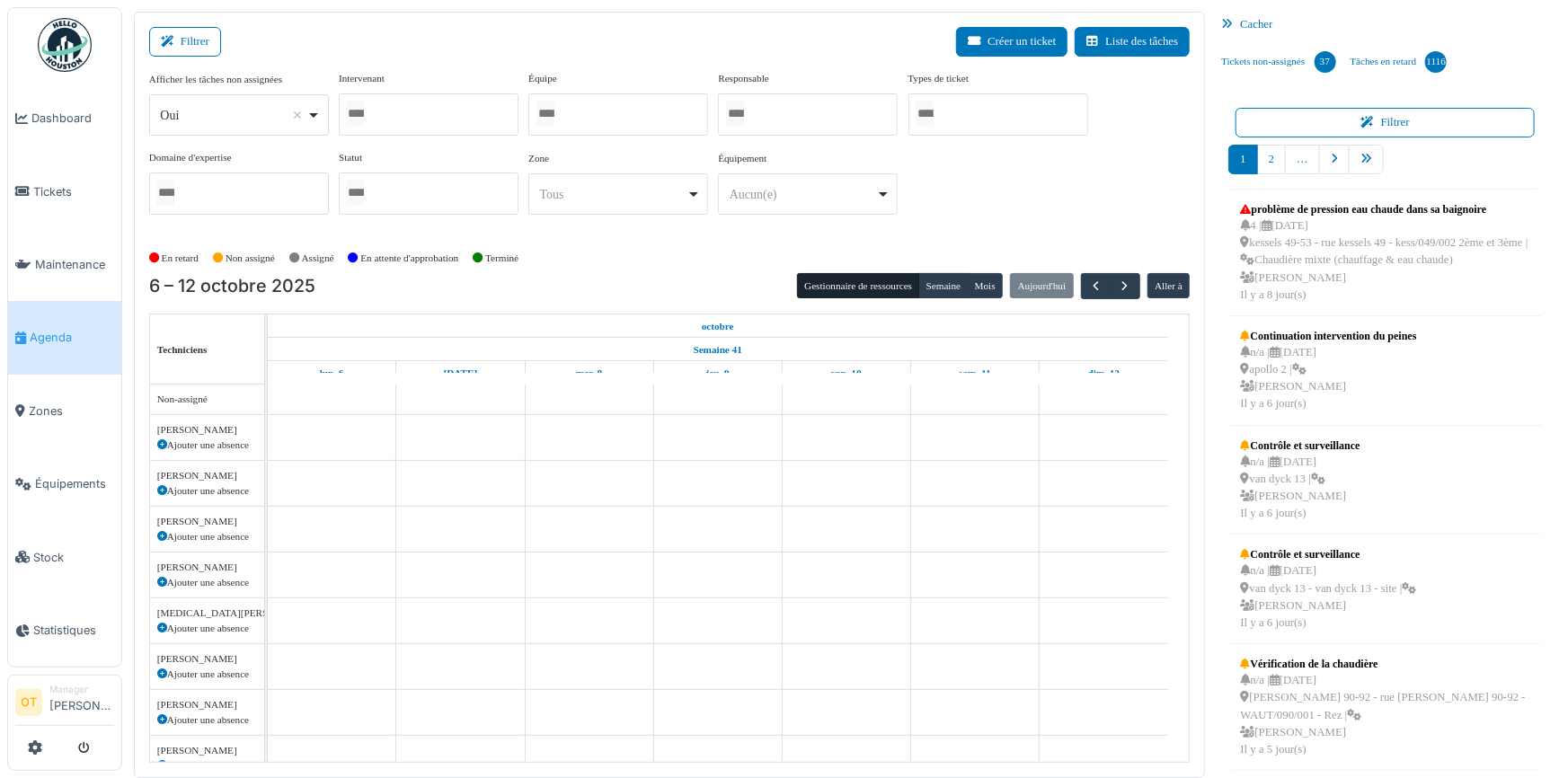
click at [316, 110] on div "Oui Remove item" at bounding box center [238, 115] width 164 height 26
select select "**"
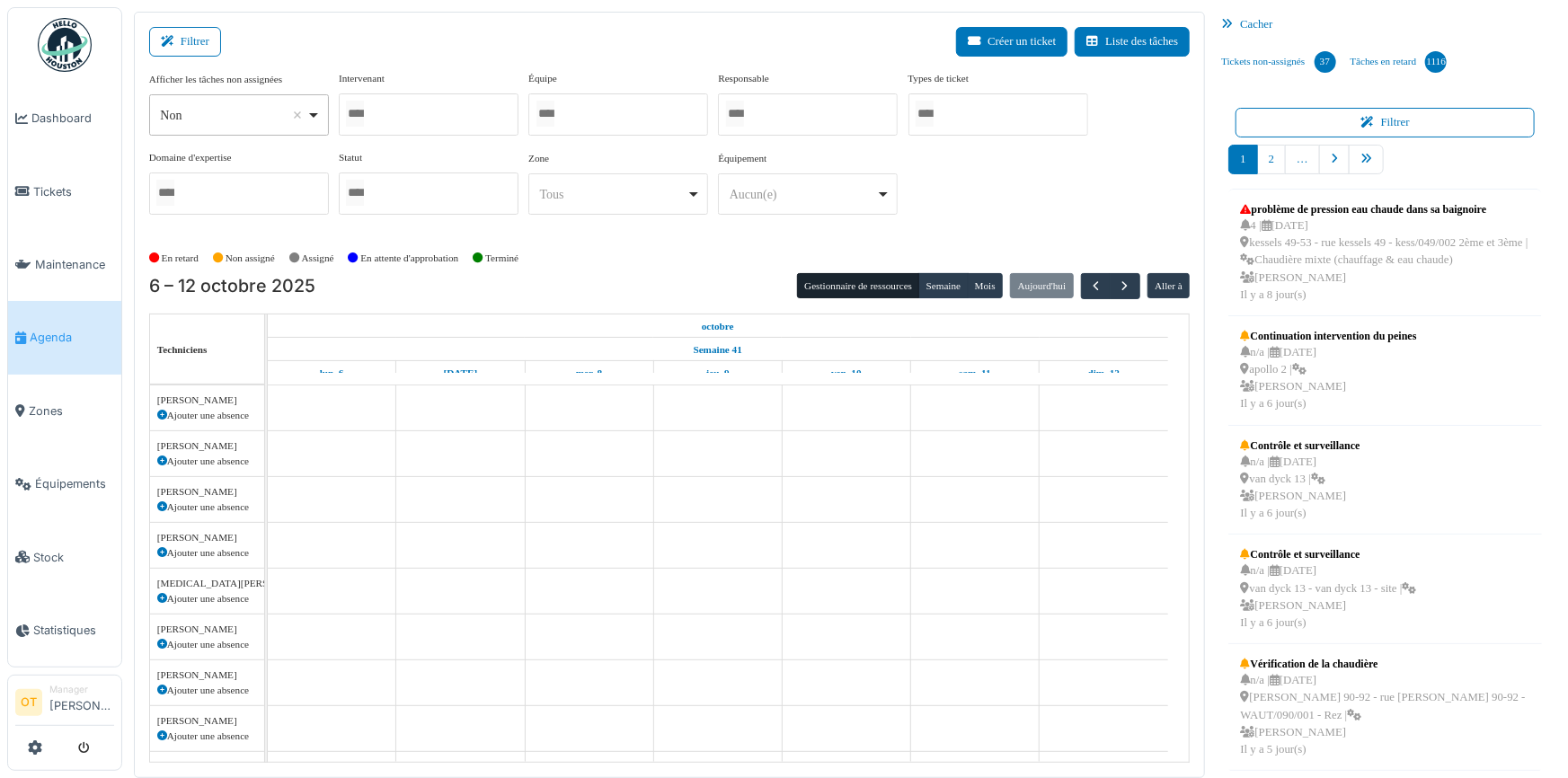
click at [407, 112] on div at bounding box center [428, 114] width 180 height 42
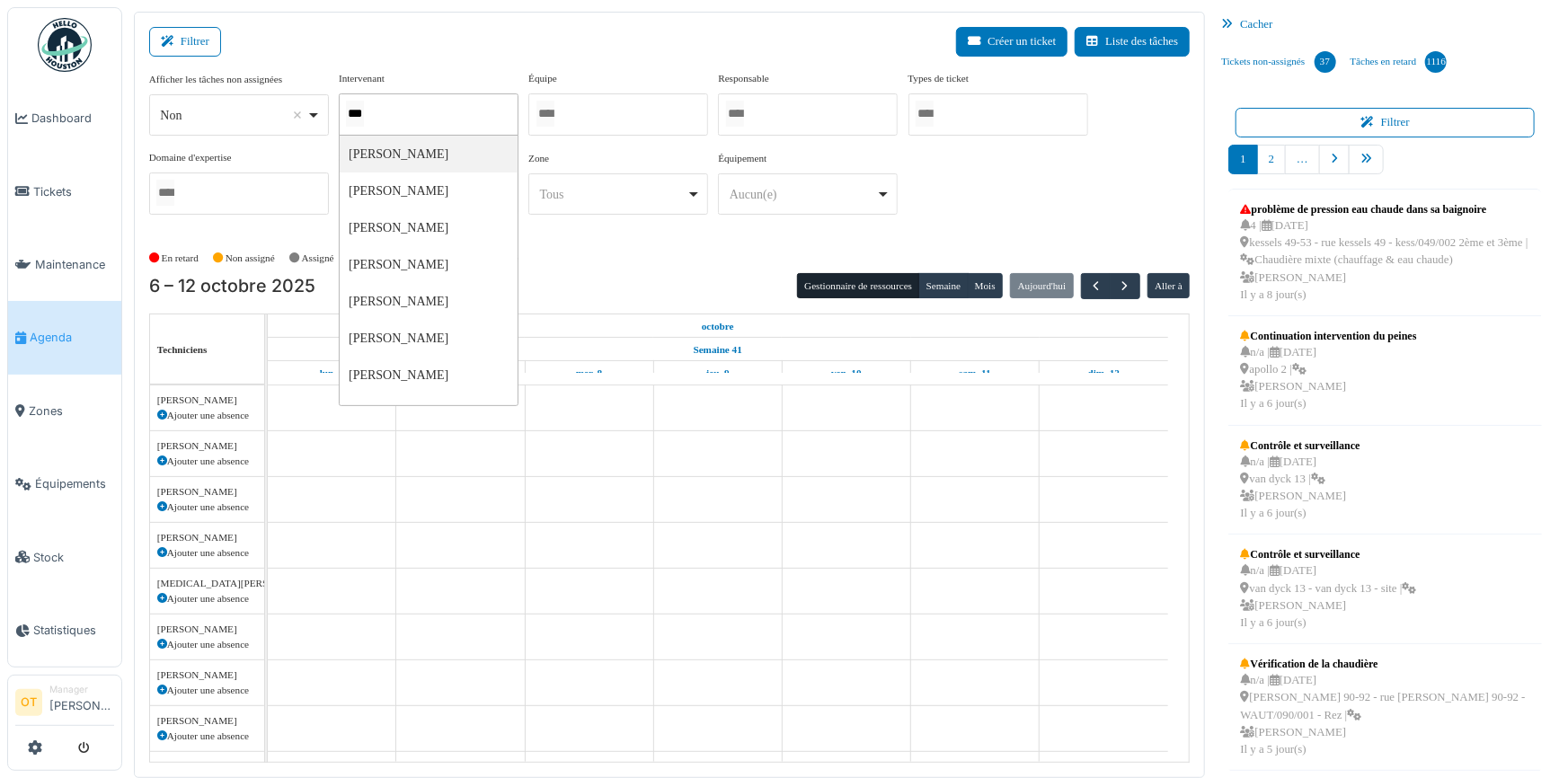
type input "****"
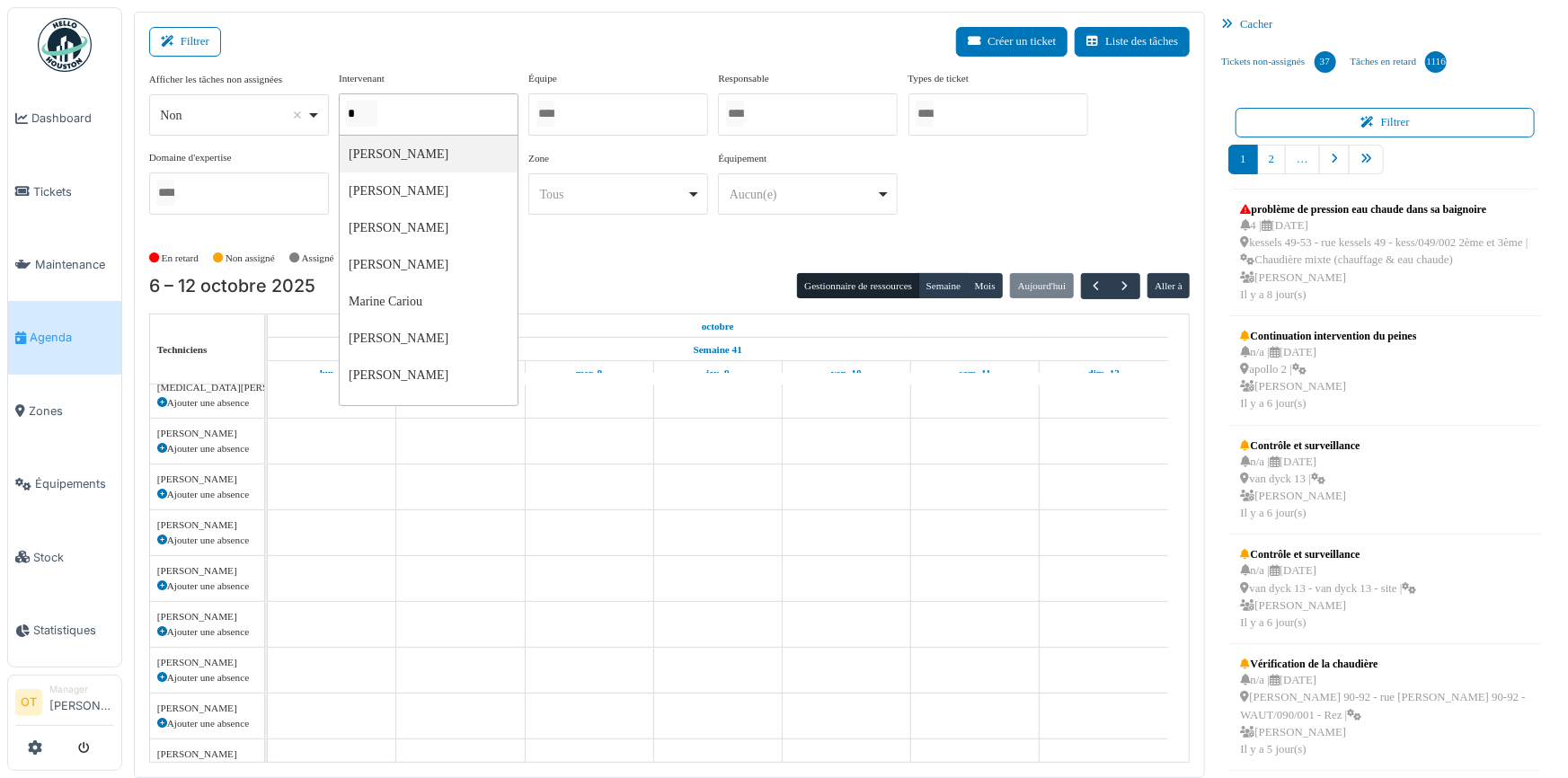
type input "**"
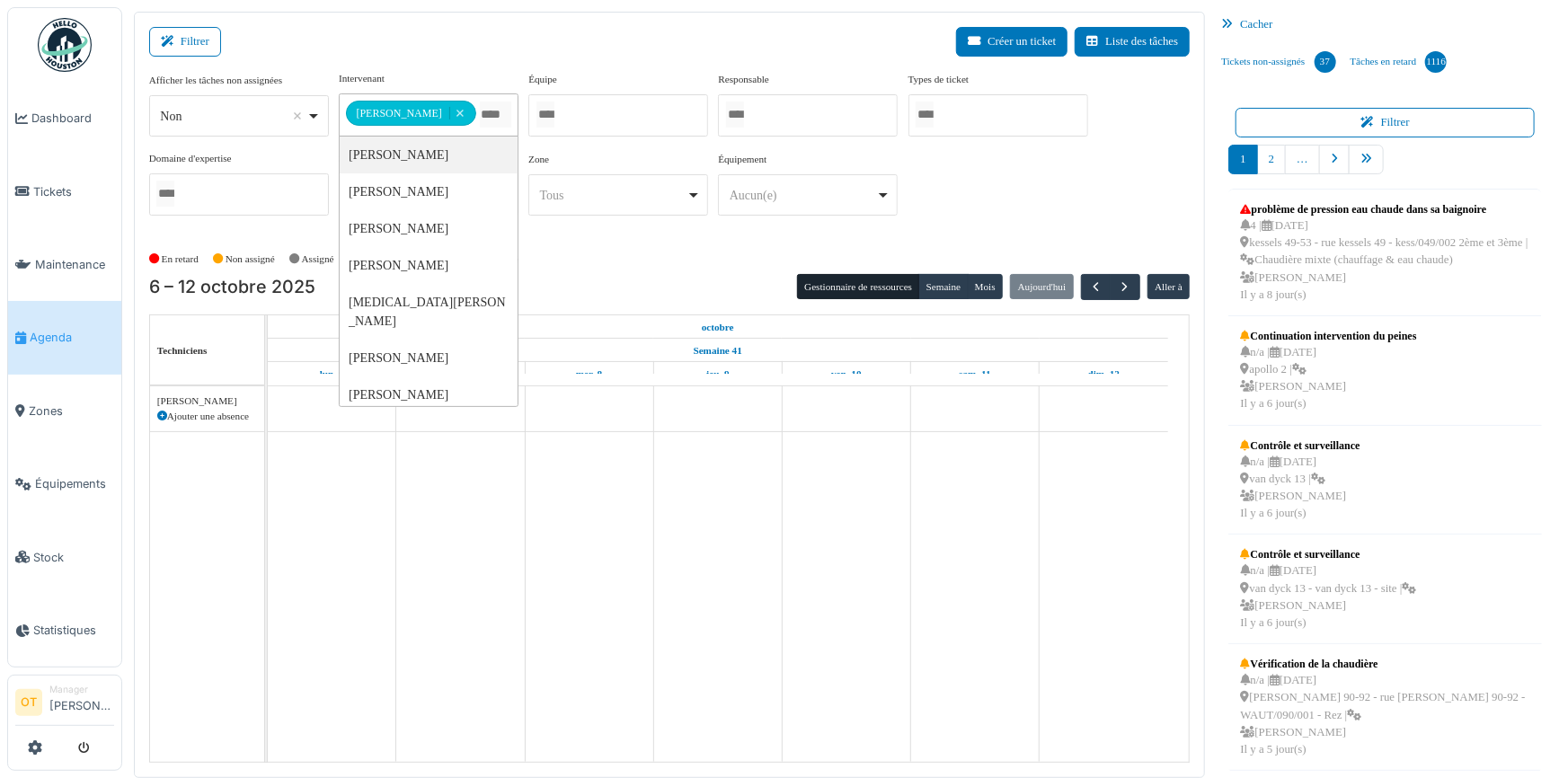
scroll to position [0, 0]
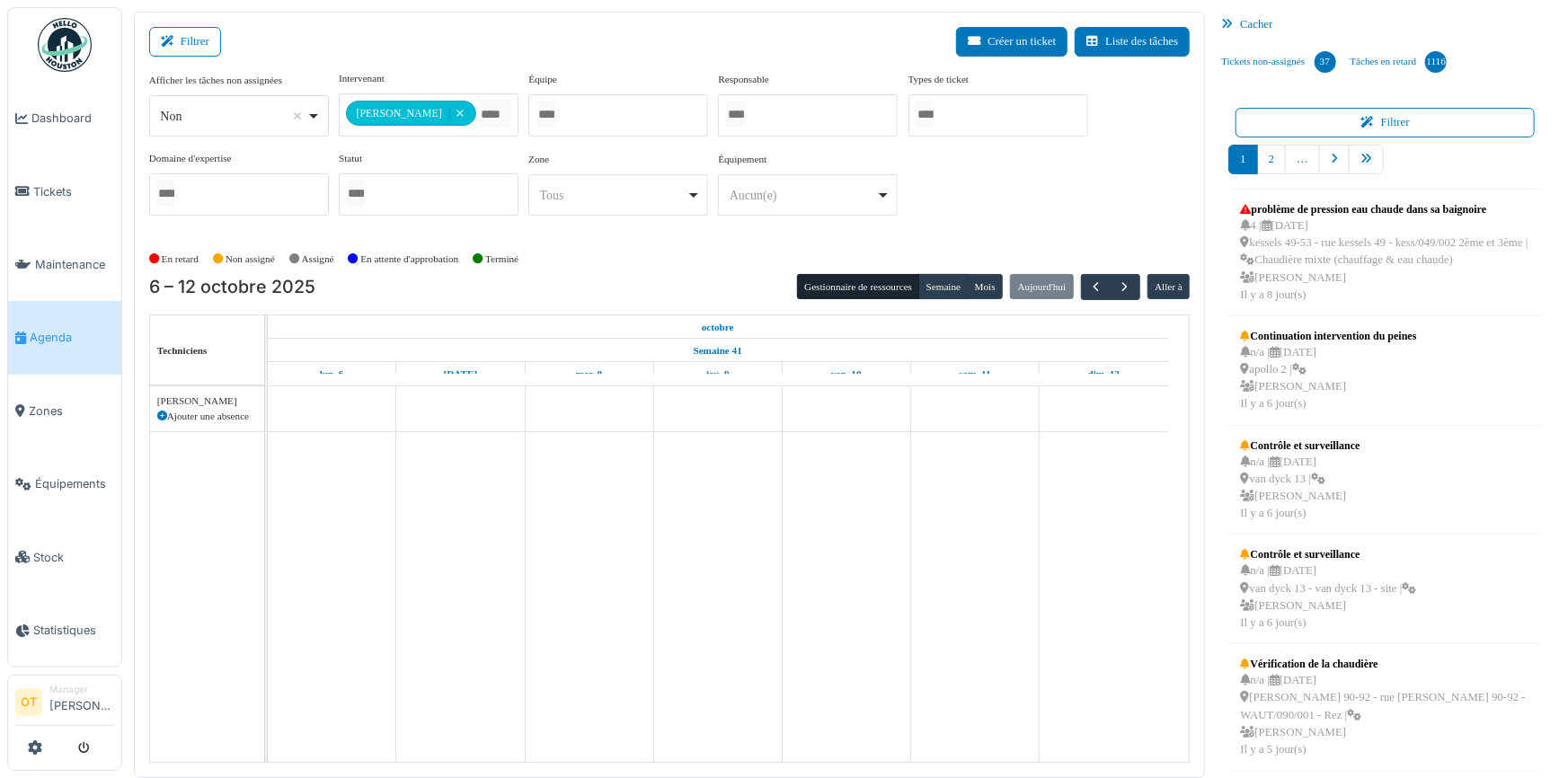
click at [1046, 216] on div "**********" at bounding box center [669, 150] width 1041 height 159
click at [943, 288] on button "Semaine" at bounding box center [942, 287] width 49 height 25
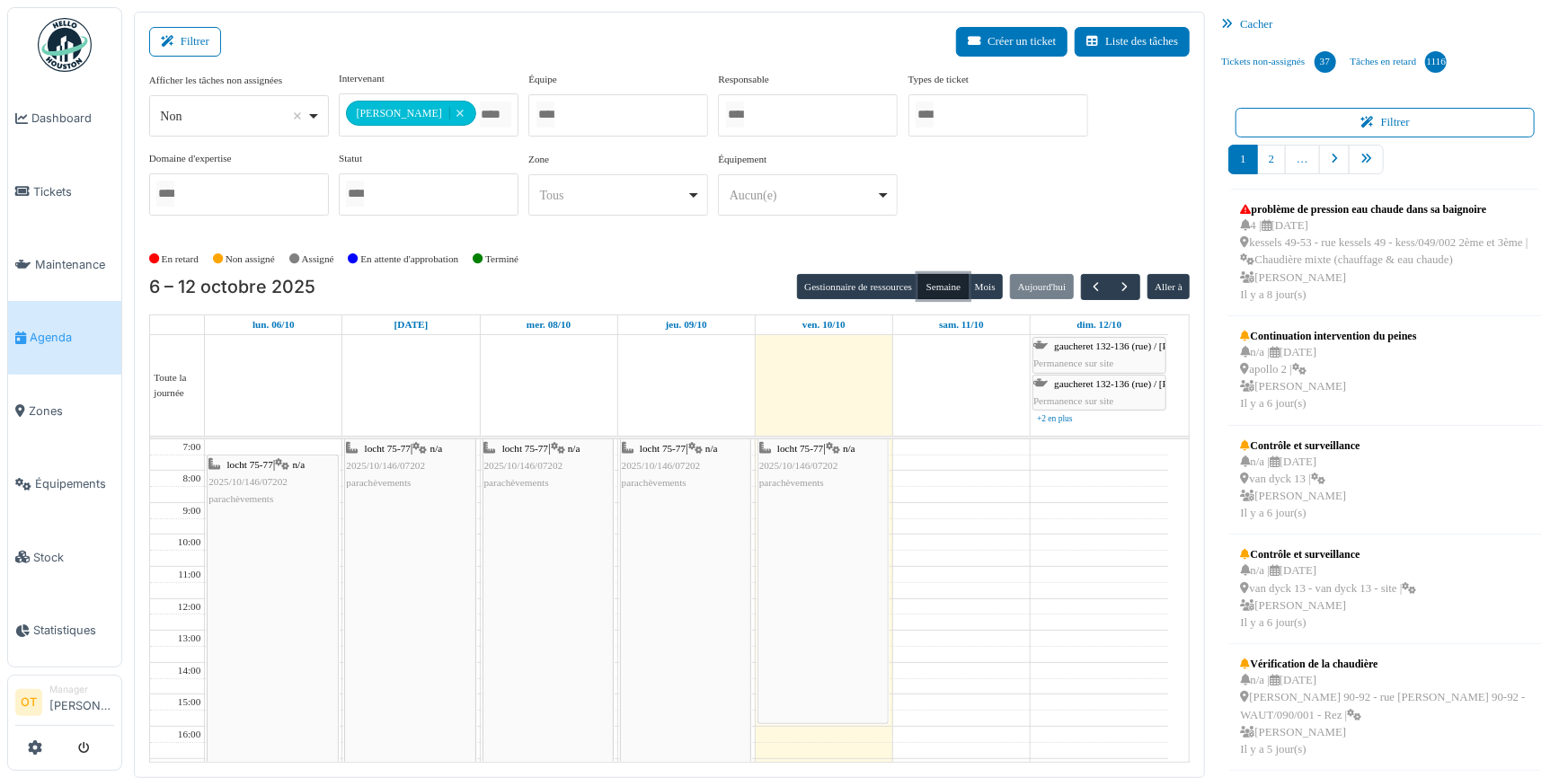
click at [819, 482] on span "parachèvements" at bounding box center [791, 482] width 64 height 11
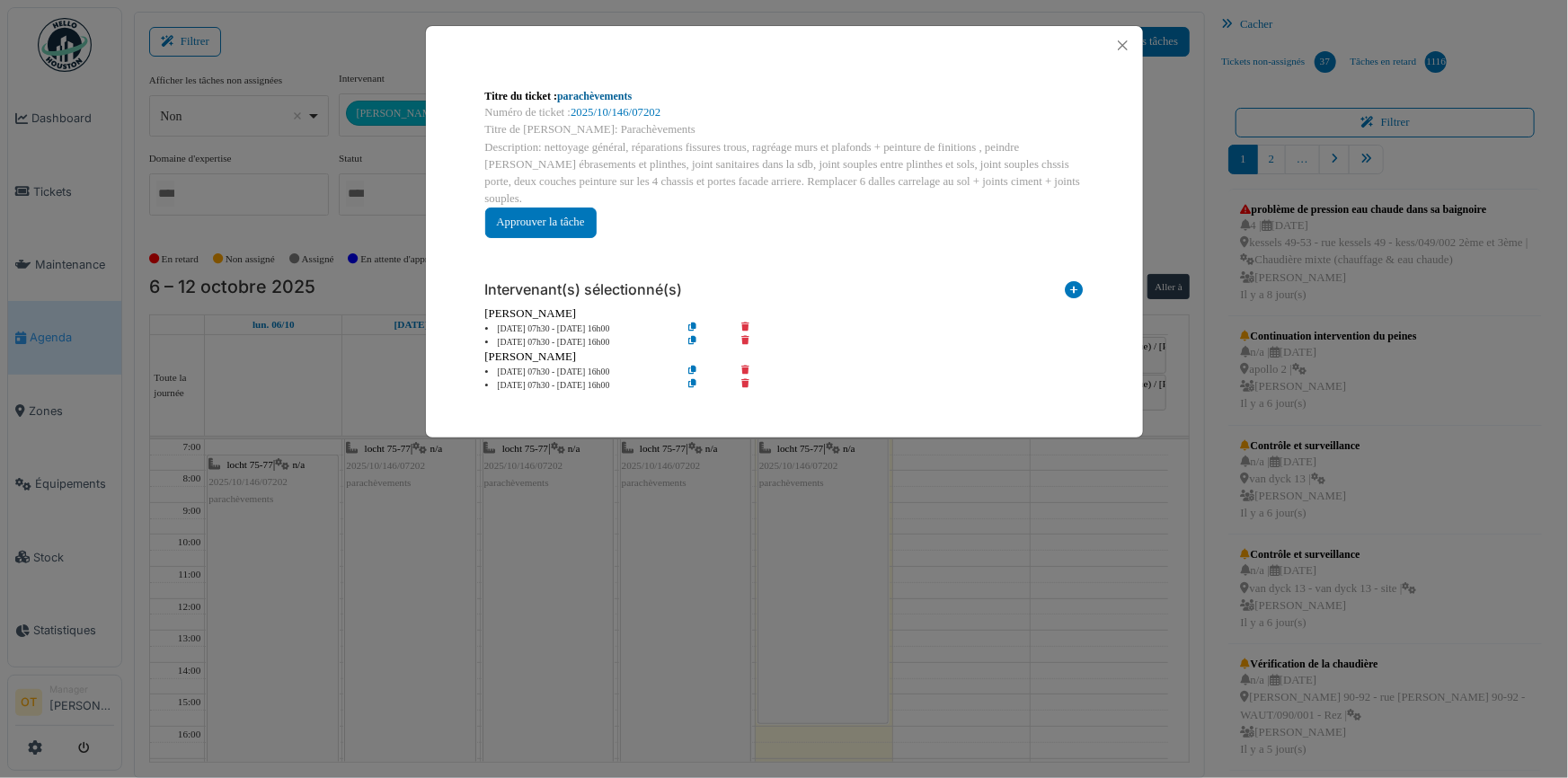
click at [623, 93] on link "parachèvements" at bounding box center [595, 95] width 75 height 13
click at [1122, 45] on button "Close" at bounding box center [1122, 45] width 24 height 24
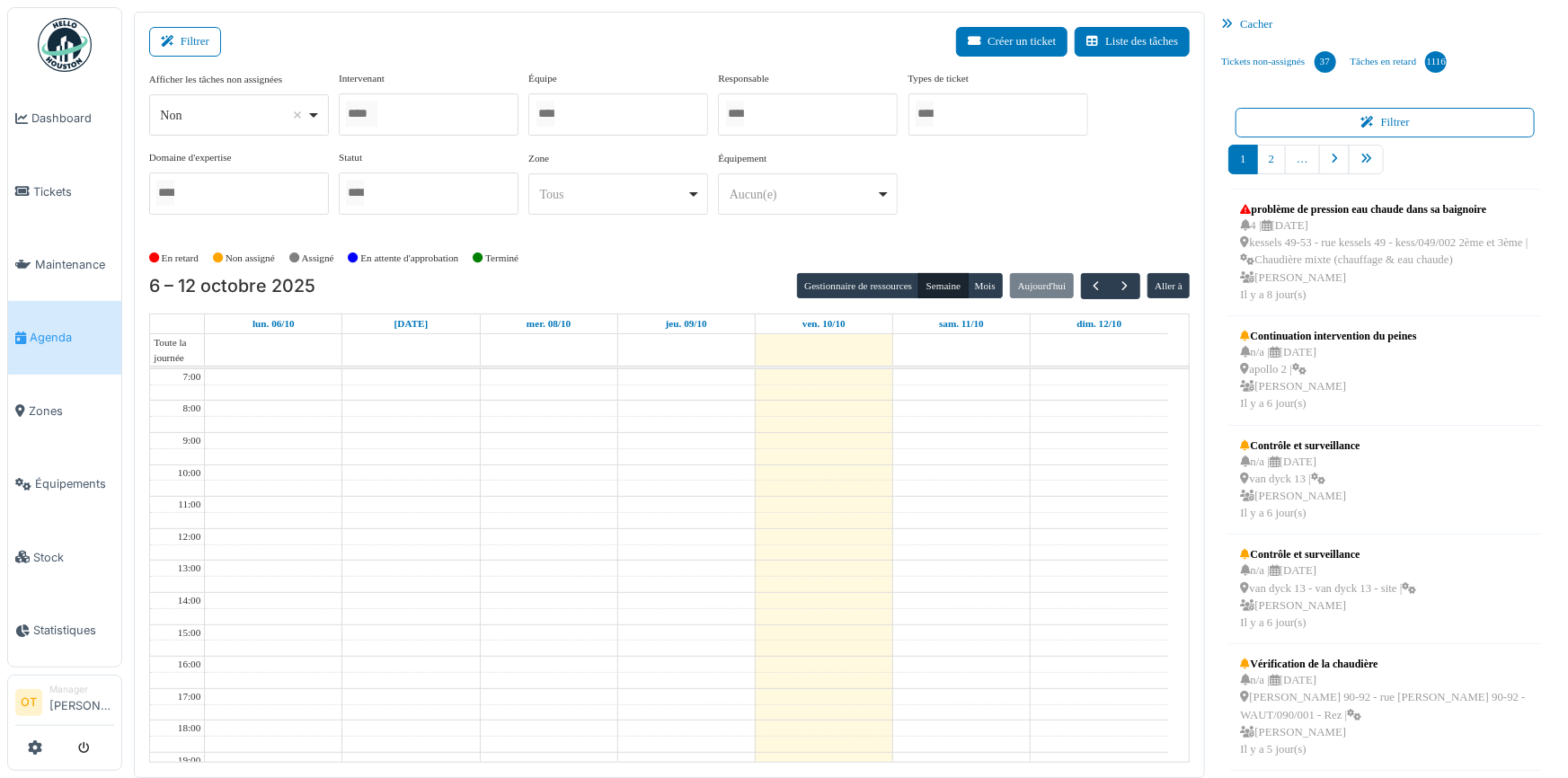
click at [458, 117] on div at bounding box center [428, 114] width 180 height 42
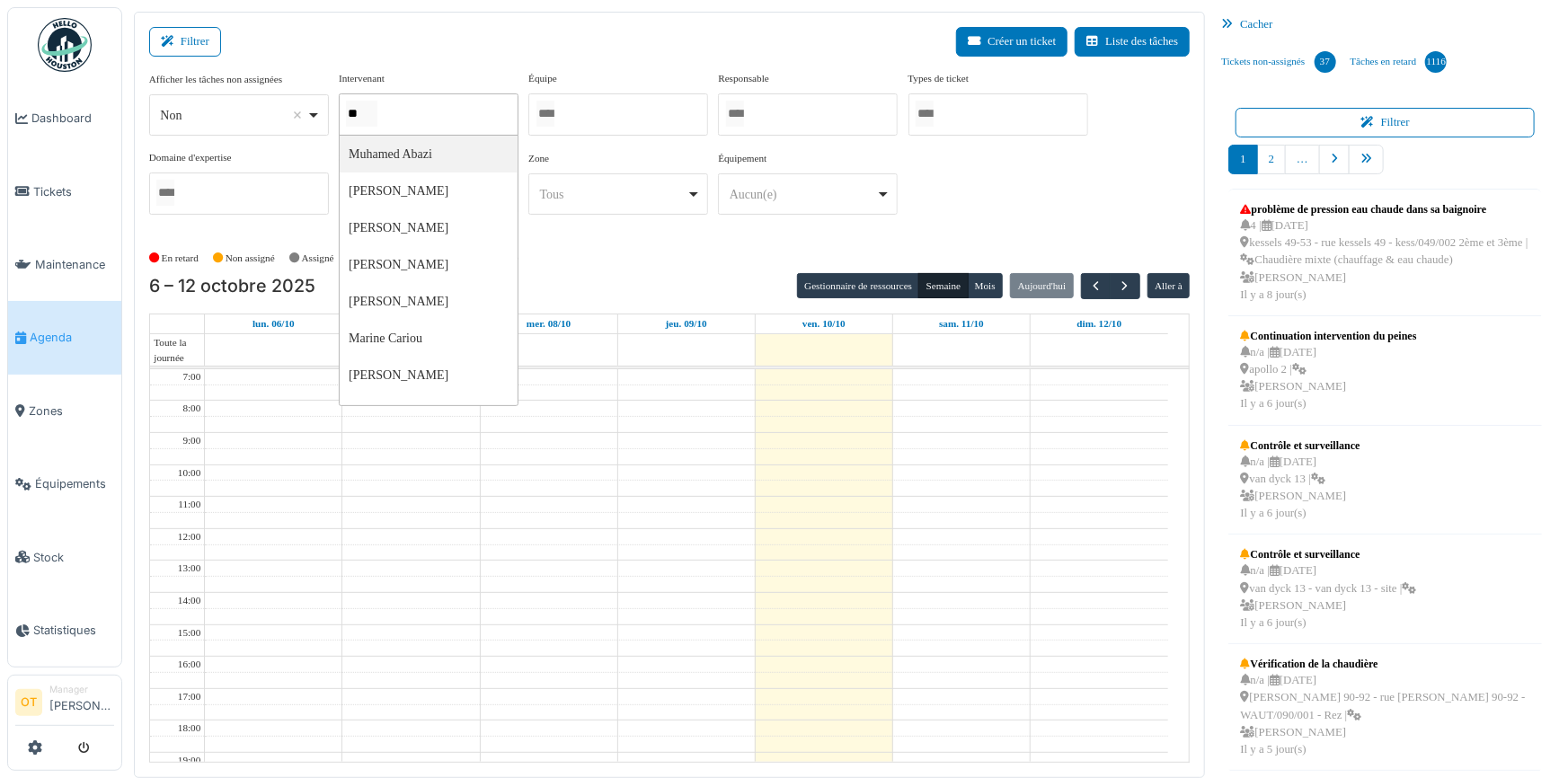
type input "***"
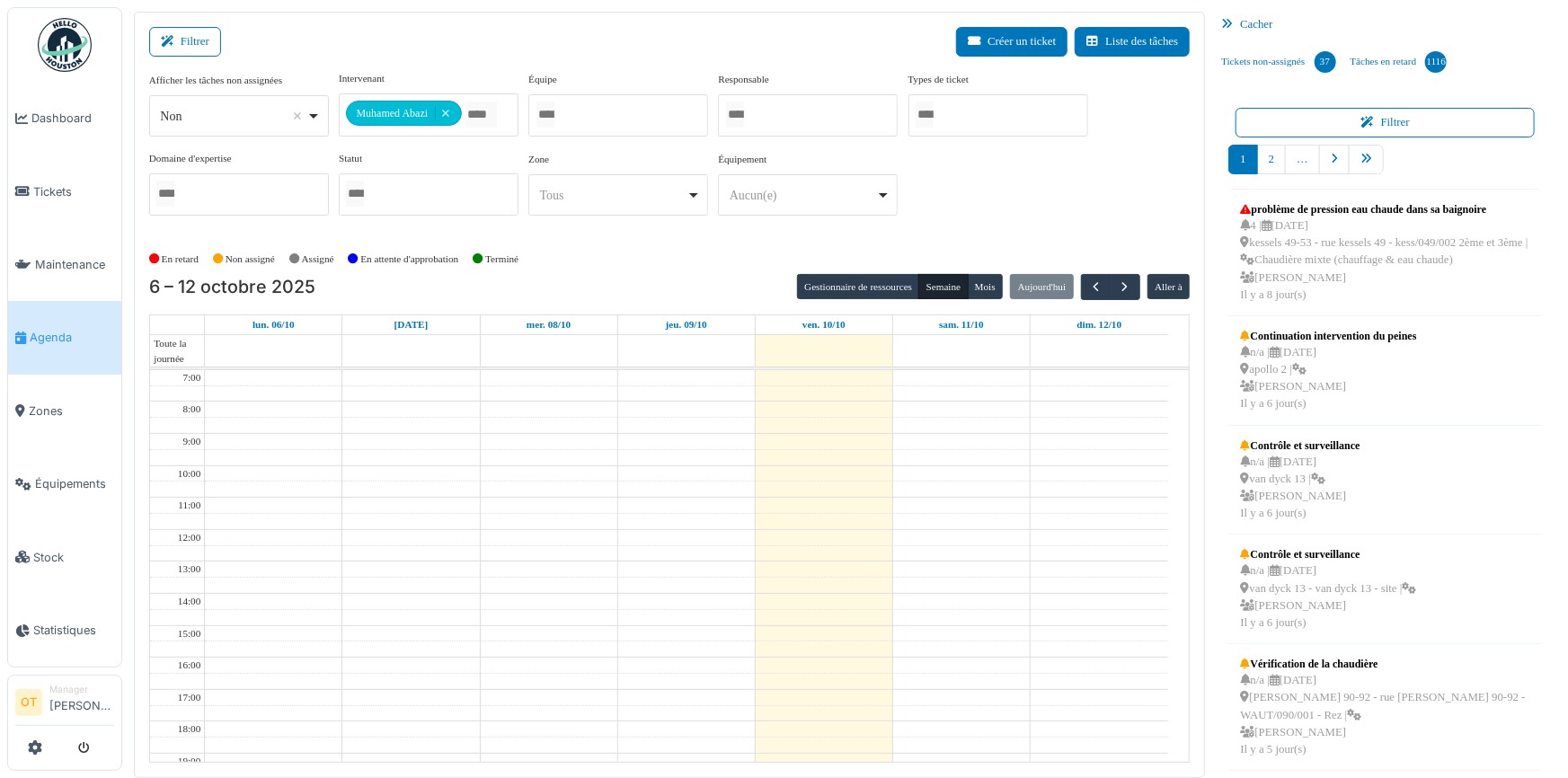
click at [618, 28] on div "Filtrer Créer un ticket Liste des tâches" at bounding box center [669, 49] width 1041 height 44
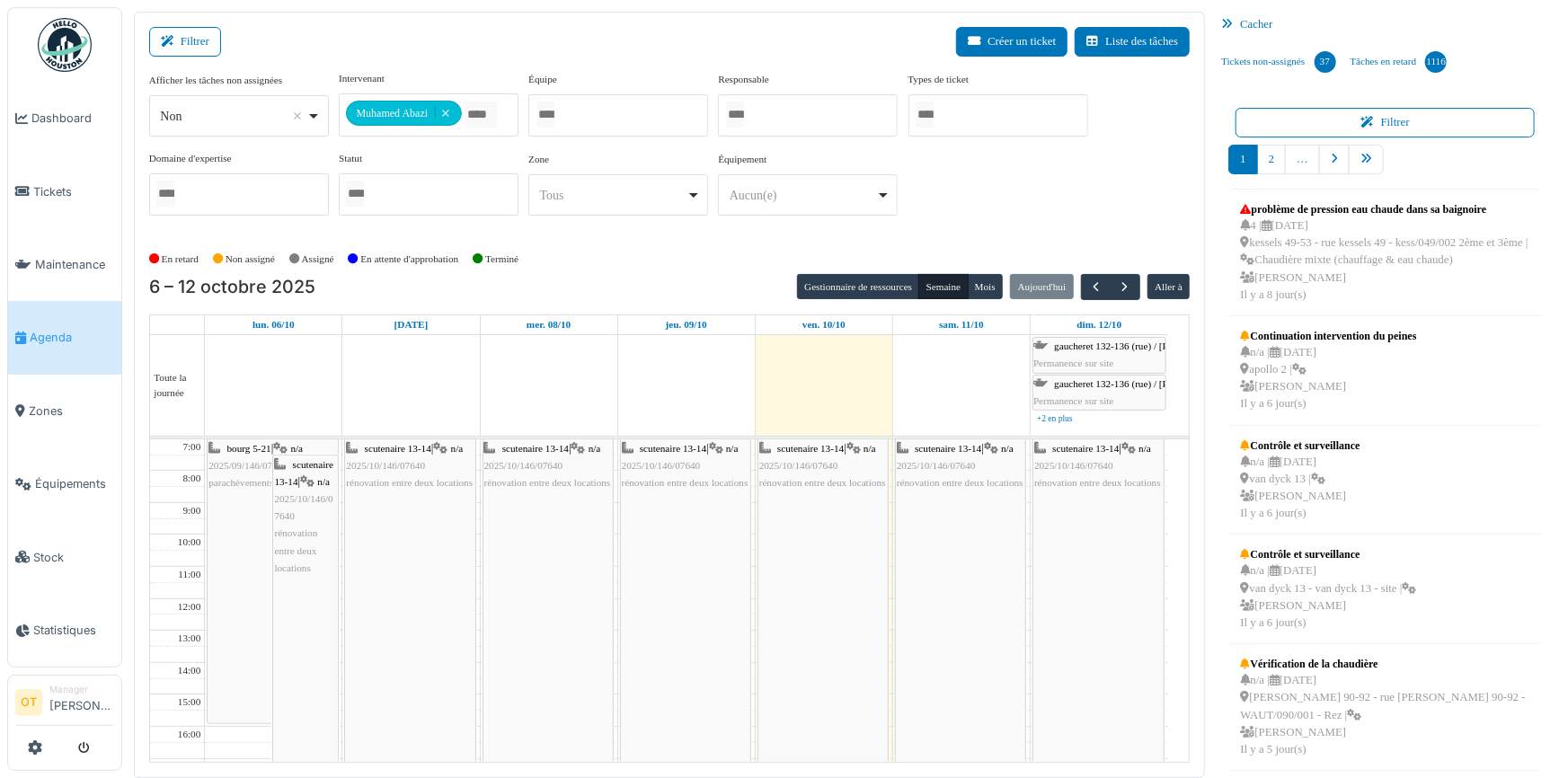
click at [781, 565] on div "scutenaire 13-14 | n/a 2025/10/146/07640 rénovation entre deux locations" at bounding box center [823, 709] width 130 height 539
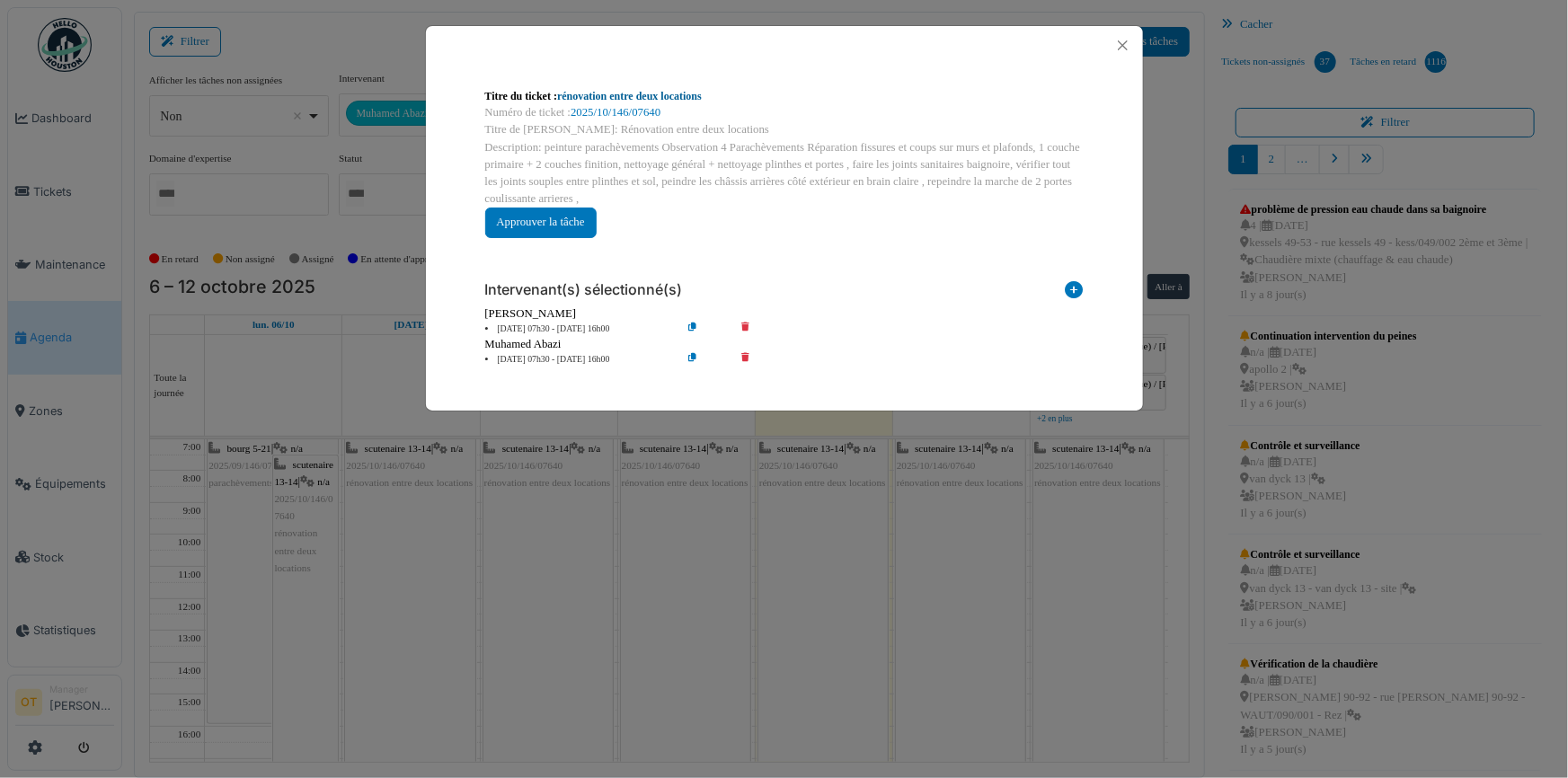
click at [684, 96] on link "rénovation entre deux locations" at bounding box center [630, 95] width 144 height 13
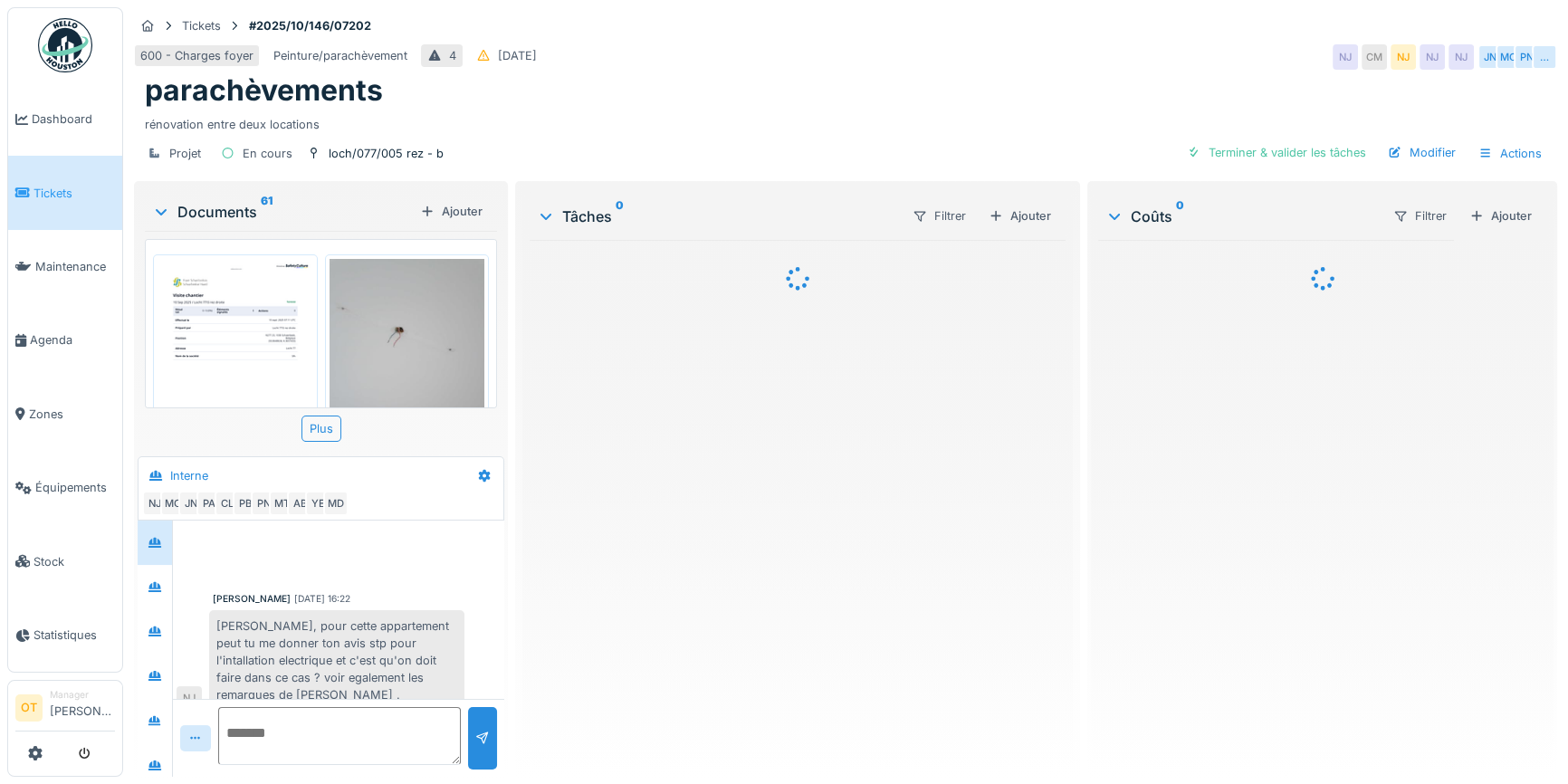
scroll to position [315, 0]
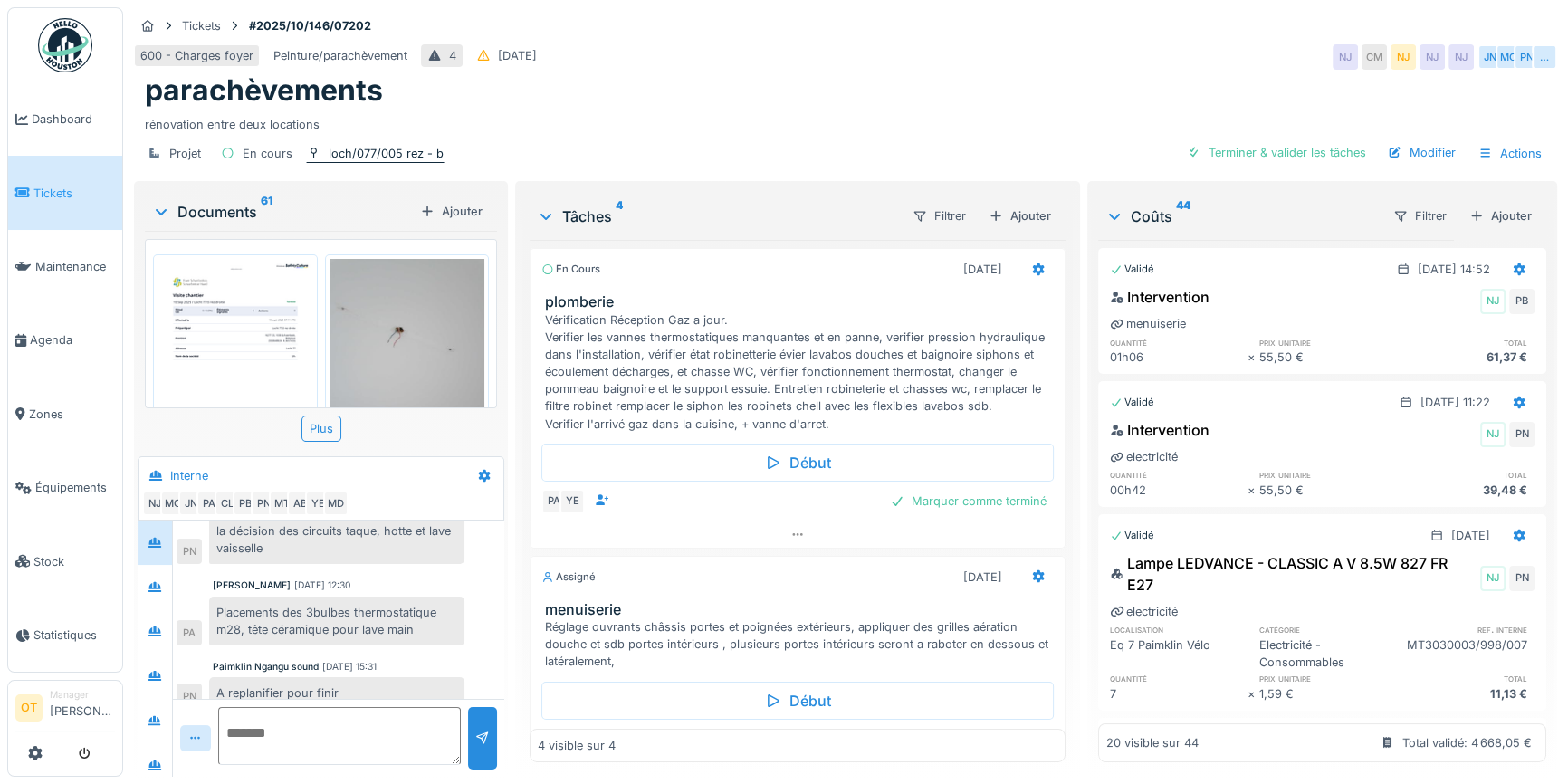
click at [376, 152] on div "loch/077/005 rez - b" at bounding box center [385, 154] width 115 height 17
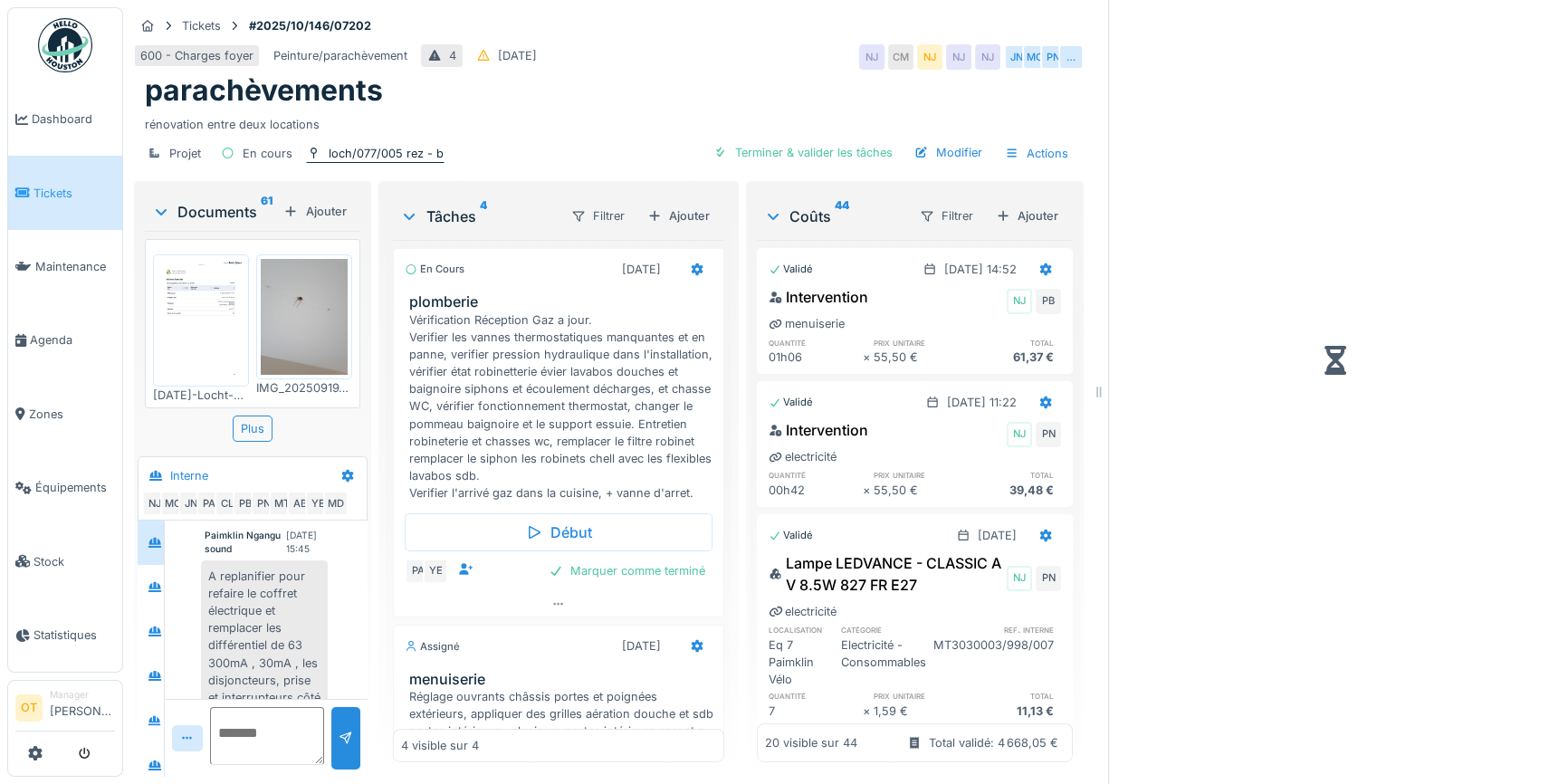
scroll to position [430, 0]
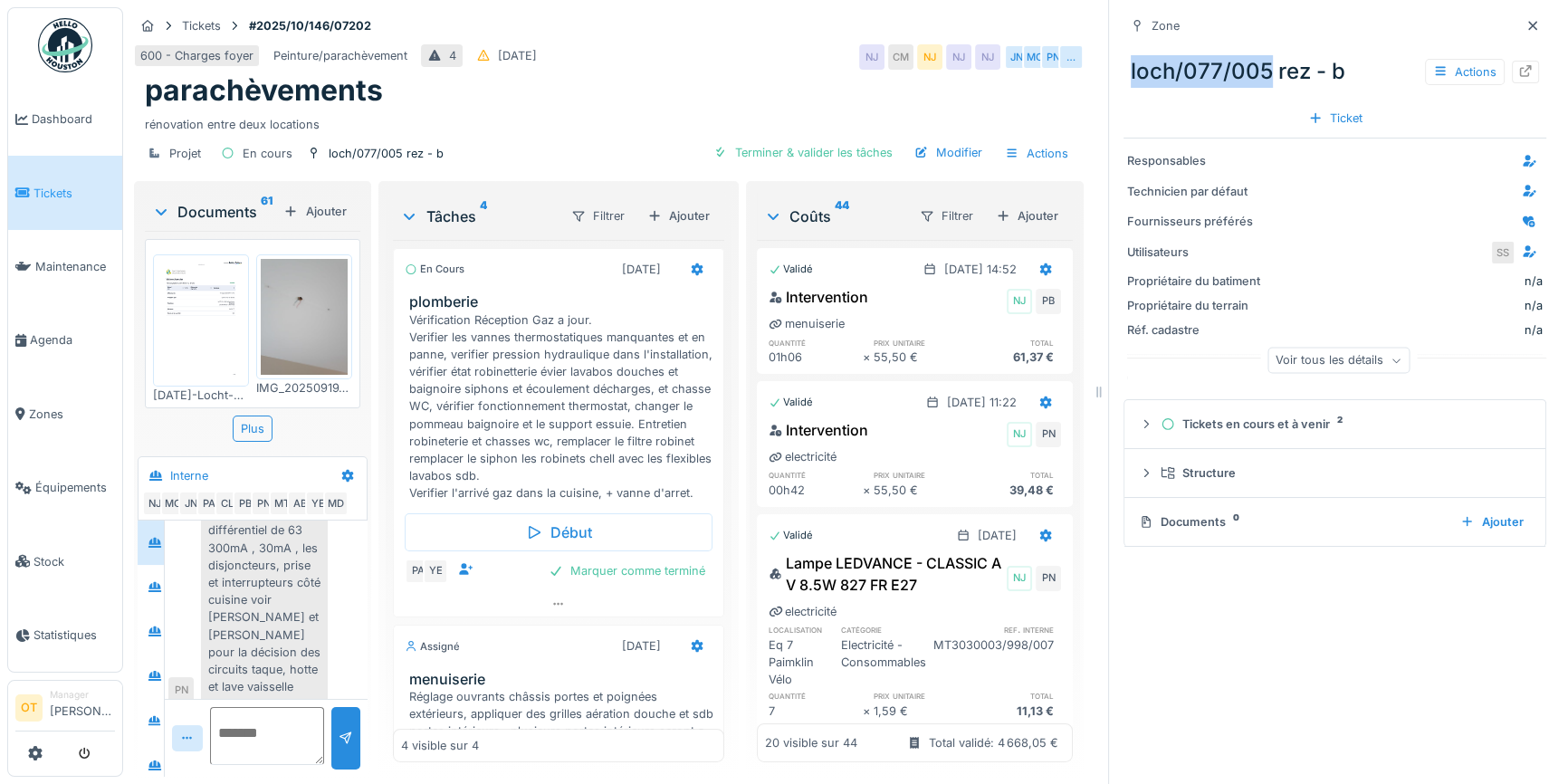
drag, startPoint x: 1257, startPoint y: 67, endPoint x: 1110, endPoint y: 69, distance: 147.0
click at [1123, 69] on div "loch/077/005 rez - b Actions" at bounding box center [1335, 72] width 423 height 47
copy div "loch/077/005"
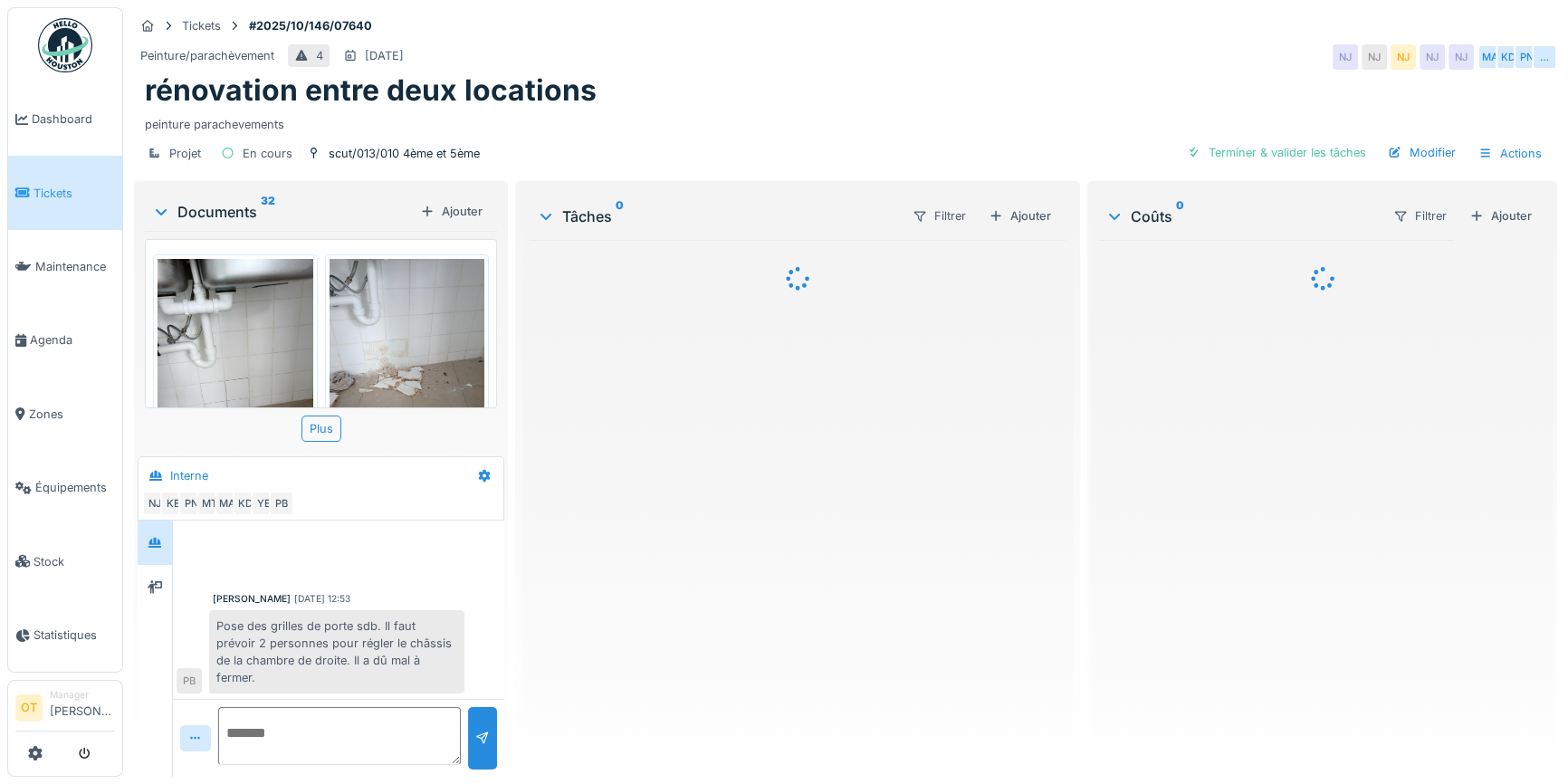
scroll to position [454, 0]
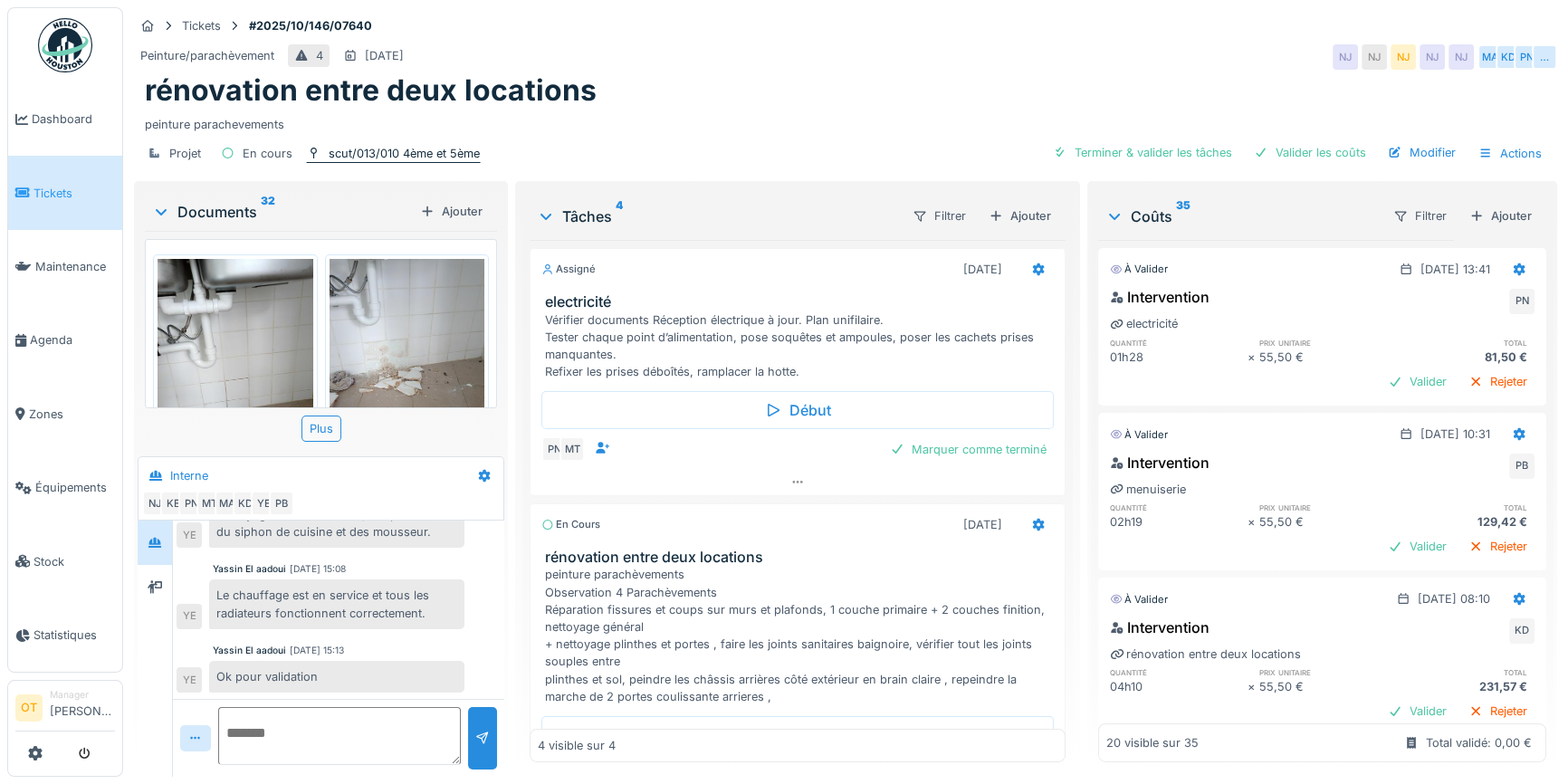
click at [398, 148] on div "scut/013/010 4ème et 5ème" at bounding box center [404, 154] width 151 height 17
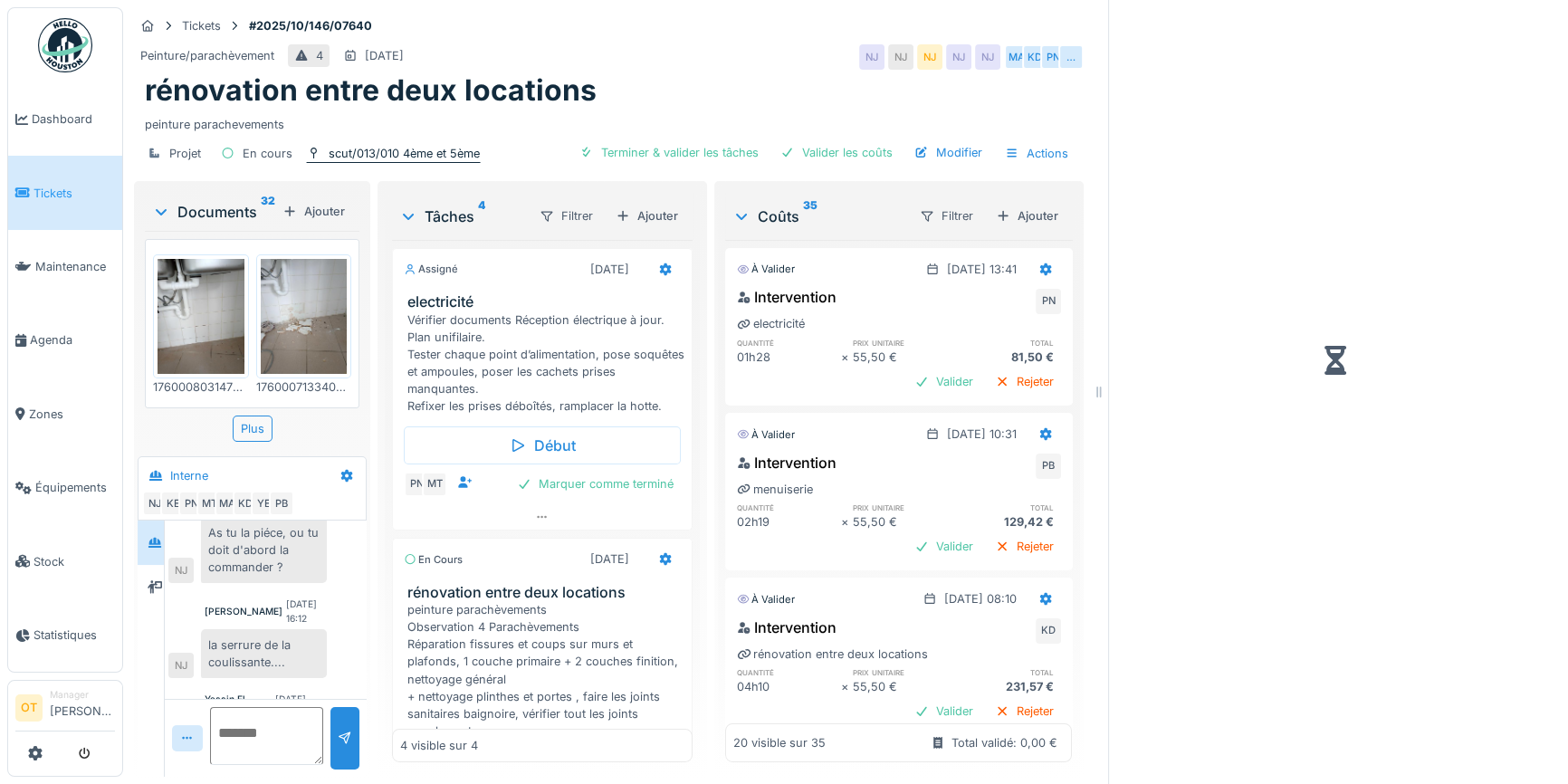
scroll to position [679, 0]
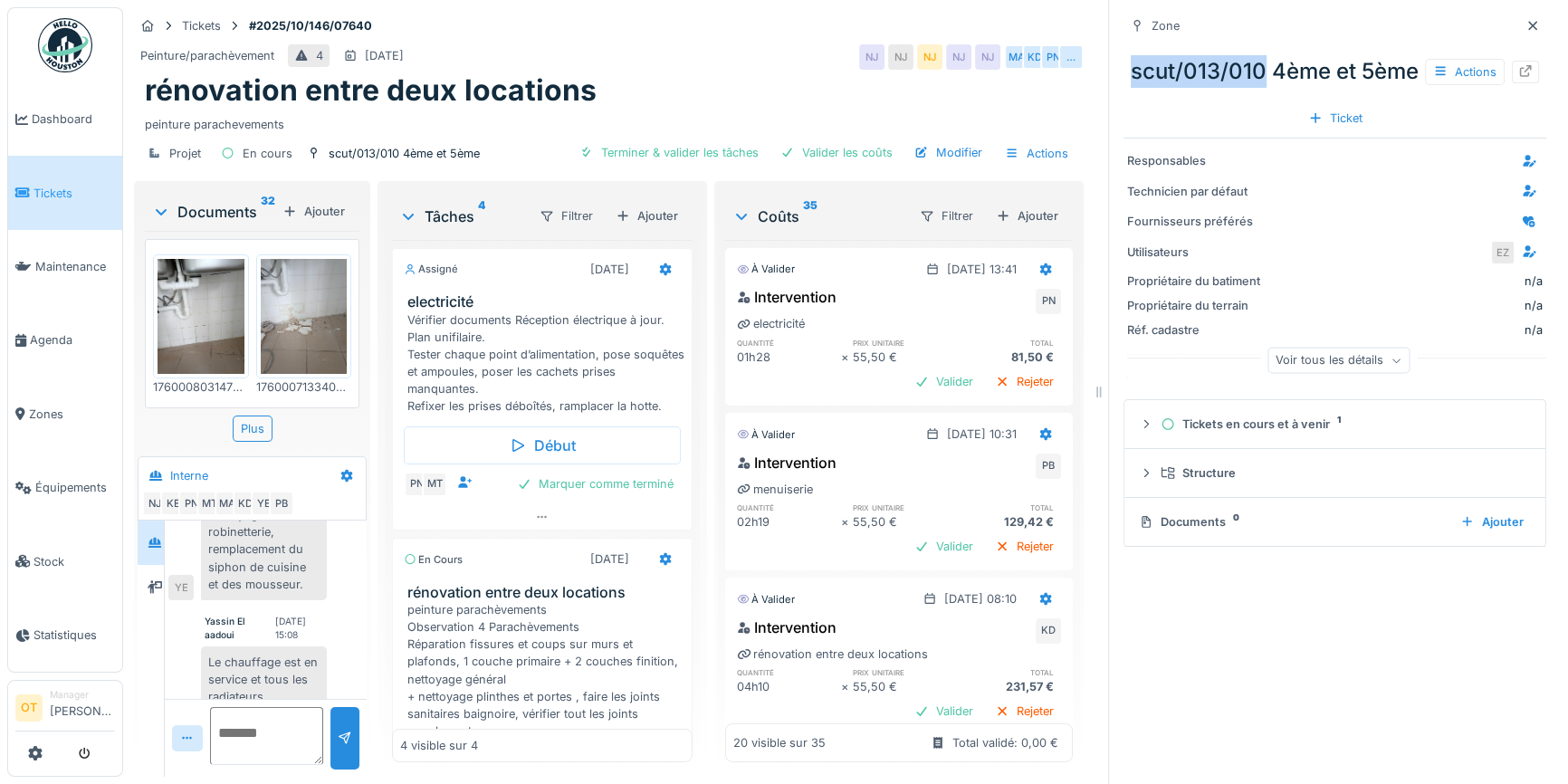
drag, startPoint x: 1251, startPoint y: 71, endPoint x: 1106, endPoint y: 72, distance: 145.0
click at [1108, 72] on div "Zone scut/013/010 4ème et 5ème Actions Ticket Responsables Technicien par défau…" at bounding box center [1334, 392] width 452 height 784
copy div "scut/013/010"
